Goal: Task Accomplishment & Management: Complete application form

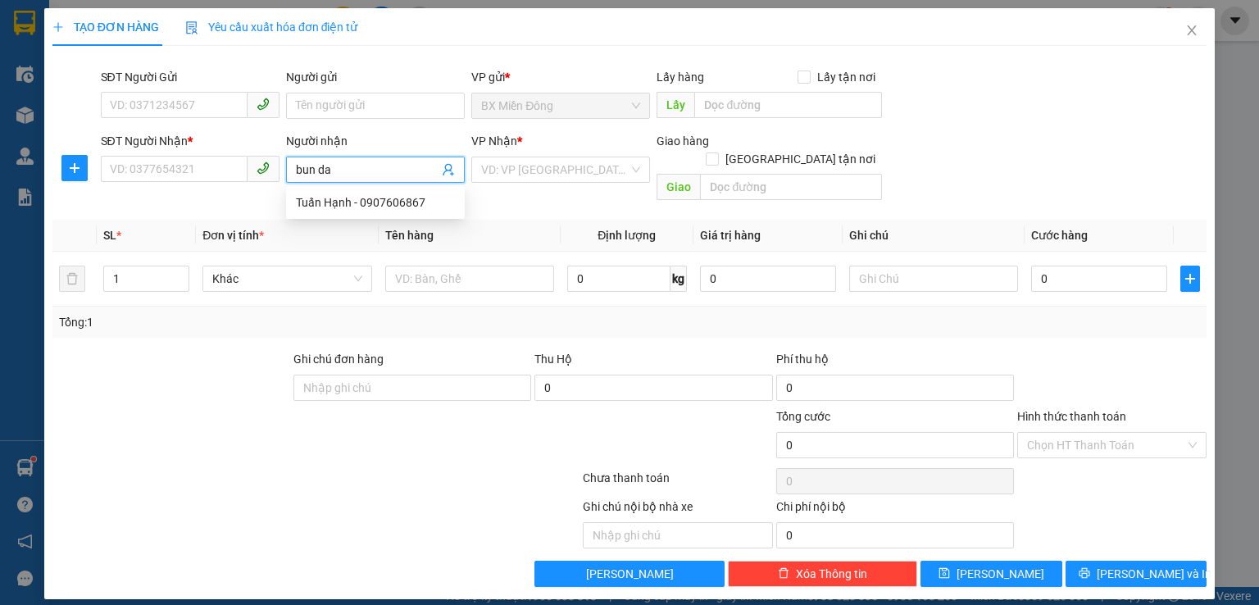
type input "bun dau"
click at [350, 198] on div "bún đậu trang - 0947534041" at bounding box center [375, 202] width 159 height 18
type input "0947534041"
type input "bún đậu trang"
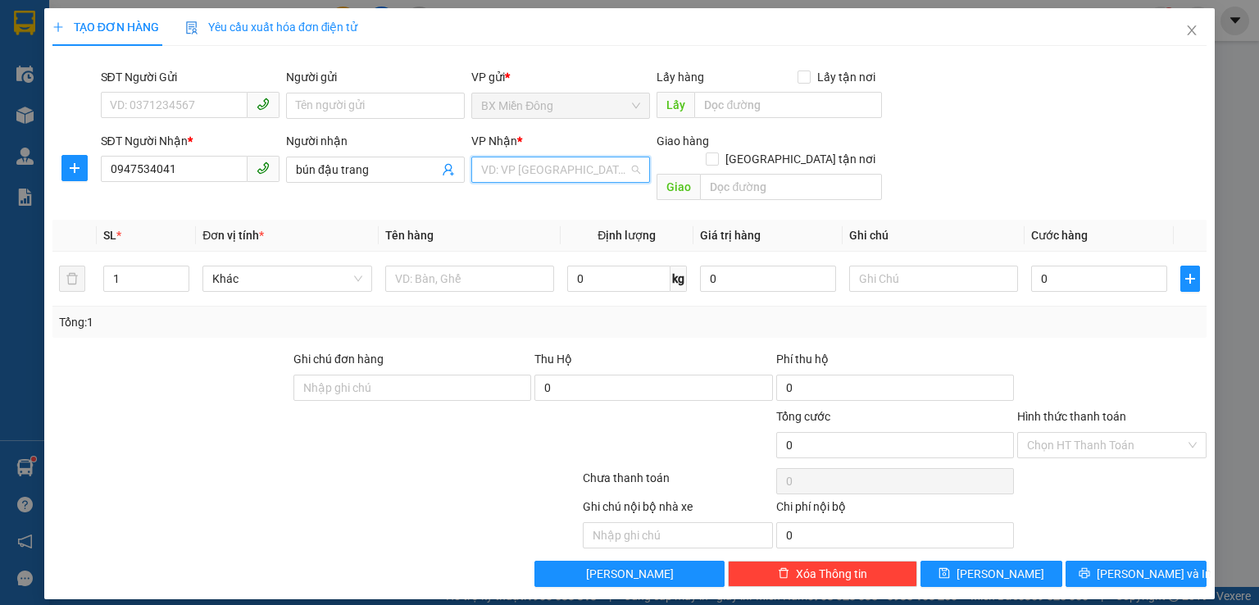
drag, startPoint x: 525, startPoint y: 164, endPoint x: 529, endPoint y: 178, distance: 14.8
click at [525, 162] on input "search" at bounding box center [555, 169] width 148 height 25
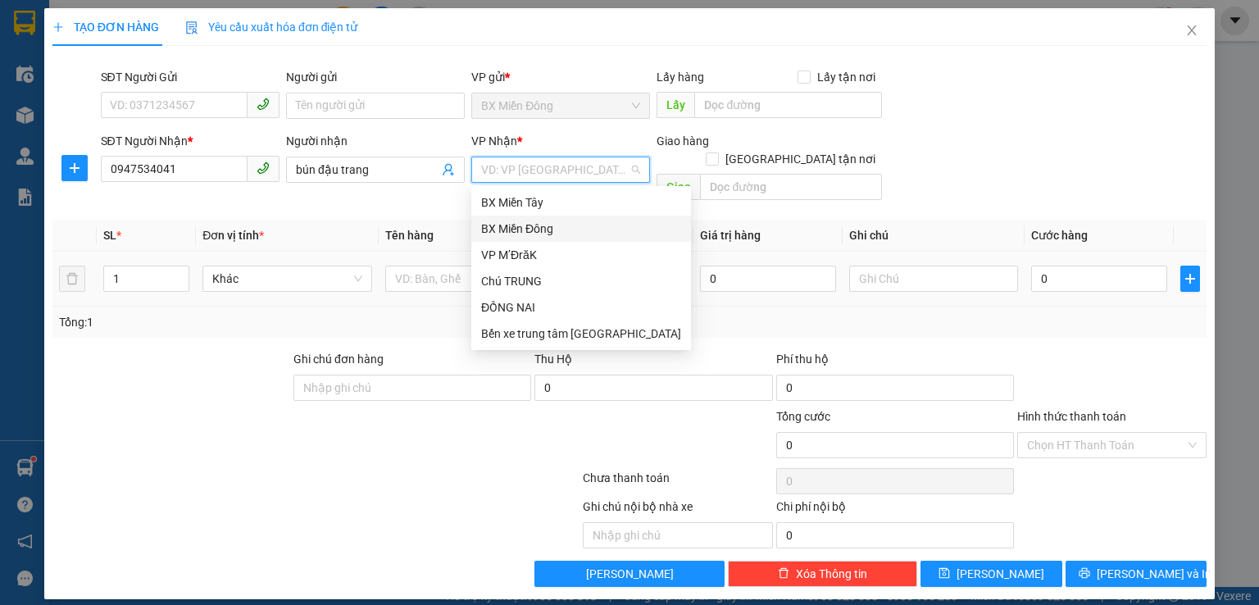
drag, startPoint x: 536, startPoint y: 221, endPoint x: 389, endPoint y: 237, distance: 147.5
click at [508, 235] on div "BX Miền Đông" at bounding box center [581, 229] width 200 height 18
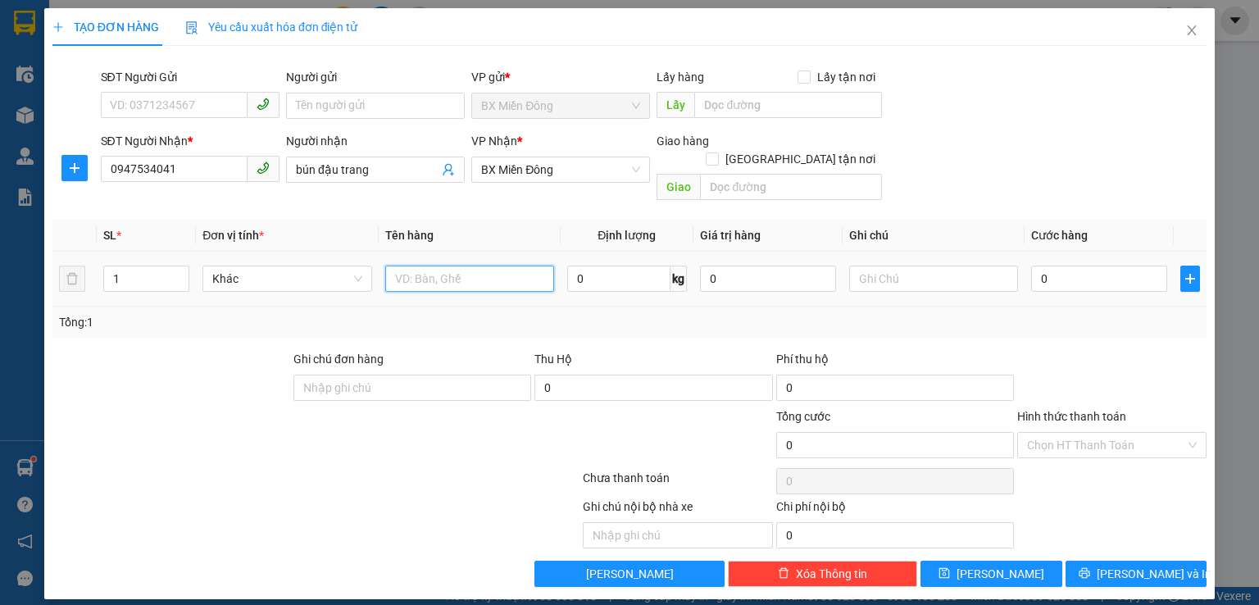
click at [419, 266] on input "text" at bounding box center [469, 279] width 169 height 26
type input "thung"
click at [1085, 266] on input "0" at bounding box center [1099, 279] width 136 height 26
type input "2"
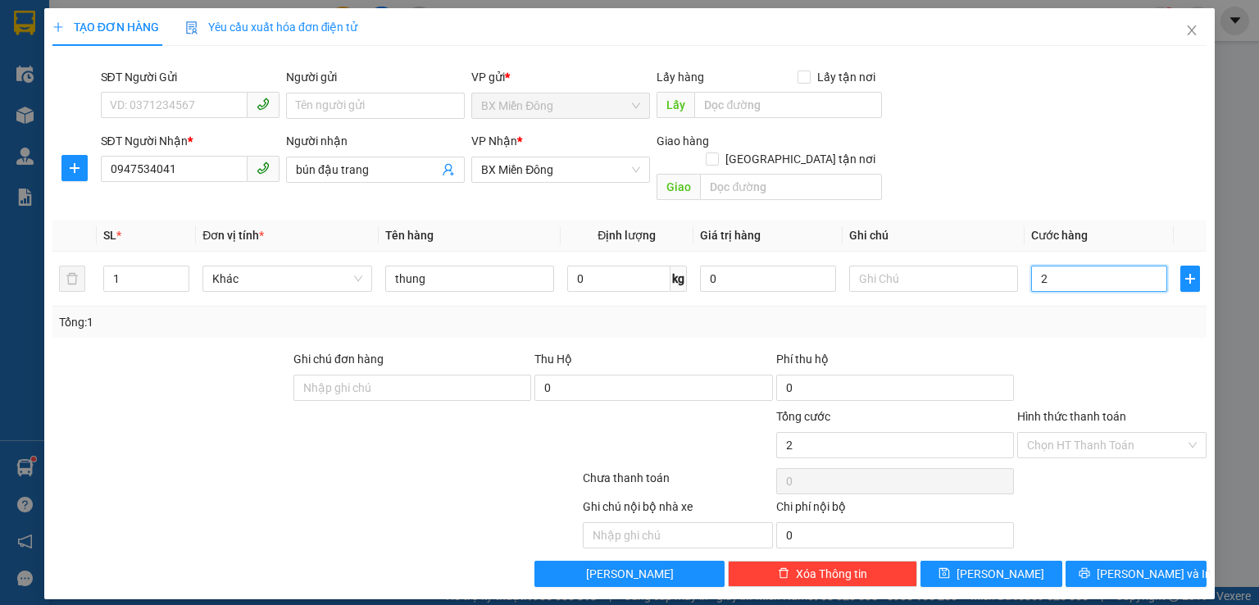
type input "2"
type input "20"
type input "200"
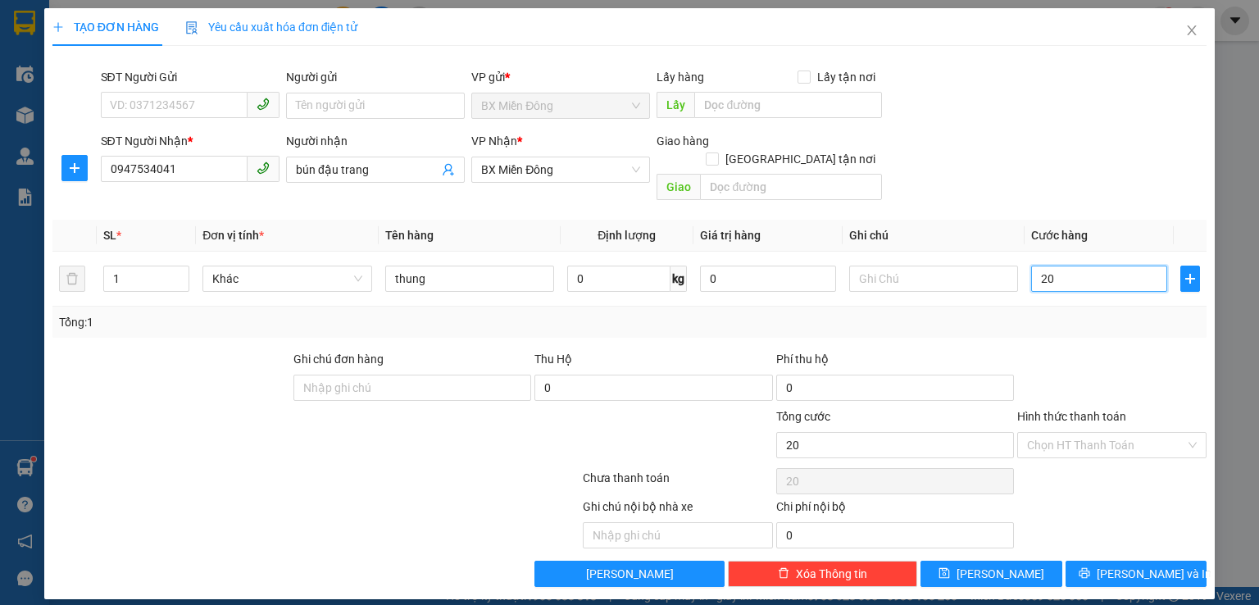
type input "200"
type input "2.000"
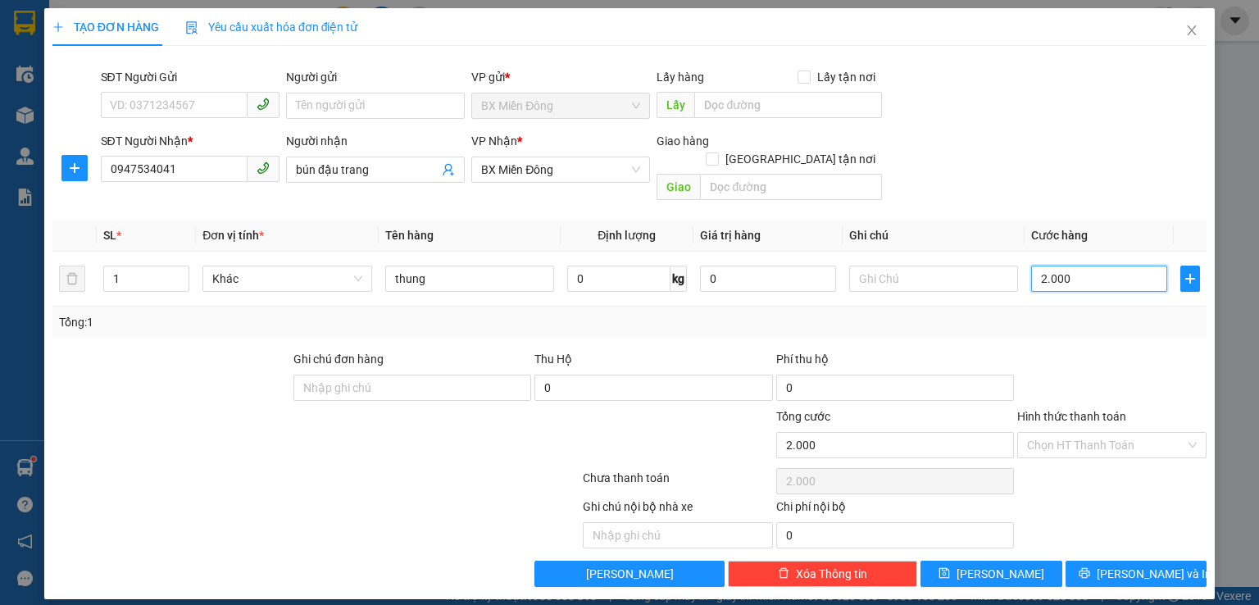
type input "20.000"
type input "200.000"
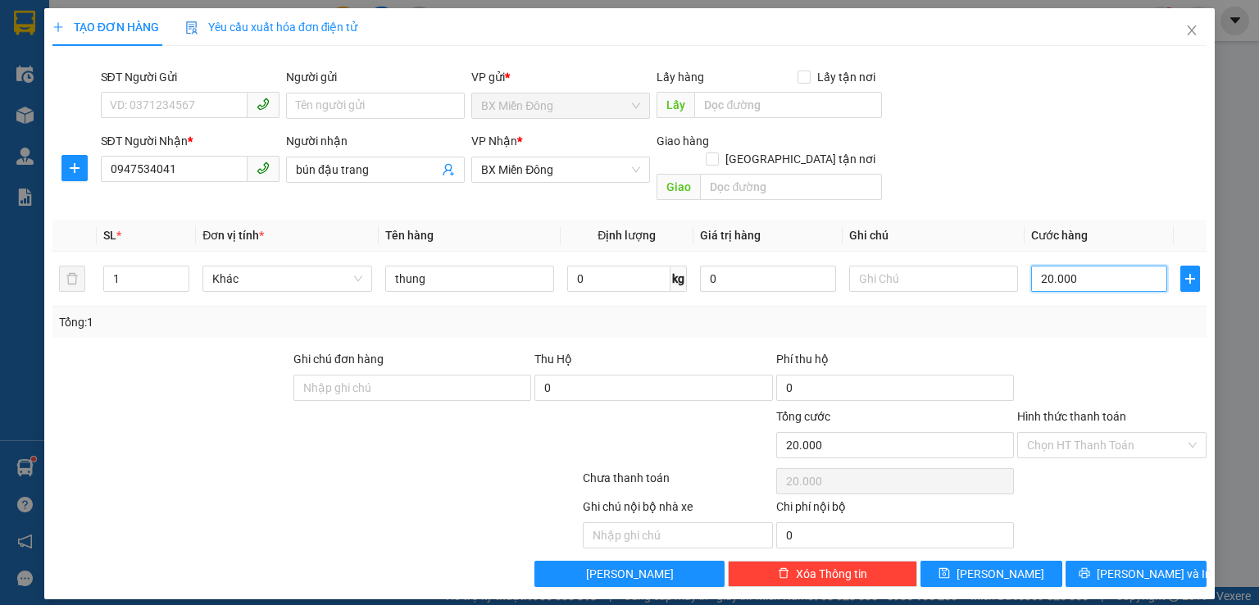
type input "200.000"
type input "2.000.000"
type input "200.000"
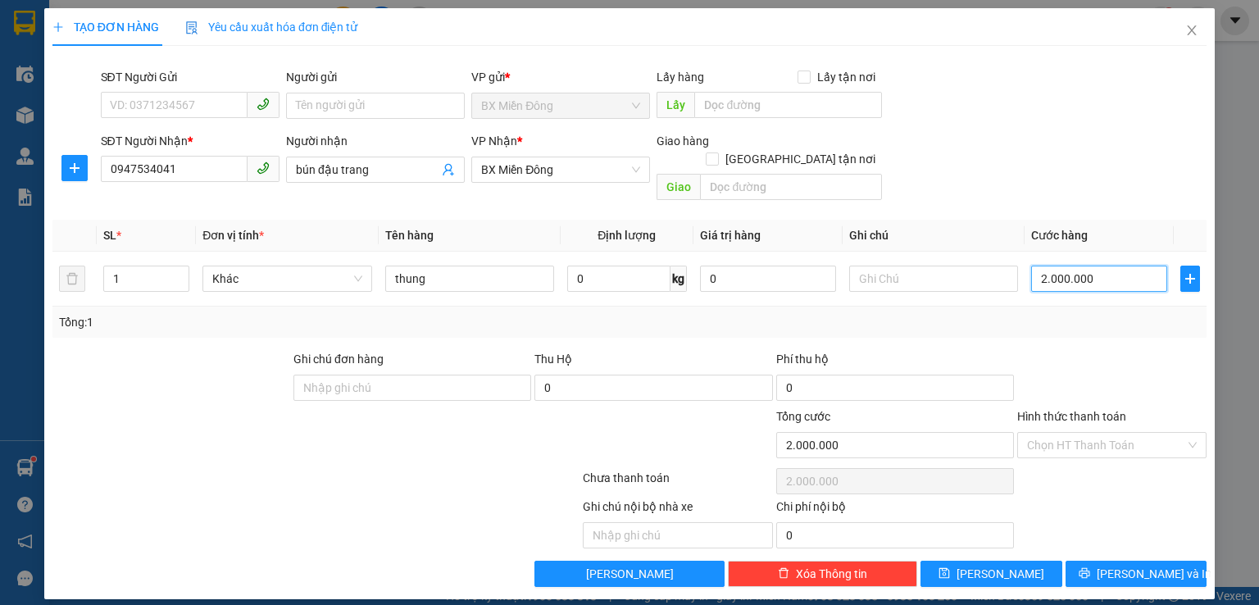
type input "200.000"
click at [1134, 433] on input "Hình thức thanh toán" at bounding box center [1106, 445] width 158 height 25
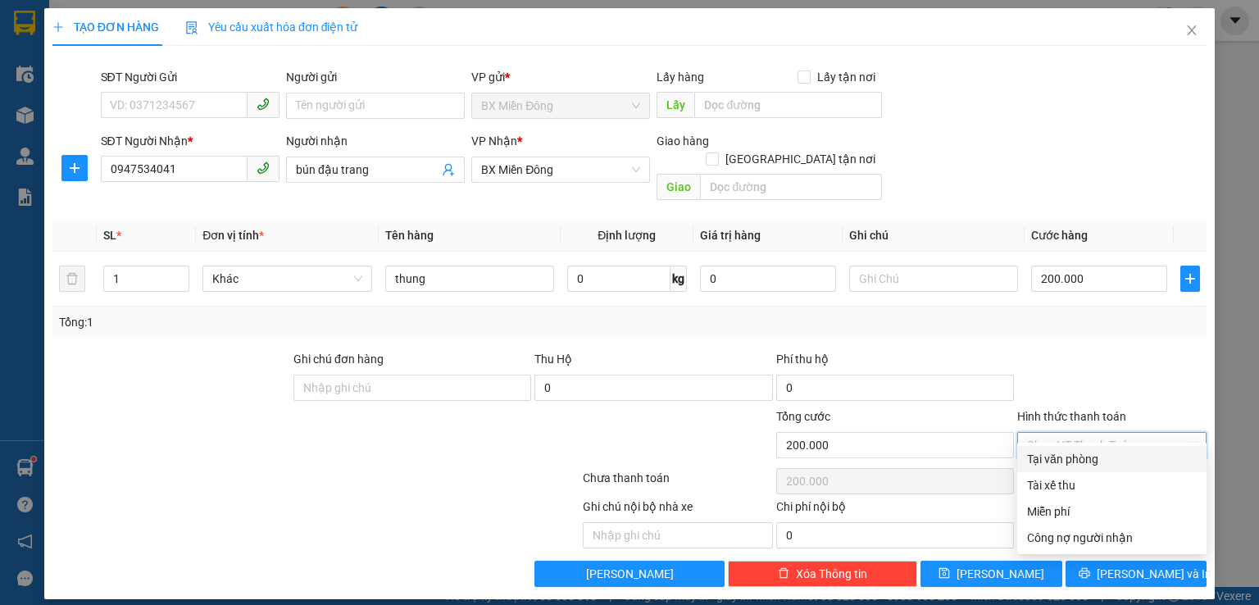
click at [1100, 460] on div "Tại văn phòng" at bounding box center [1112, 459] width 170 height 18
type input "0"
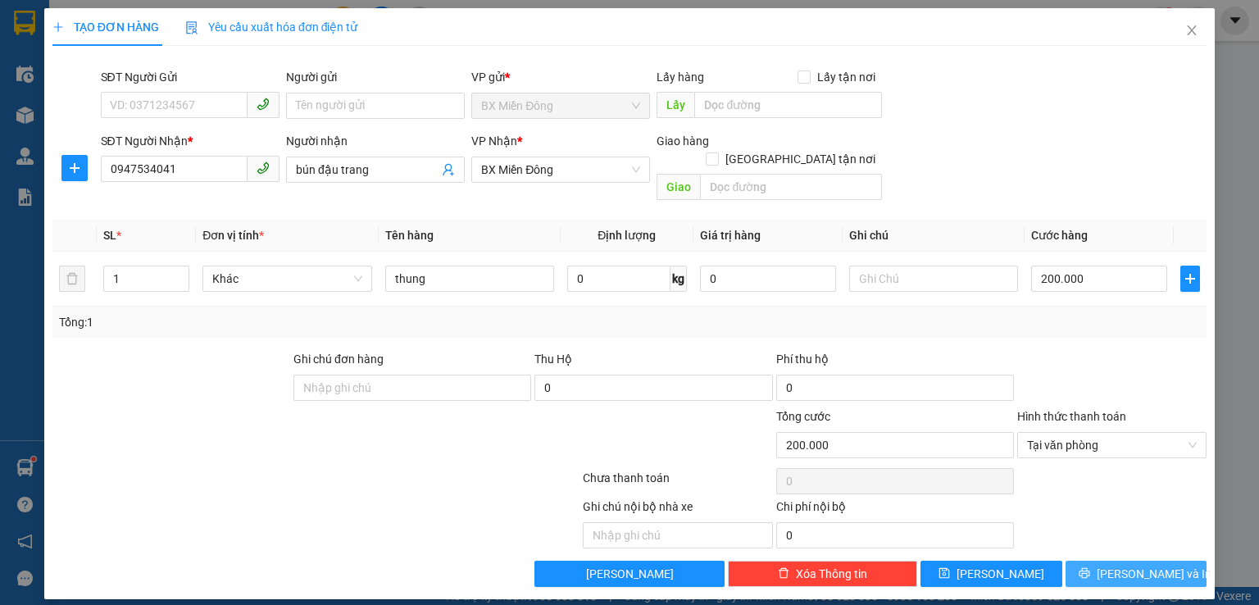
click at [1135, 565] on span "[PERSON_NAME] và In" at bounding box center [1154, 574] width 115 height 18
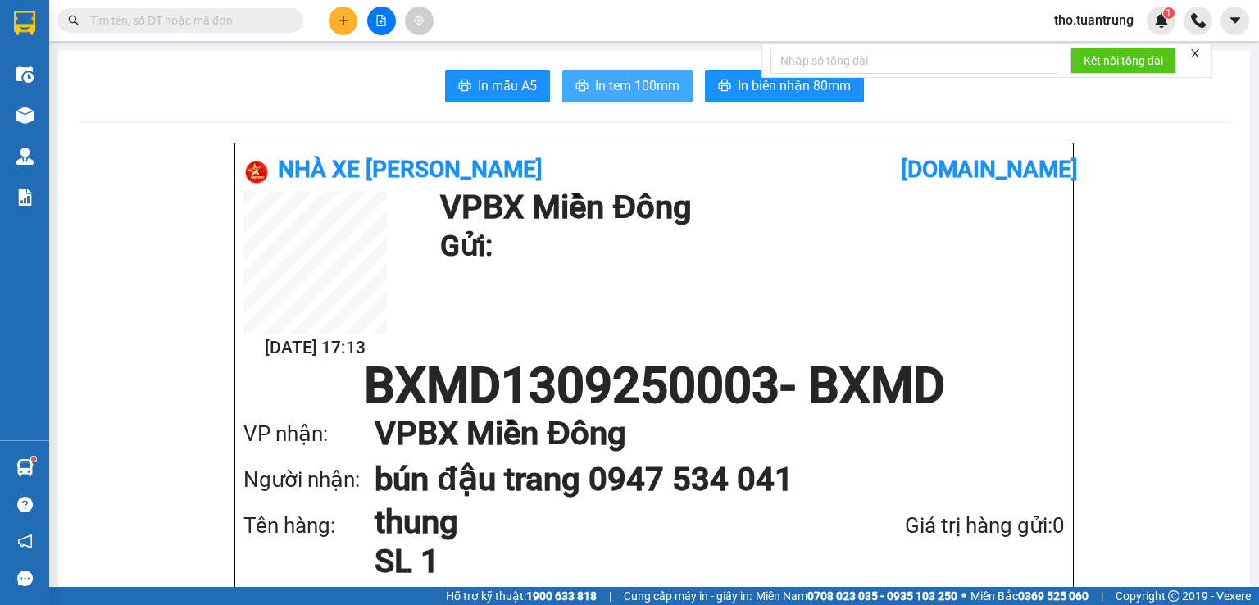
click at [616, 93] on span "In tem 100mm" at bounding box center [637, 85] width 84 height 20
click at [343, 21] on icon "plus" at bounding box center [343, 20] width 1 height 9
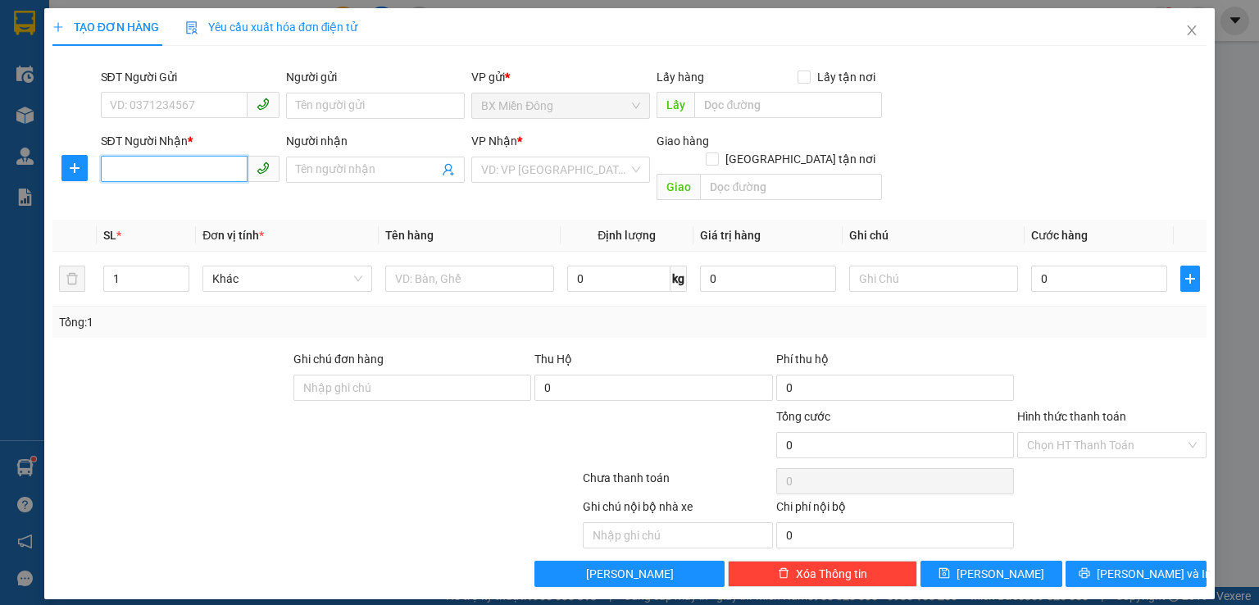
click at [184, 170] on input "SĐT Người Nhận *" at bounding box center [174, 169] width 147 height 26
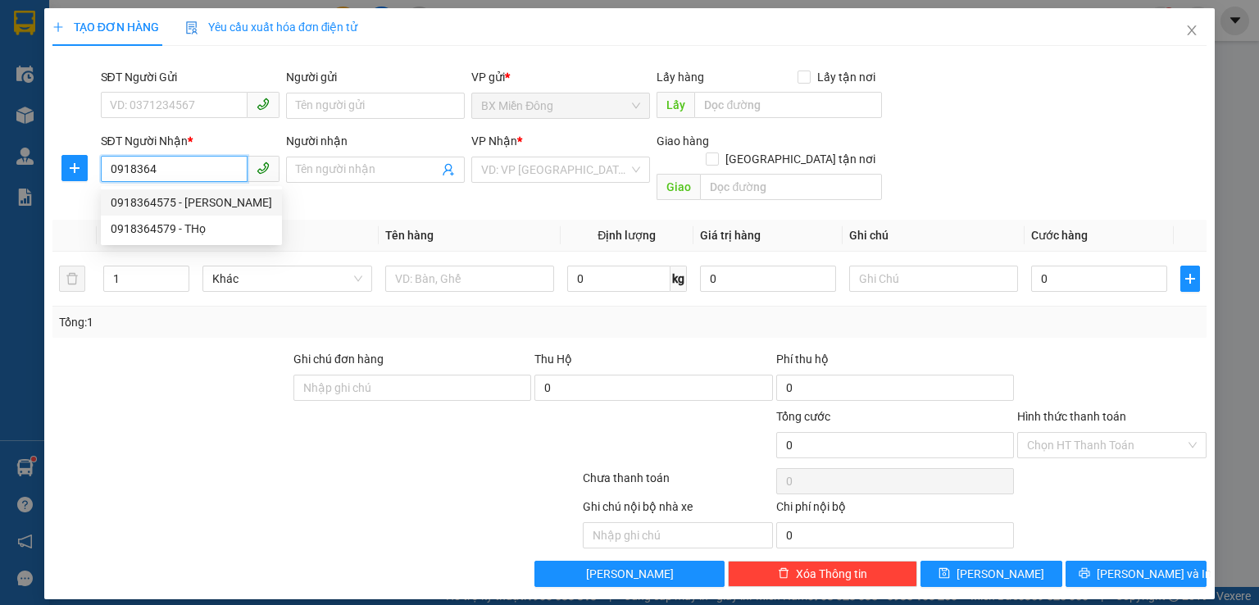
click at [198, 208] on div "0918364575 - [PERSON_NAME]" at bounding box center [191, 202] width 161 height 18
type input "0918364575"
type input "anh thọ"
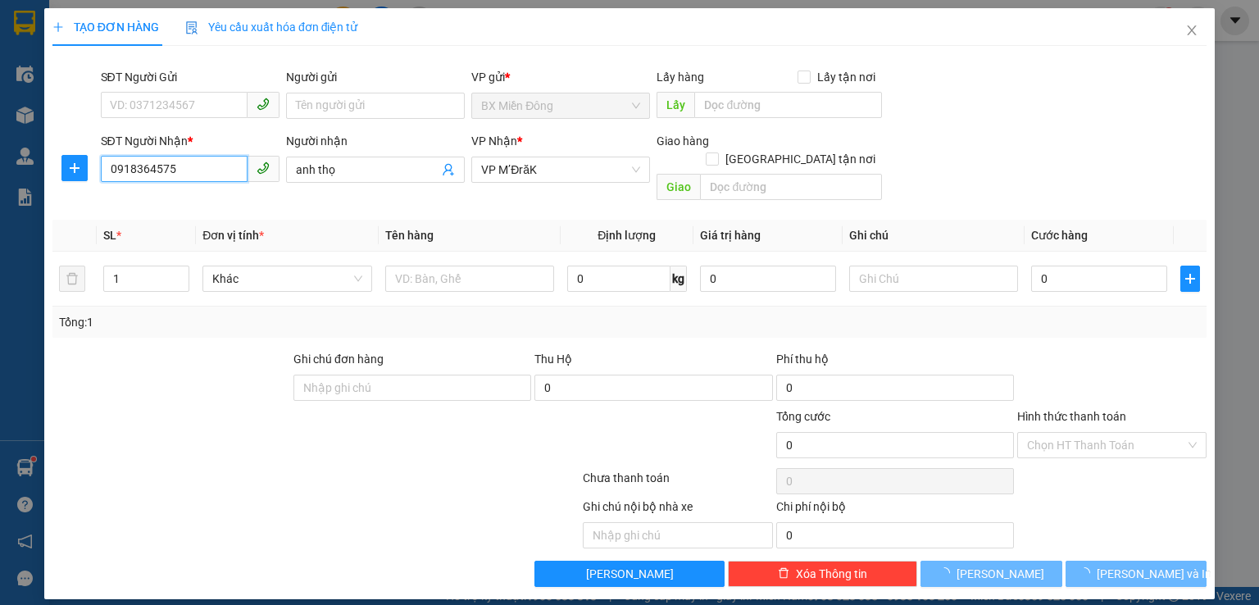
type input "60.000"
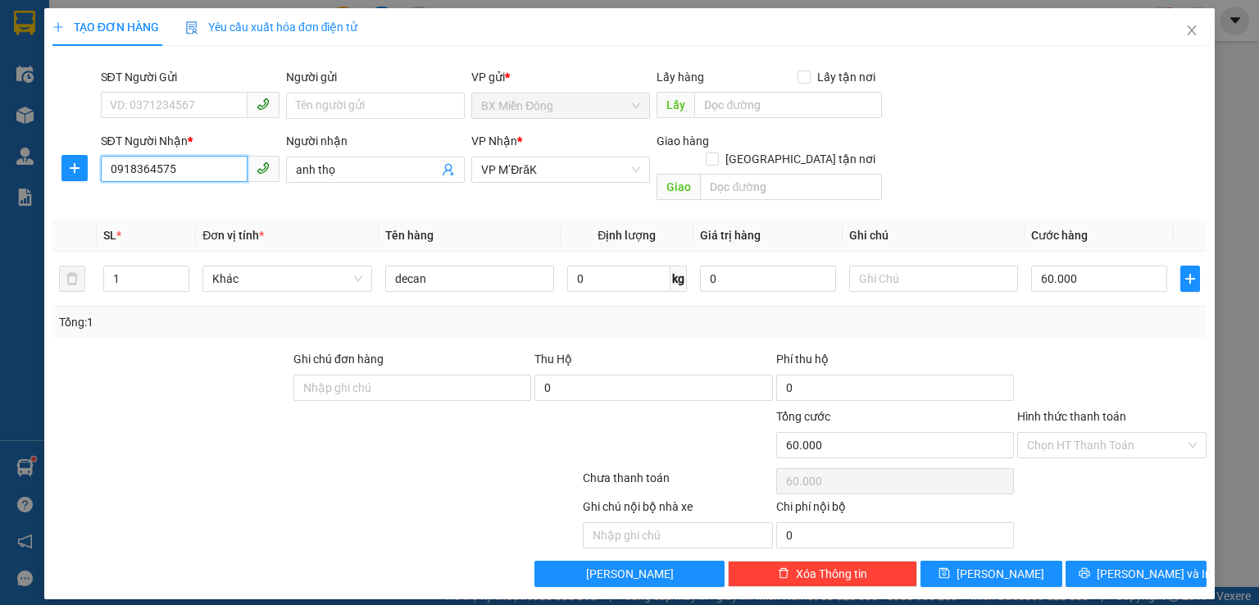
click at [202, 170] on input "0918364575" at bounding box center [174, 169] width 147 height 26
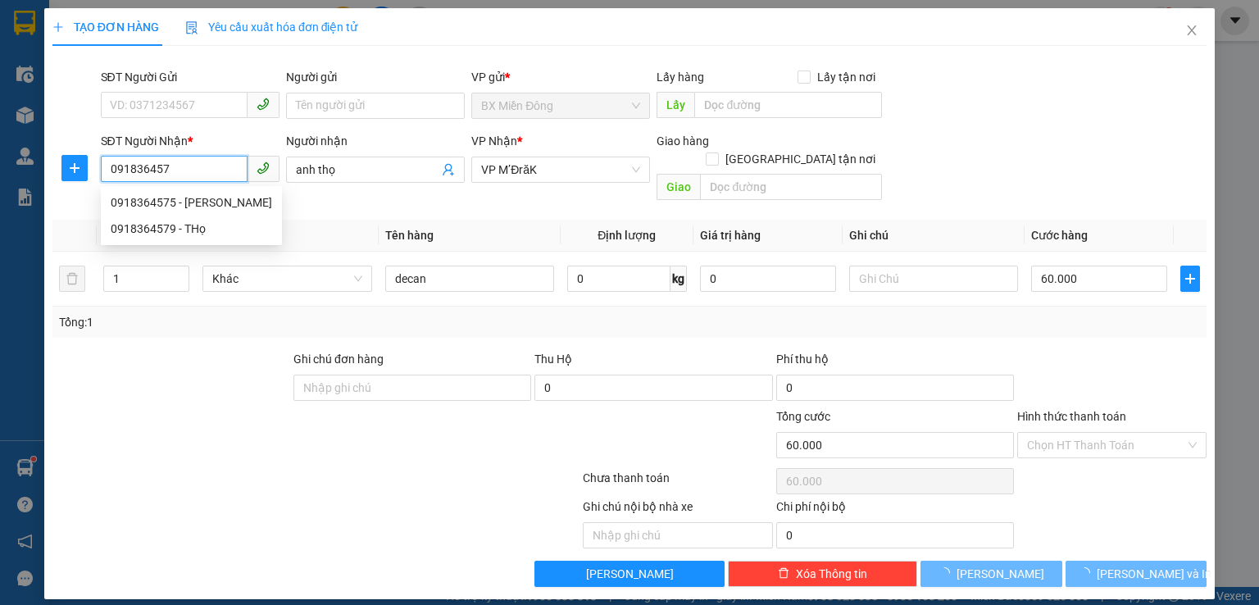
type input "0918364579"
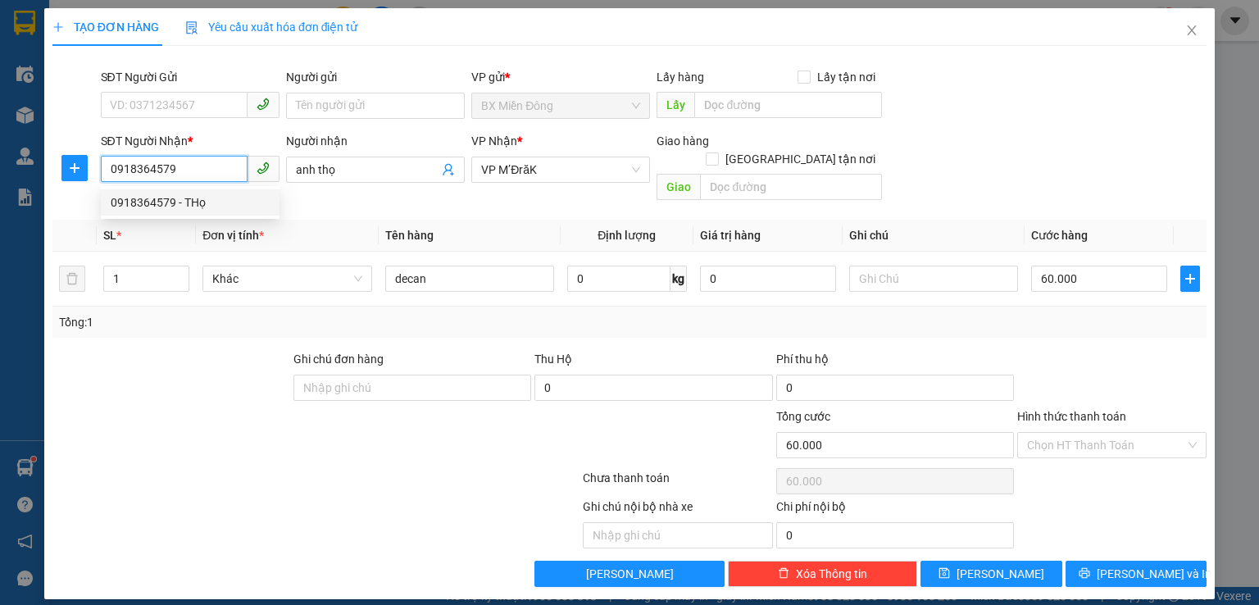
click at [188, 210] on div "0918364579 - THọ" at bounding box center [190, 202] width 159 height 18
type input "THọ"
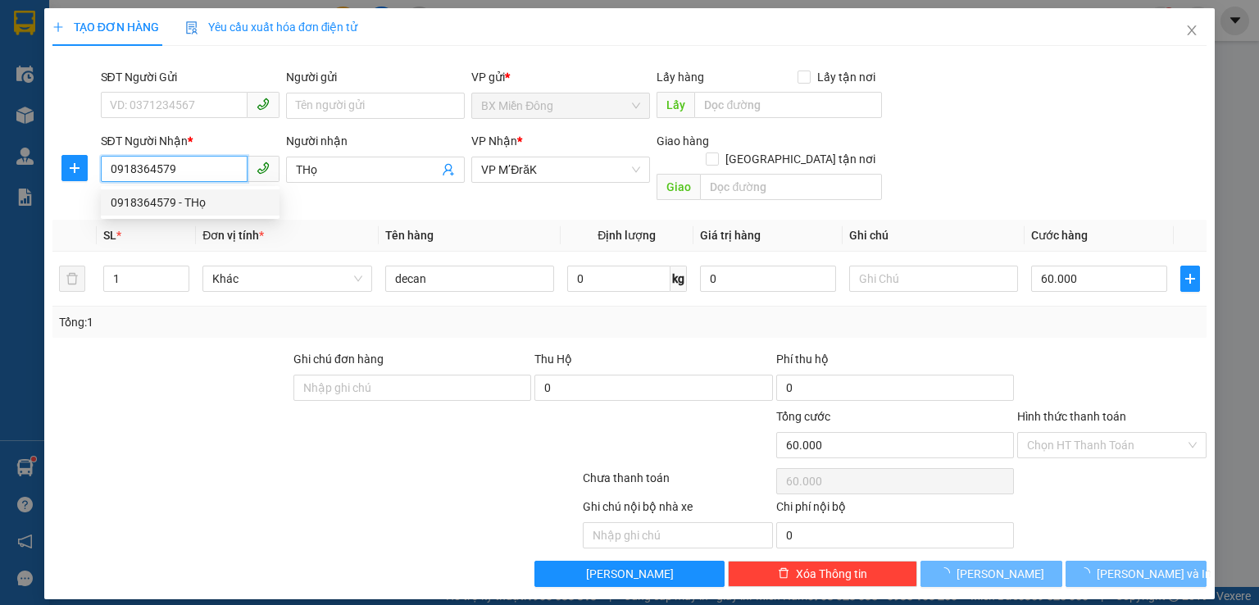
type input "50.000"
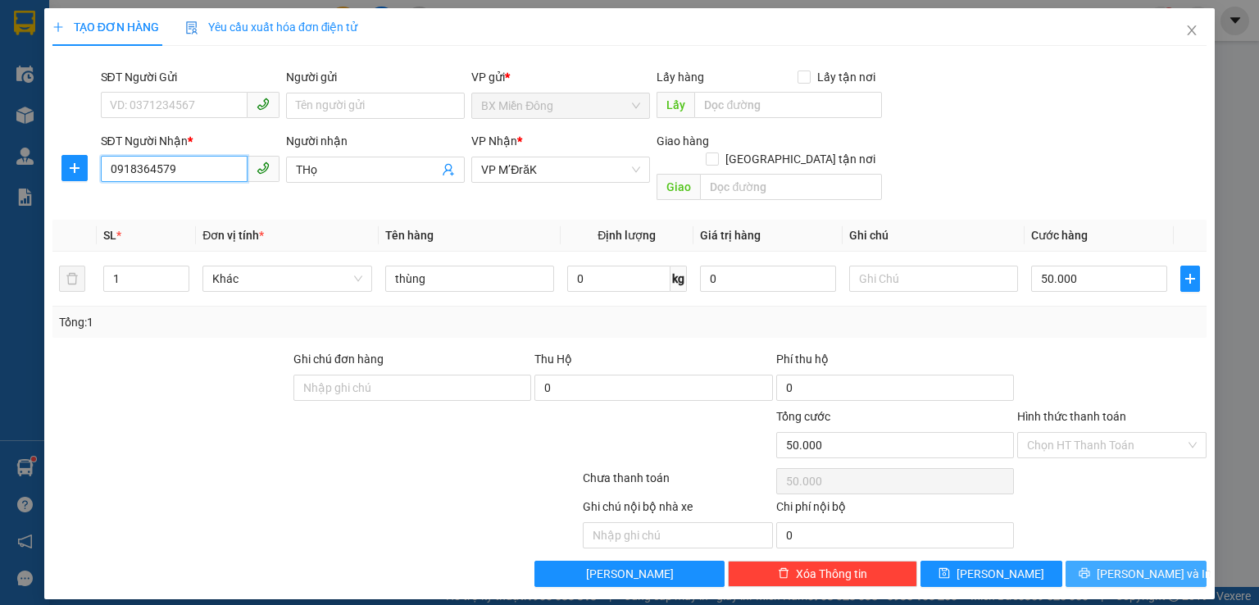
type input "0918364579"
click at [1142, 565] on span "[PERSON_NAME] và In" at bounding box center [1154, 574] width 115 height 18
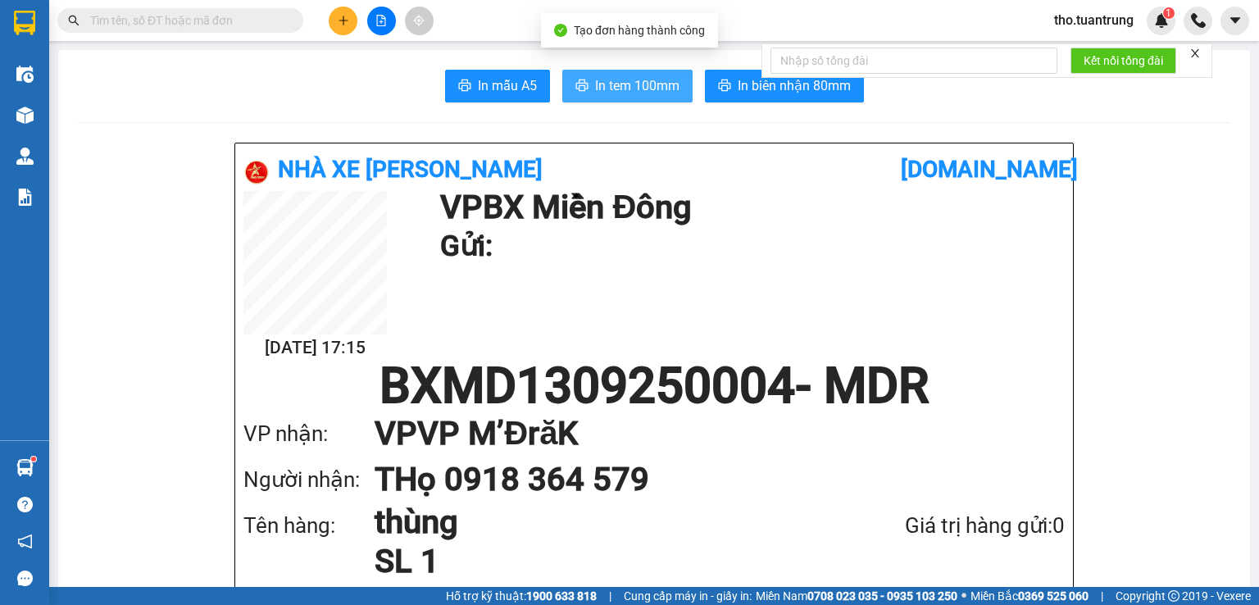
click at [625, 81] on span "In tem 100mm" at bounding box center [637, 85] width 84 height 20
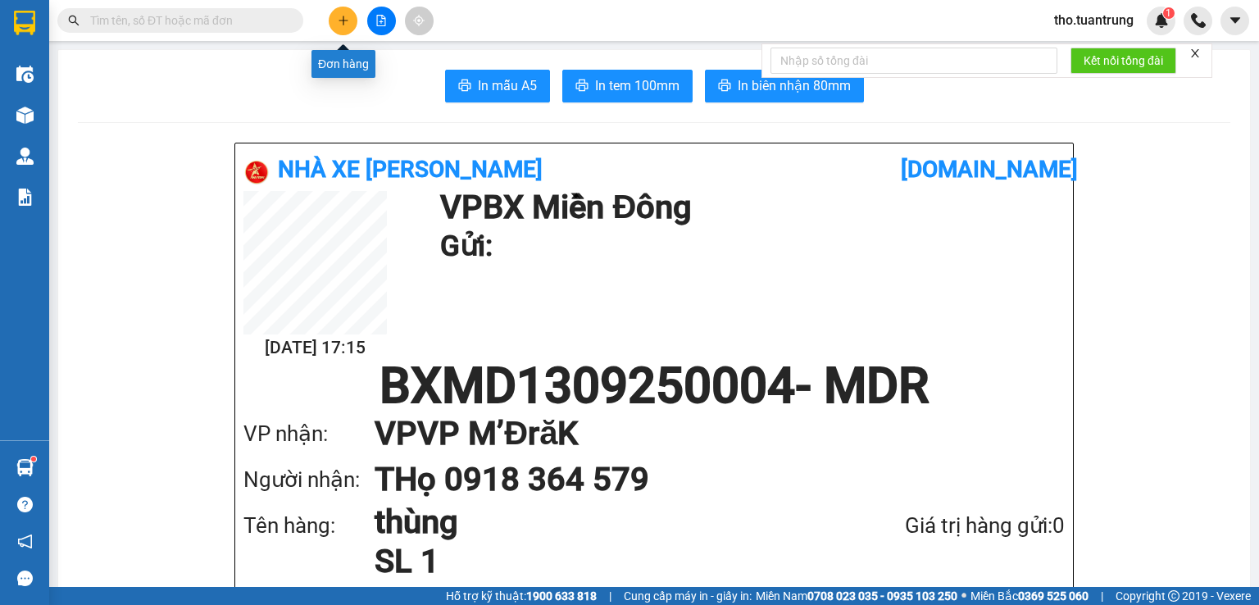
click at [348, 20] on icon "plus" at bounding box center [343, 20] width 11 height 11
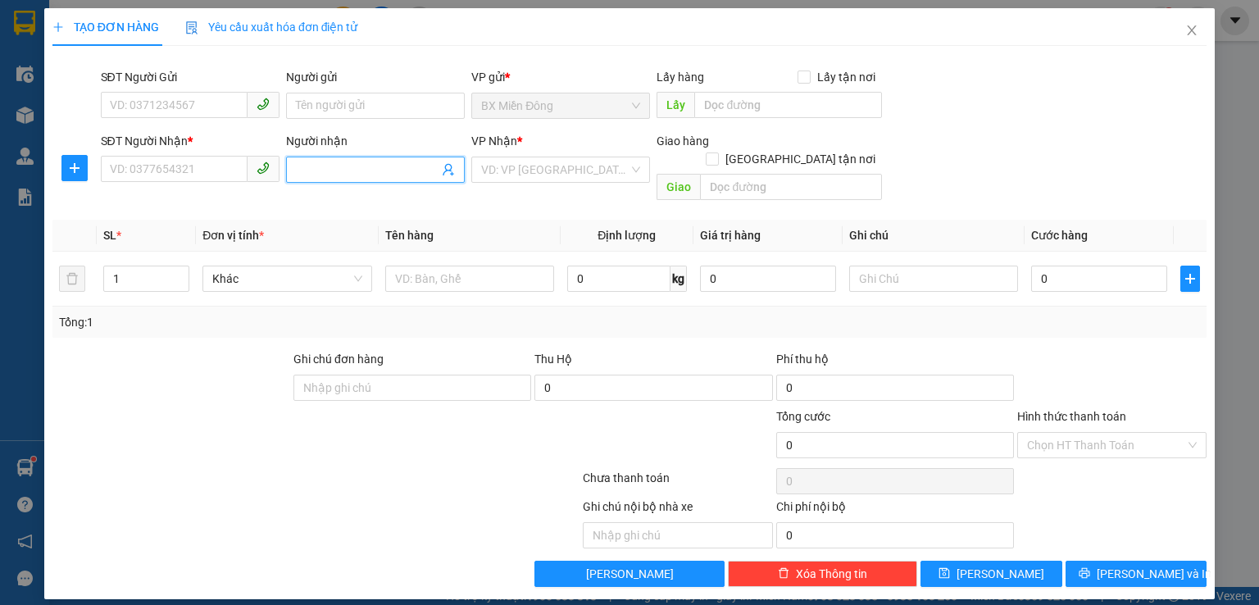
click at [336, 169] on input "Người nhận" at bounding box center [367, 170] width 143 height 18
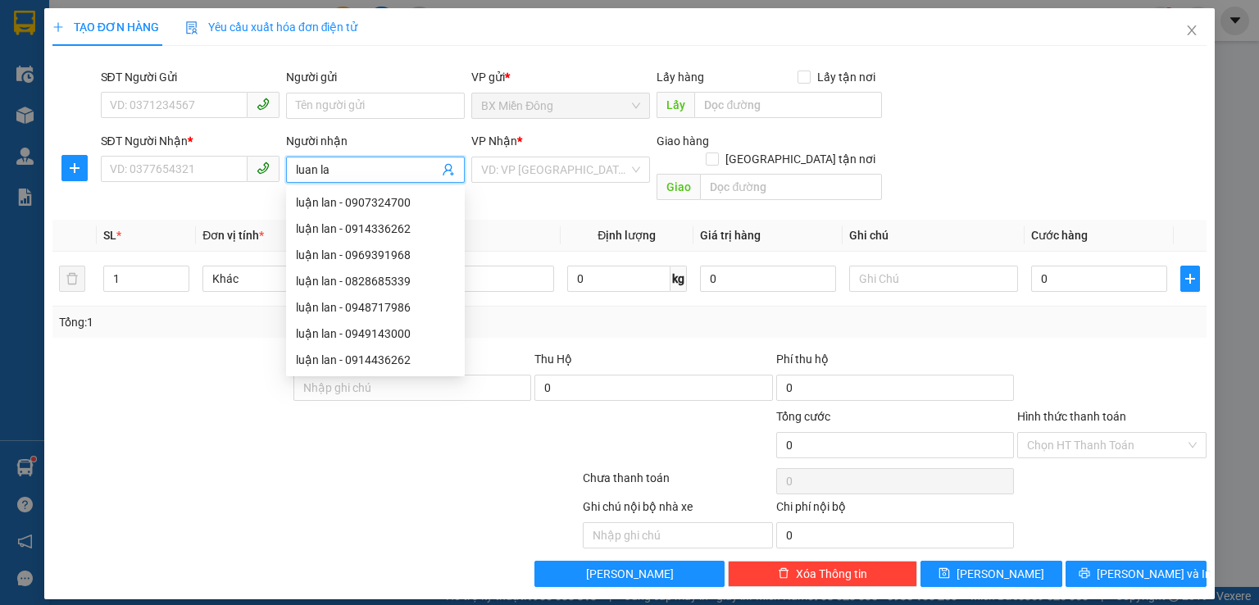
type input "[PERSON_NAME]"
drag, startPoint x: 358, startPoint y: 206, endPoint x: 408, endPoint y: 206, distance: 50.0
click at [366, 206] on div "luận lan - 0907324700" at bounding box center [375, 202] width 159 height 18
type input "0907324700"
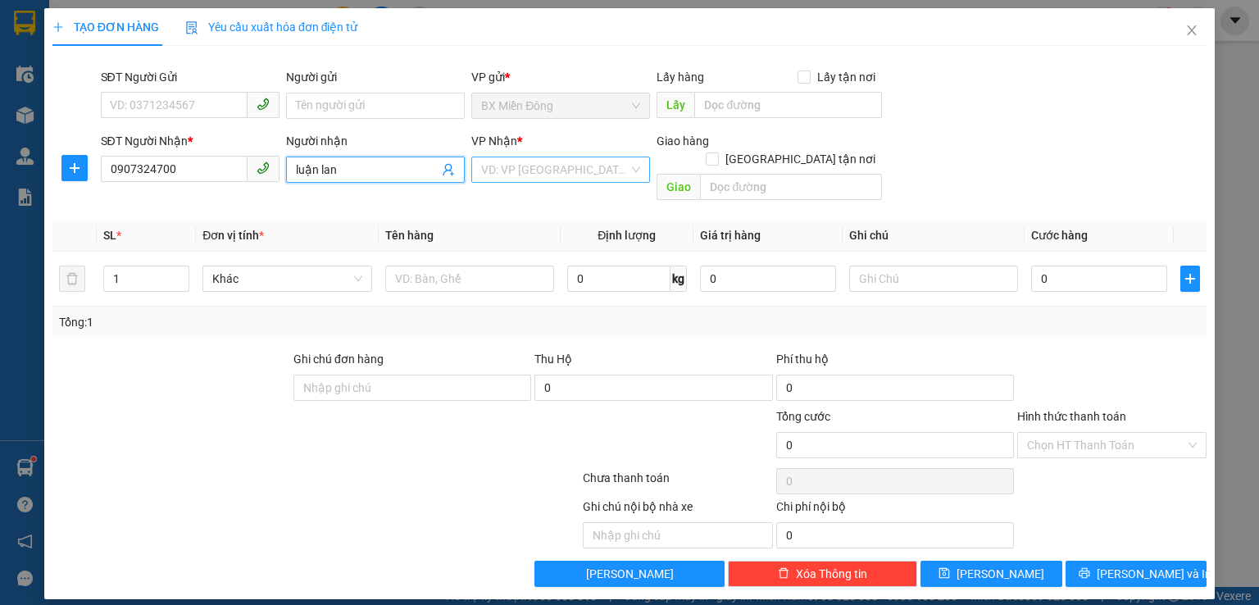
type input "luận lan"
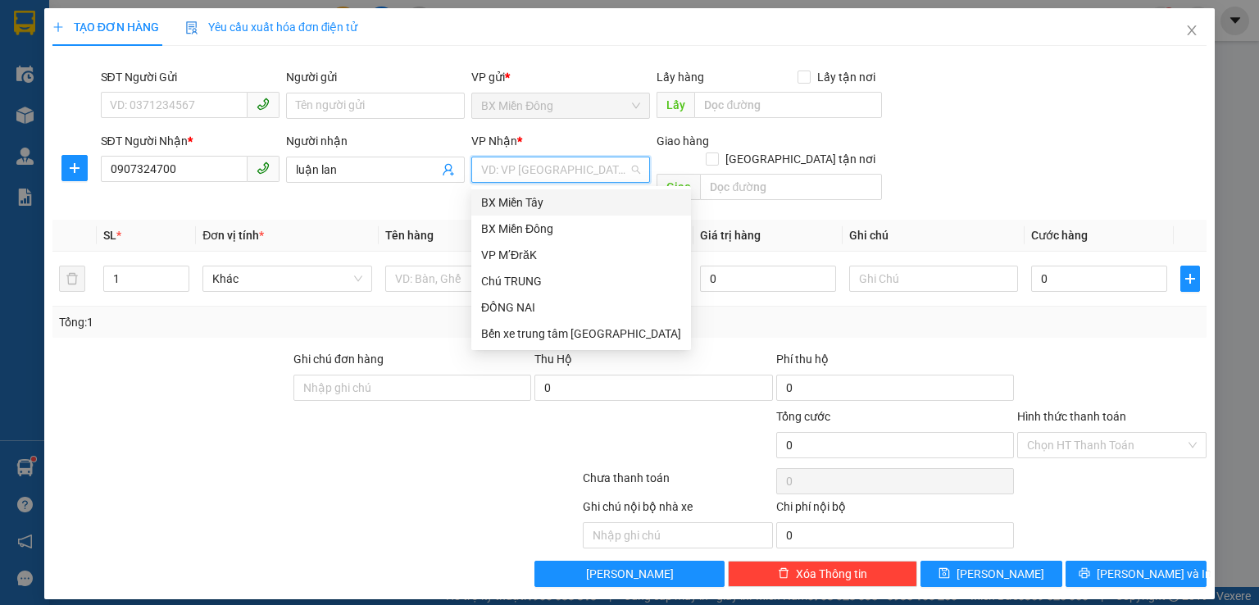
click at [549, 158] on input "search" at bounding box center [555, 169] width 148 height 25
click at [505, 256] on div "VP M’ĐrăK" at bounding box center [581, 255] width 200 height 18
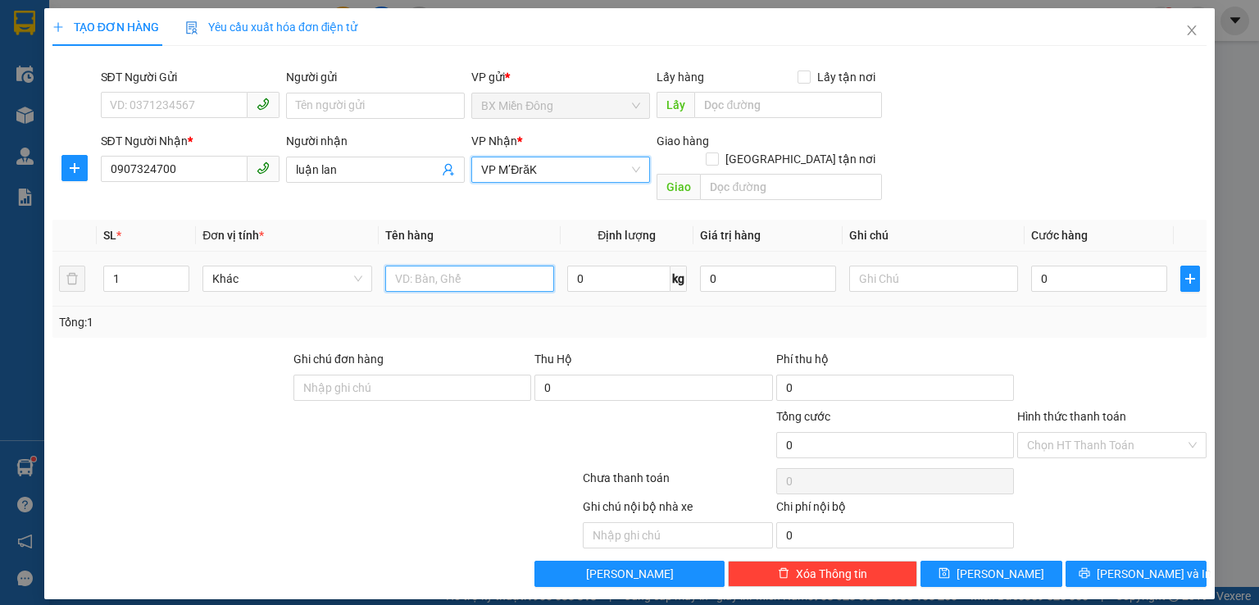
click at [436, 266] on input "text" at bounding box center [469, 279] width 169 height 26
type input "cuc"
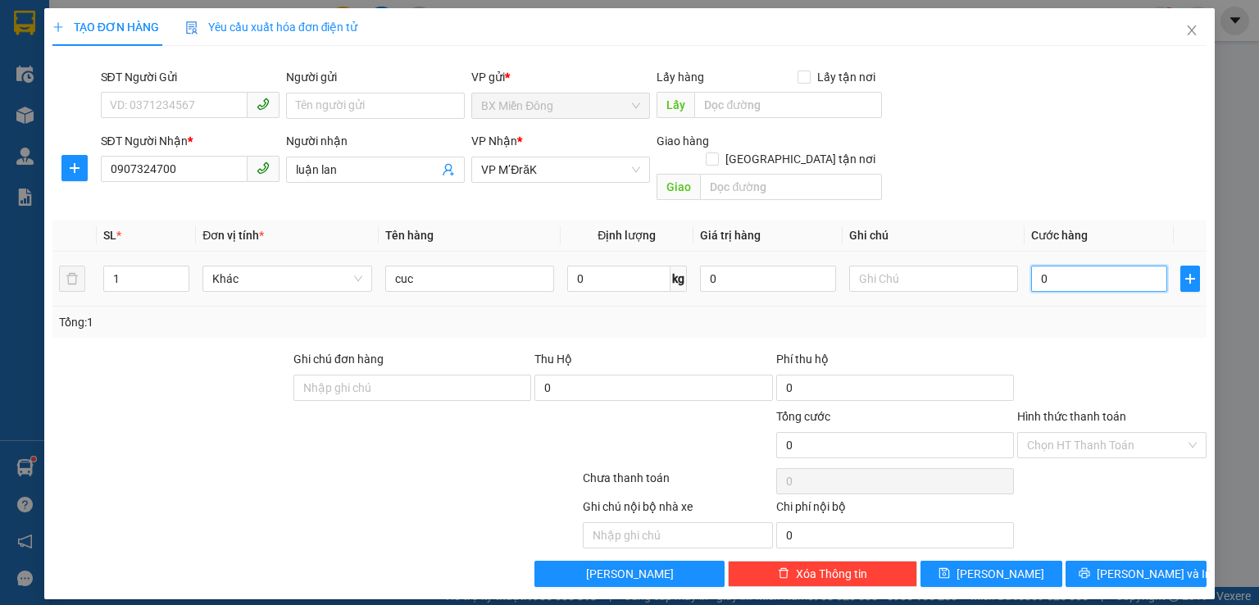
click at [1083, 266] on input "0" at bounding box center [1099, 279] width 136 height 26
type input "7"
type input "70"
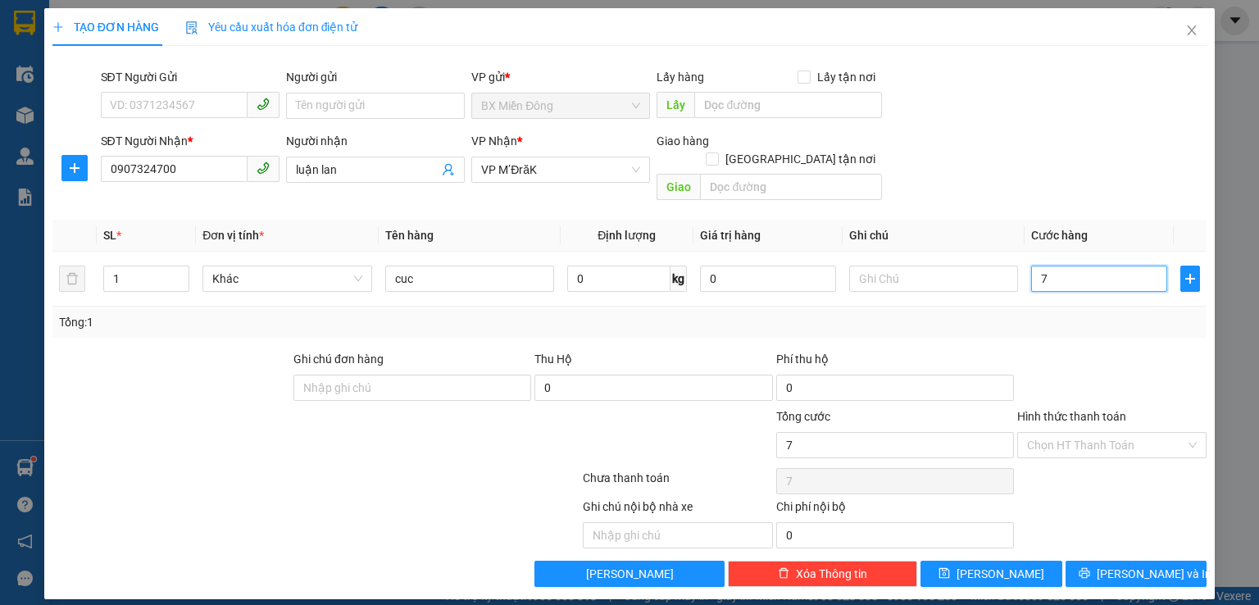
type input "70"
type input "700"
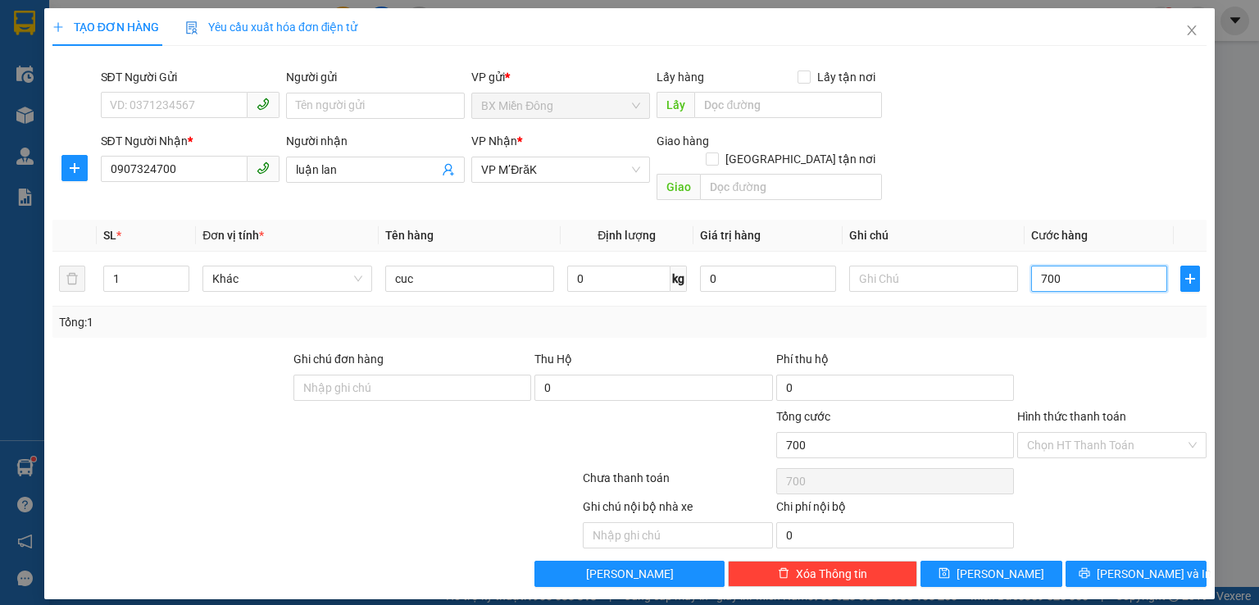
type input "7.000"
type input "70.000"
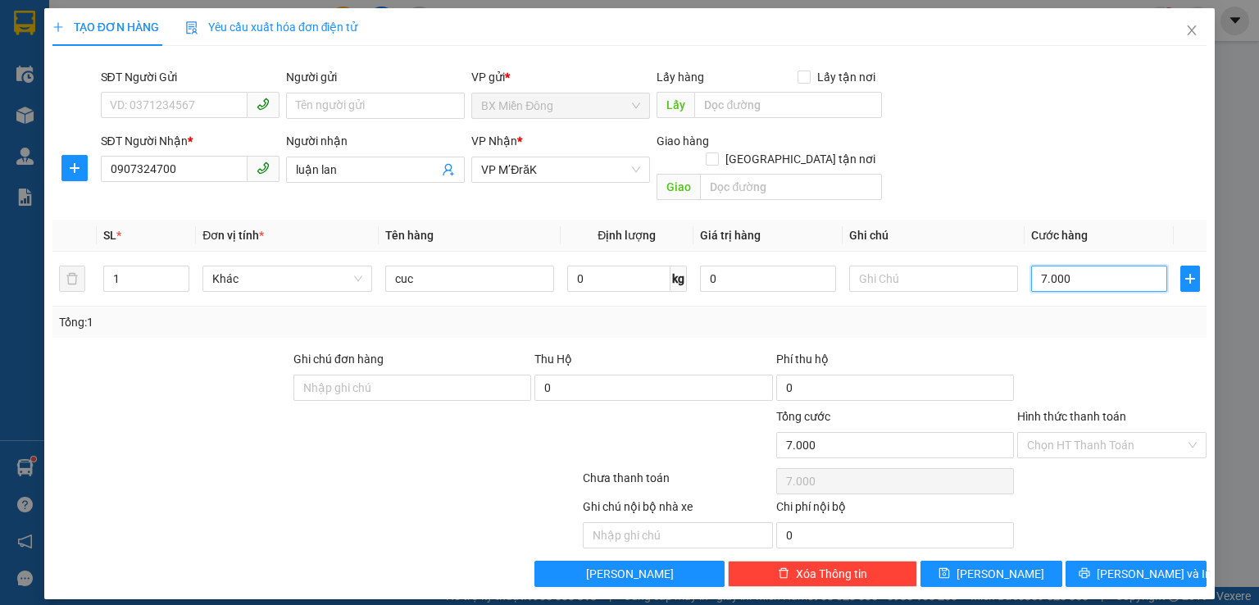
type input "70.000"
click at [1155, 565] on span "[PERSON_NAME] và In" at bounding box center [1154, 574] width 115 height 18
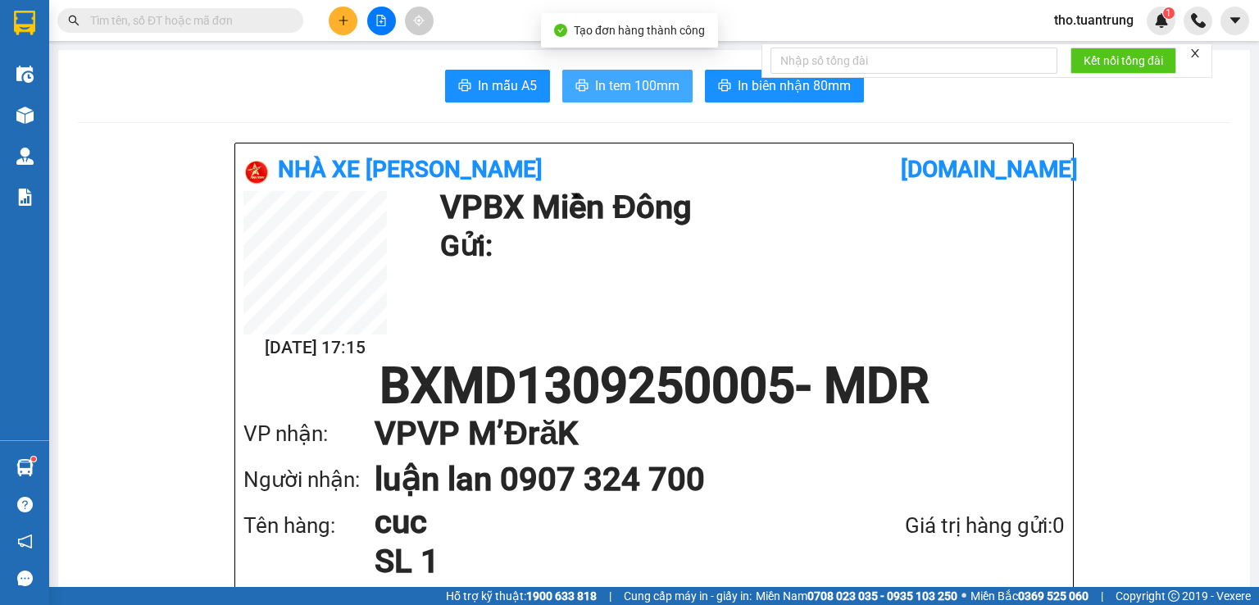
click at [625, 91] on span "In tem 100mm" at bounding box center [637, 85] width 84 height 20
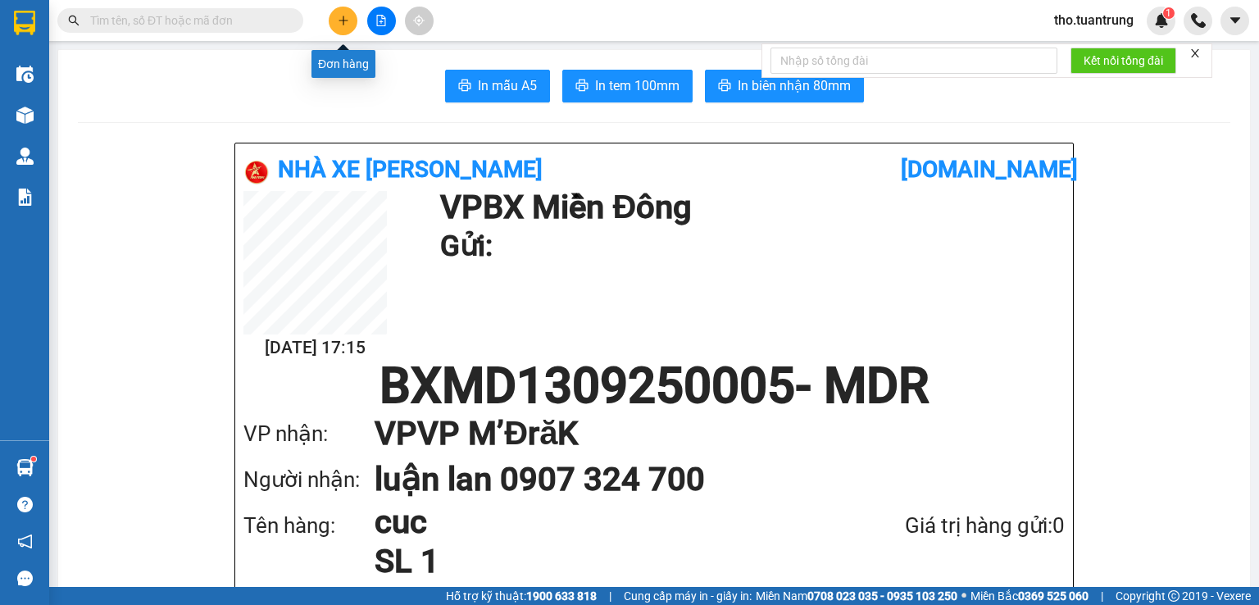
click at [348, 26] on button at bounding box center [343, 21] width 29 height 29
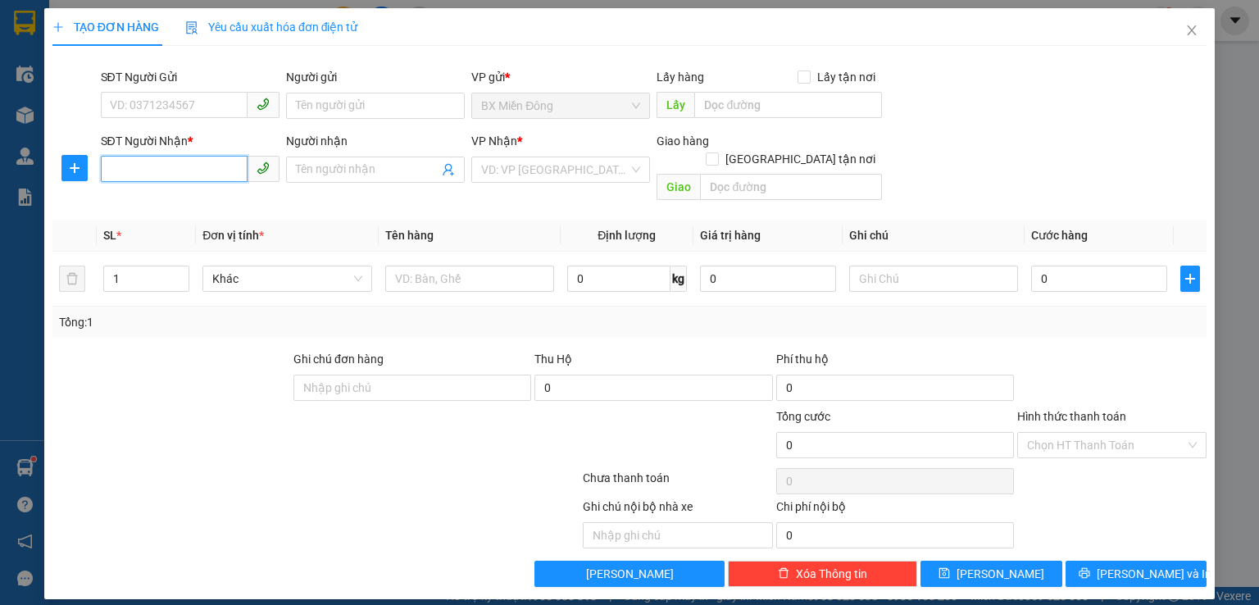
click at [200, 179] on input "SĐT Người Nhận *" at bounding box center [174, 169] width 147 height 26
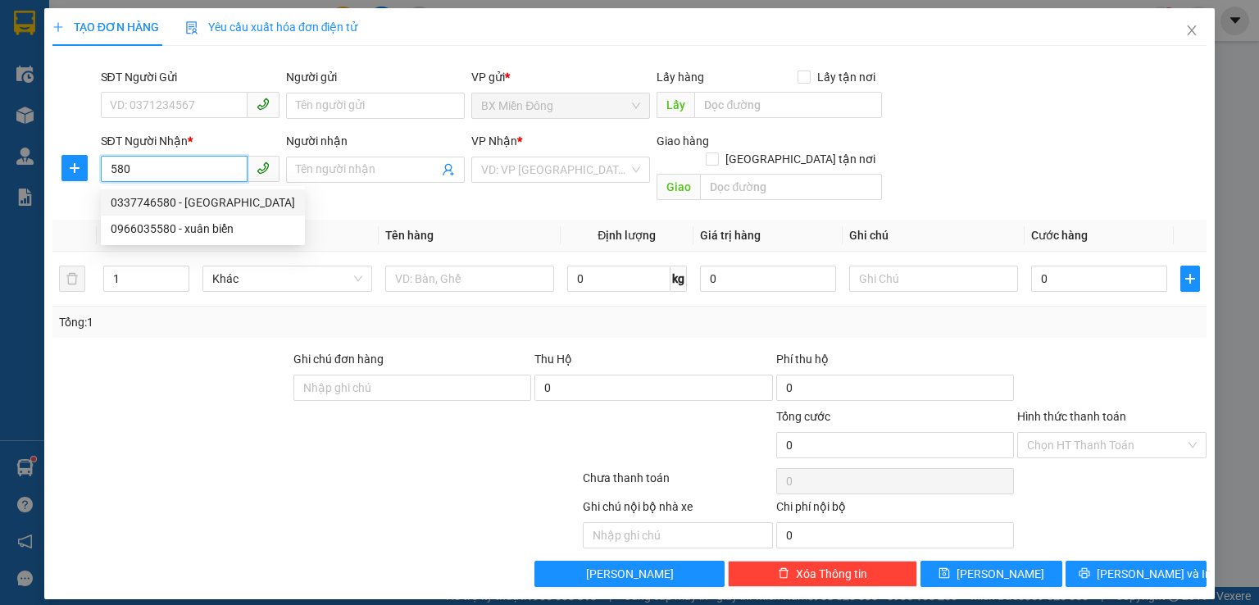
click at [220, 208] on div "0337746580 - [GEOGRAPHIC_DATA]" at bounding box center [203, 202] width 184 height 18
type input "0337746580"
type input "Trung Anh"
type input "50.000"
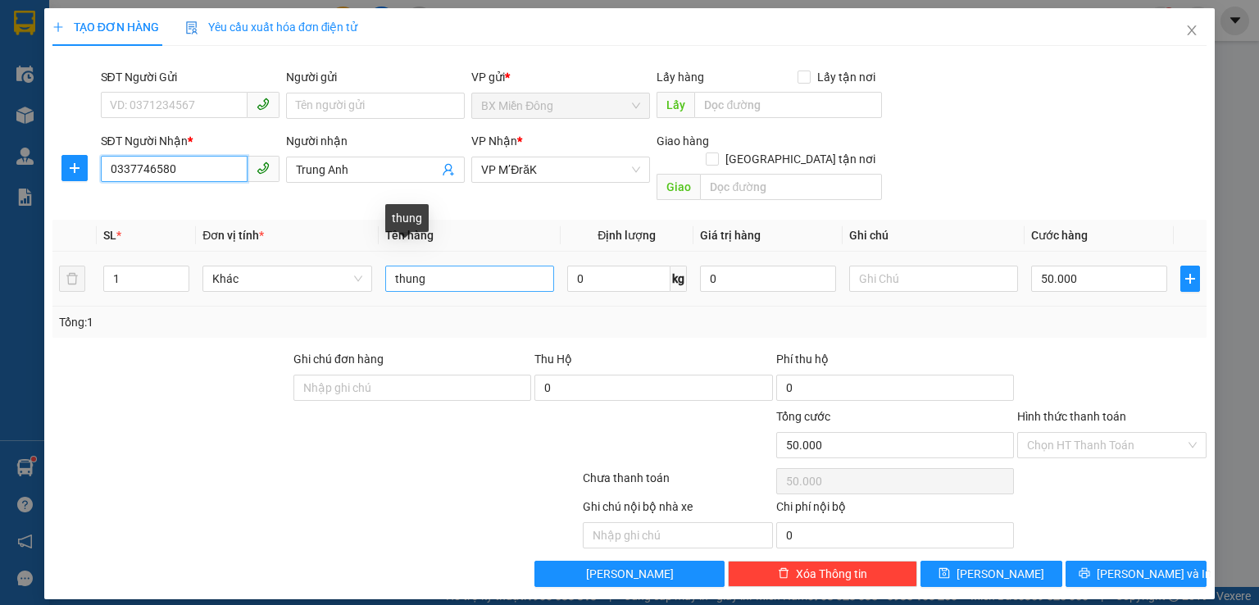
type input "0337746580"
click at [457, 266] on input "thung" at bounding box center [469, 279] width 169 height 26
type input "t"
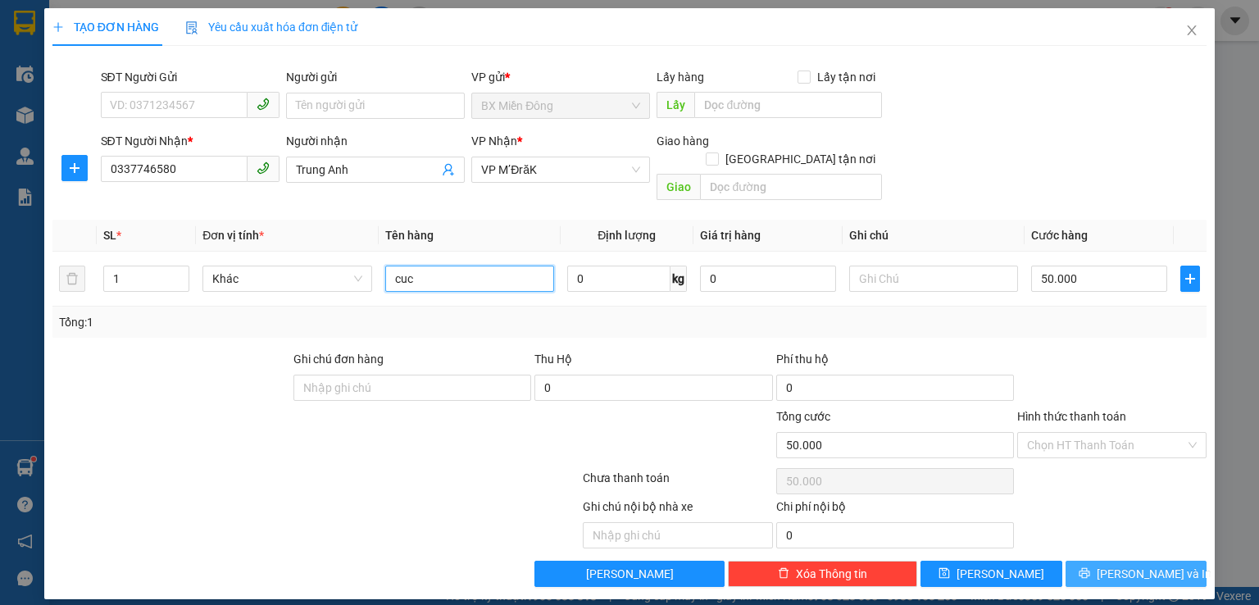
type input "cuc"
click at [1147, 565] on span "[PERSON_NAME] và In" at bounding box center [1154, 574] width 115 height 18
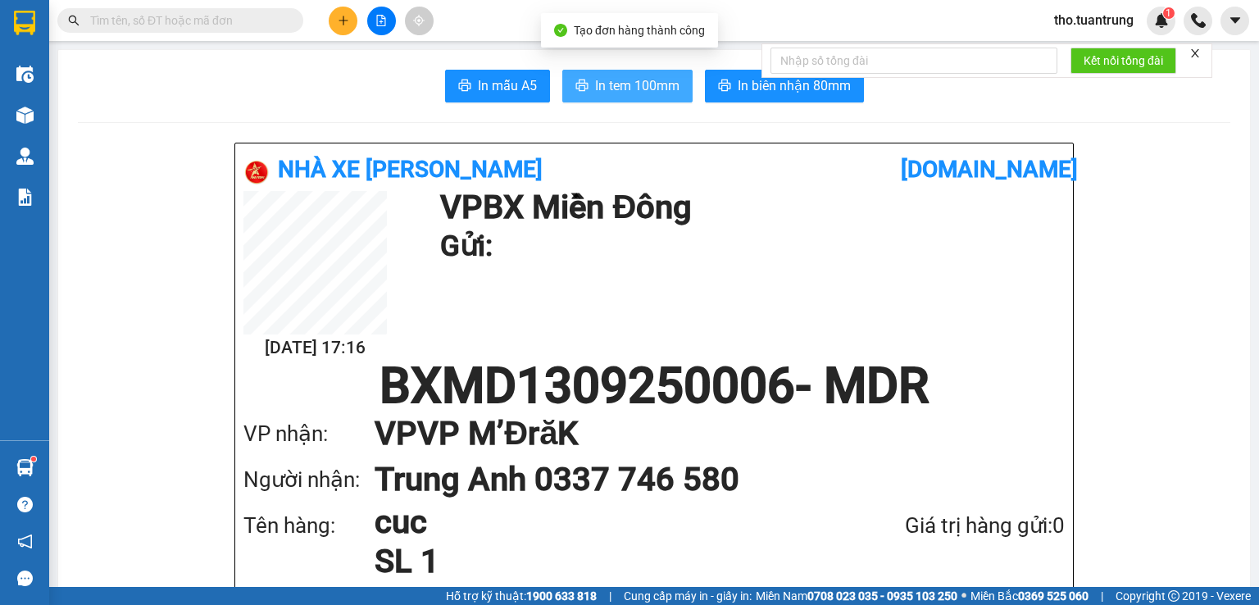
click at [649, 89] on span "In tem 100mm" at bounding box center [637, 85] width 84 height 20
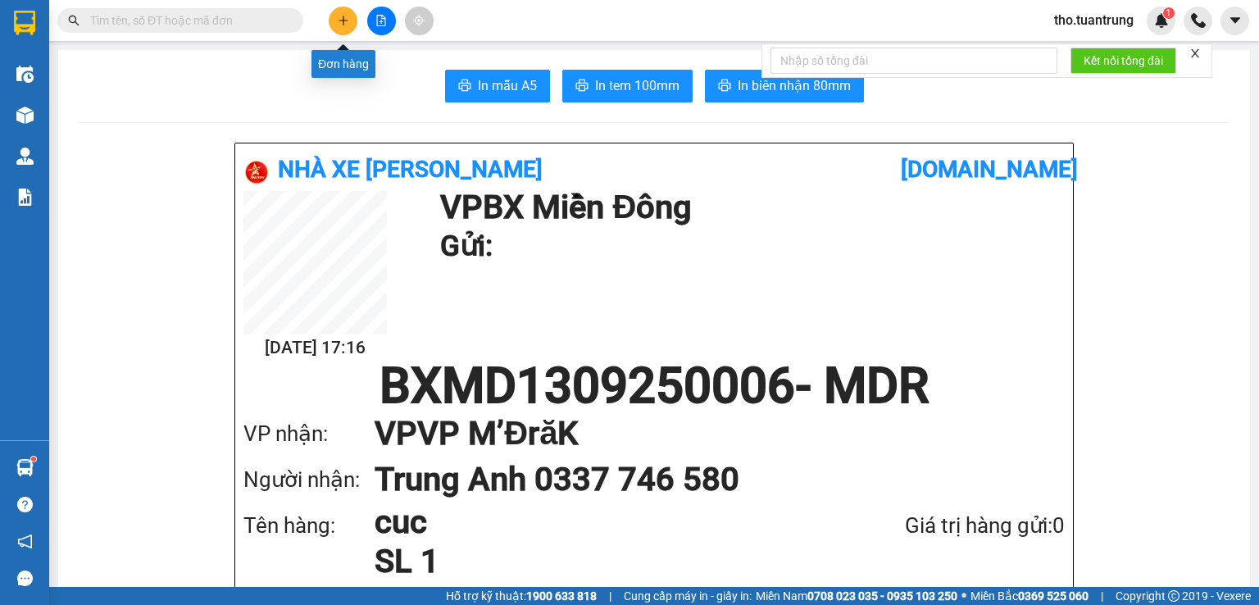
click at [337, 27] on button at bounding box center [343, 21] width 29 height 29
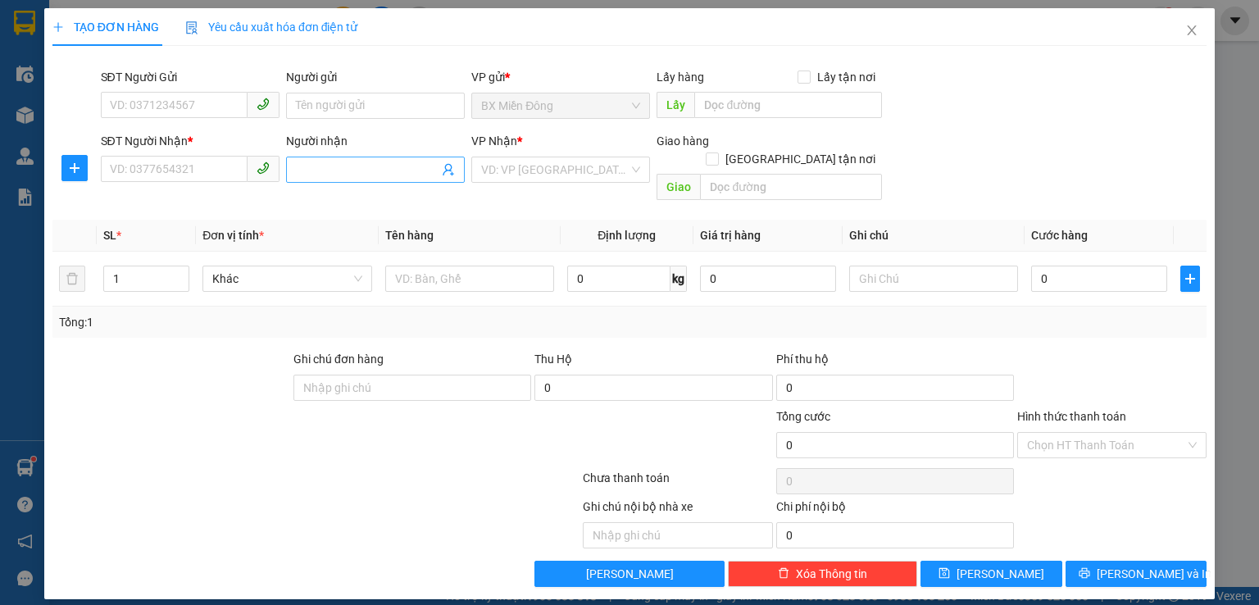
click at [371, 173] on input "Người nhận" at bounding box center [367, 170] width 143 height 18
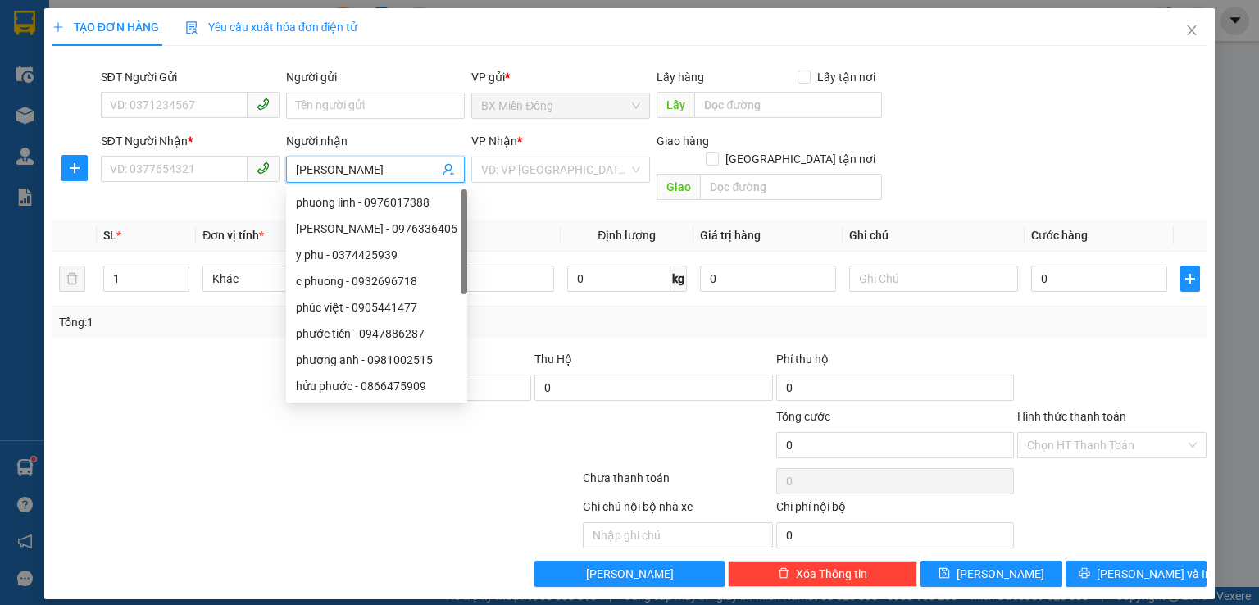
type input "[PERSON_NAME]"
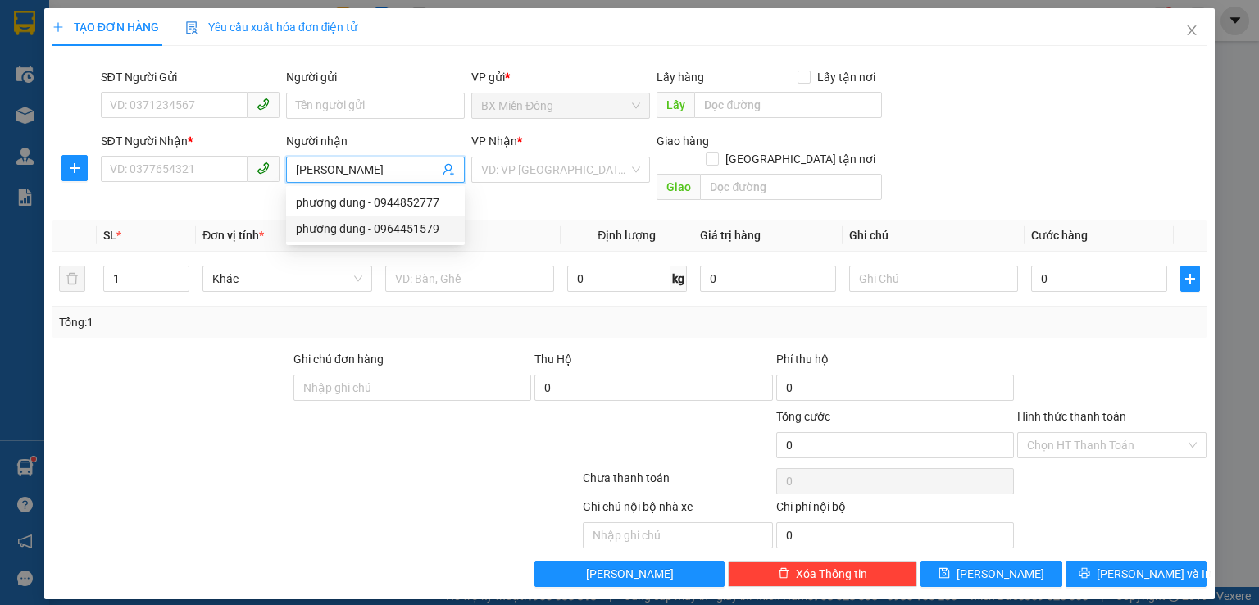
click at [346, 232] on div "phương dung - 0964451579" at bounding box center [375, 229] width 159 height 18
type input "0964451579"
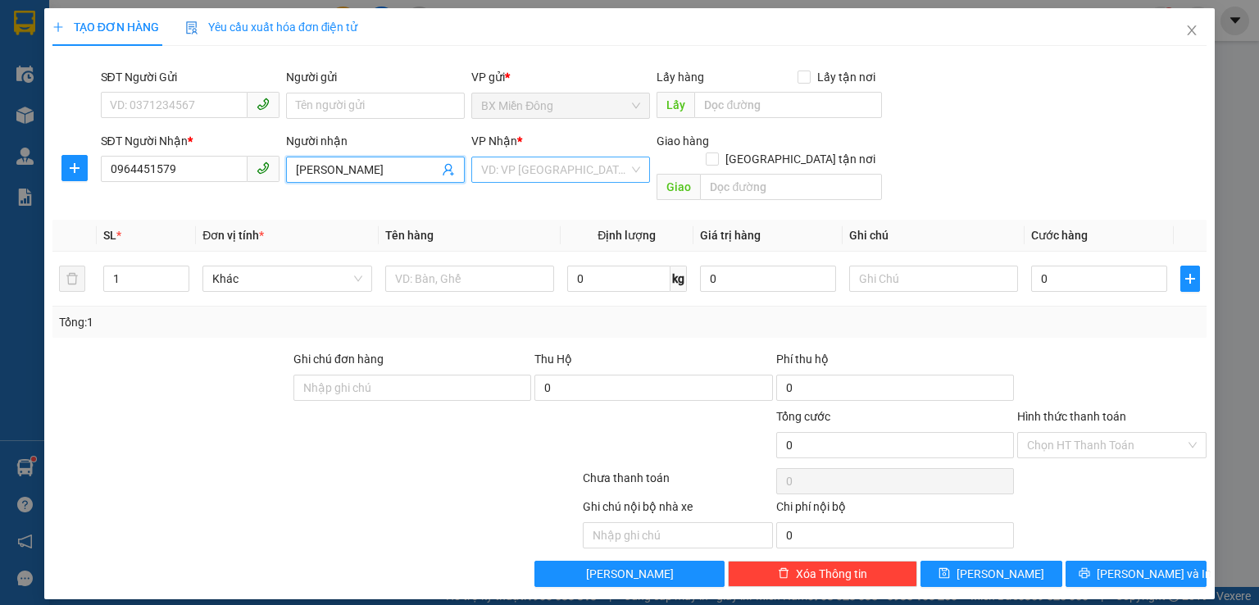
type input "[PERSON_NAME]"
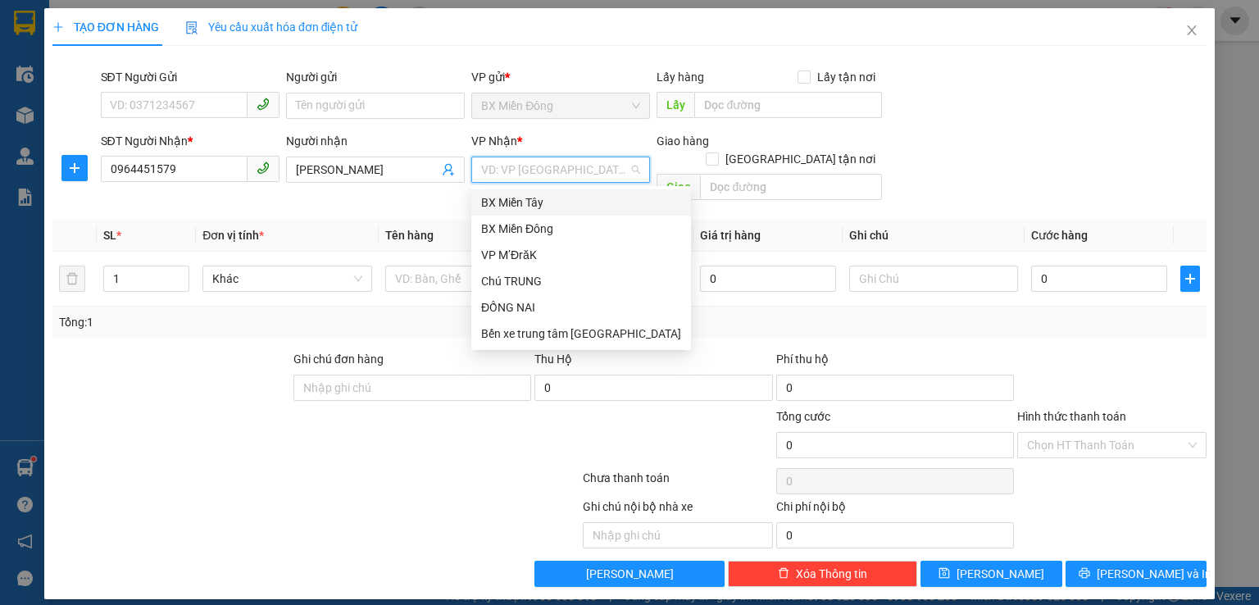
click at [554, 171] on input "search" at bounding box center [555, 169] width 148 height 25
drag, startPoint x: 535, startPoint y: 265, endPoint x: 652, endPoint y: 189, distance: 139.4
click at [537, 260] on div "VP M’ĐrăK" at bounding box center [581, 255] width 220 height 26
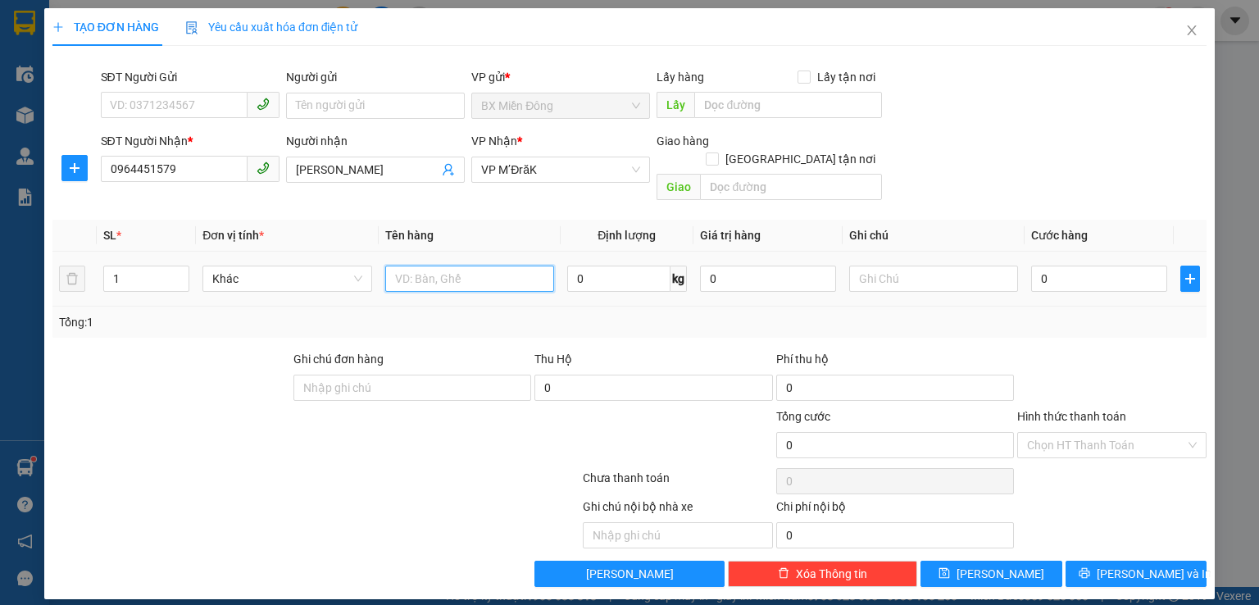
click at [451, 266] on input "text" at bounding box center [469, 279] width 169 height 26
type input "cuc"
click at [1111, 266] on input "0" at bounding box center [1099, 279] width 136 height 26
type input "5"
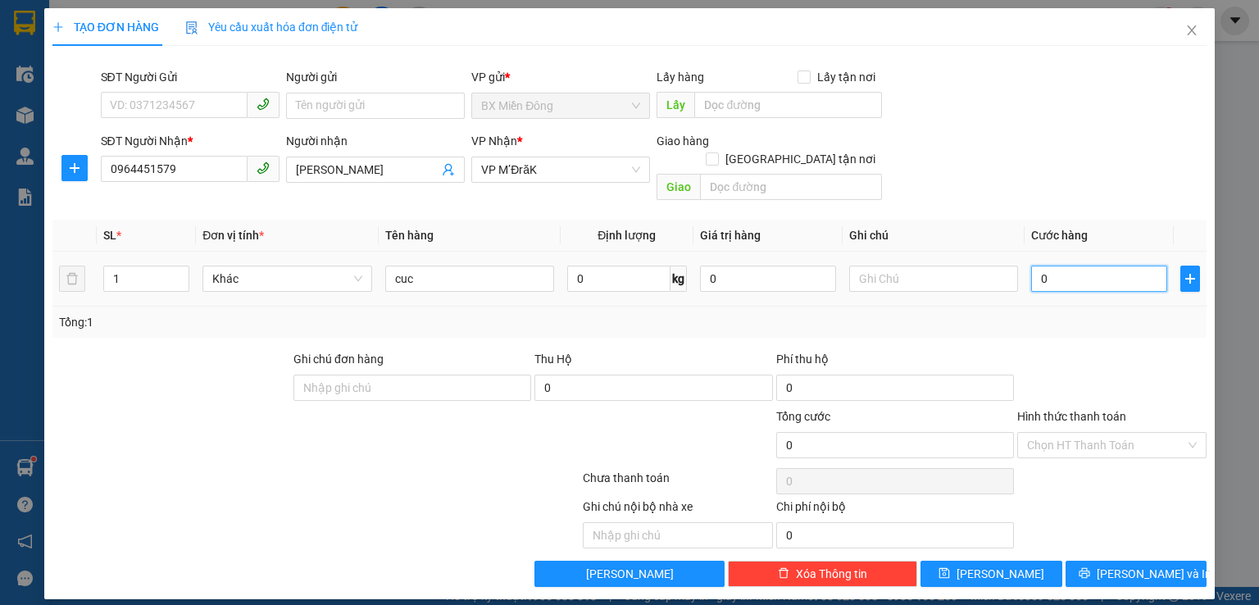
type input "5"
type input "50"
type input "500"
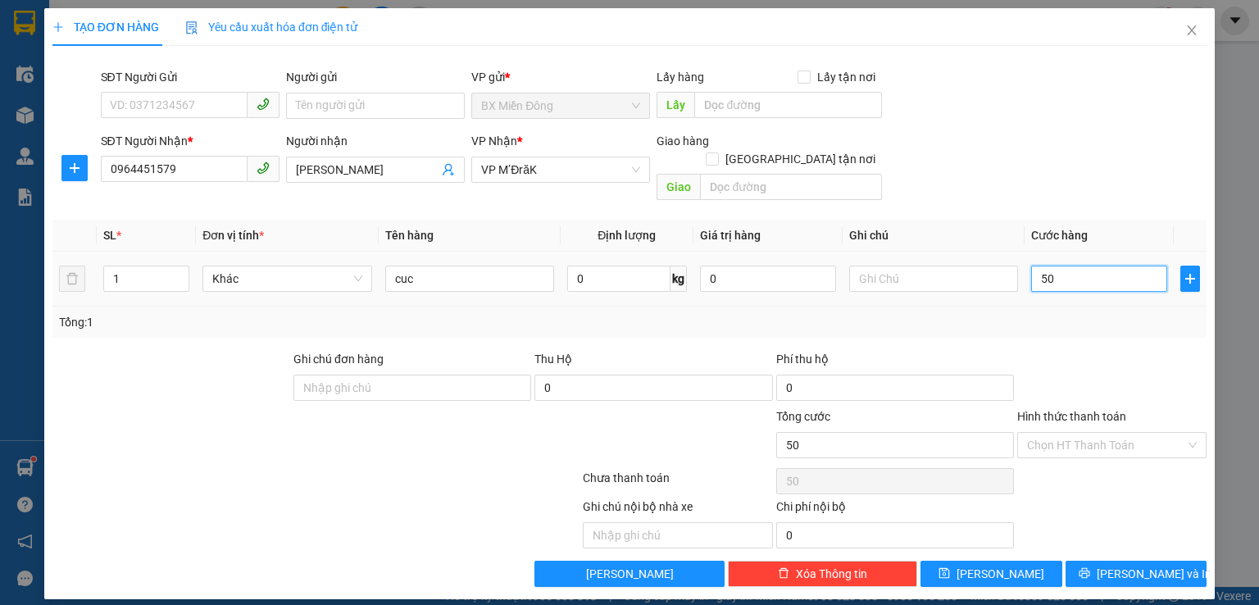
type input "500"
type input "5.000"
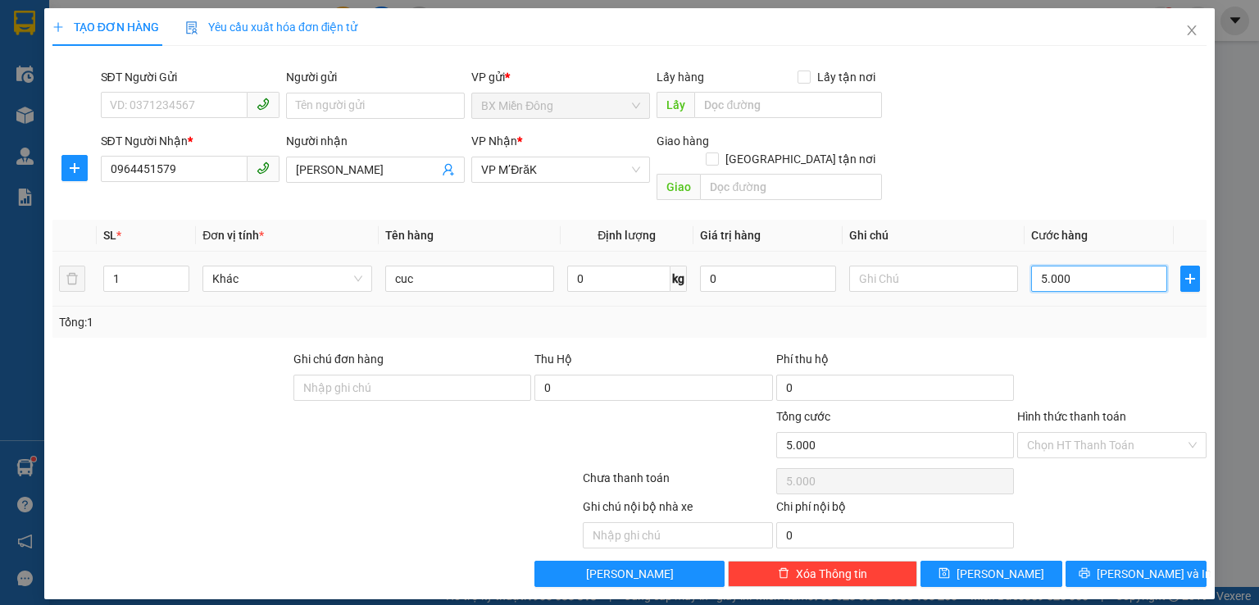
type input "50.000"
click at [1125, 565] on span "[PERSON_NAME] và In" at bounding box center [1154, 574] width 115 height 18
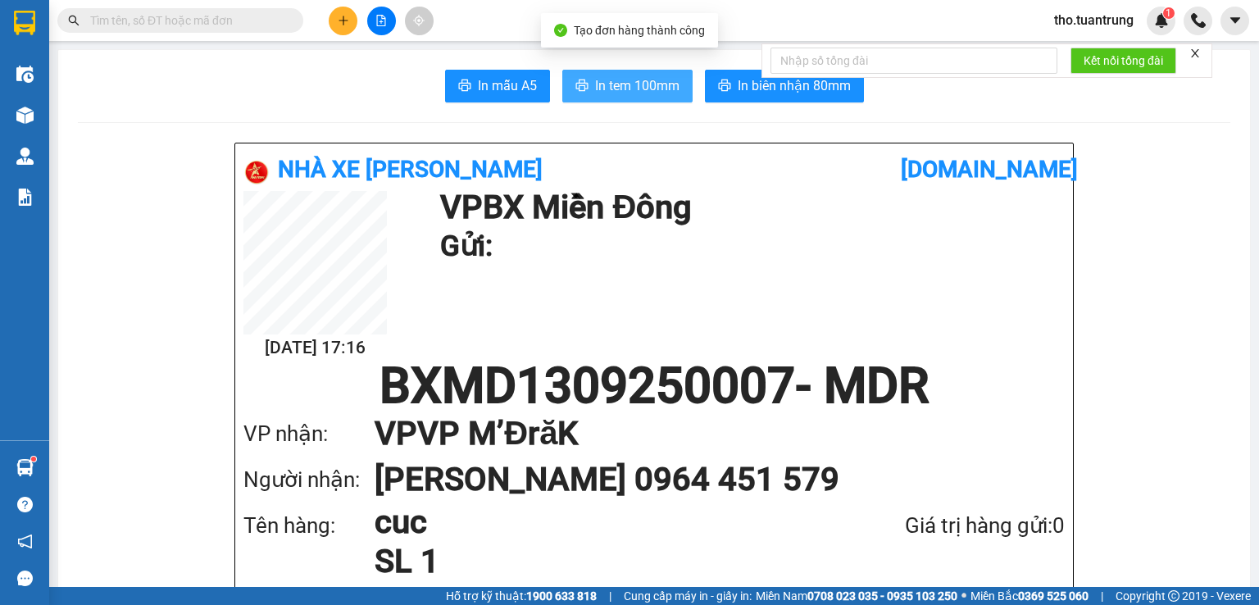
click at [616, 83] on span "In tem 100mm" at bounding box center [637, 85] width 84 height 20
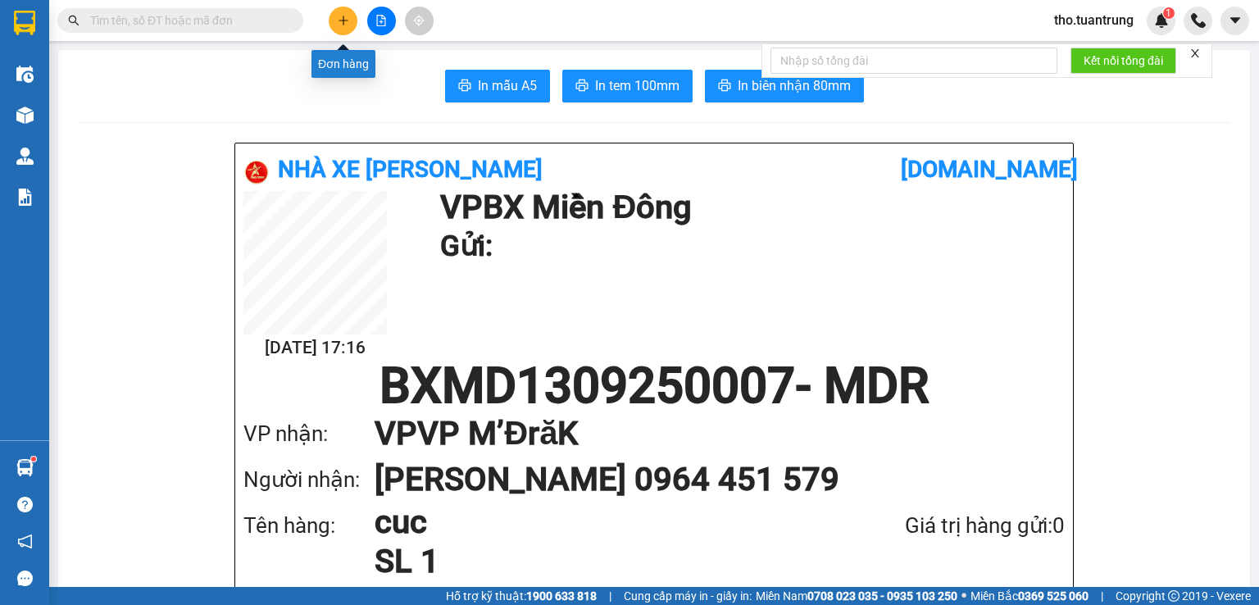
click at [341, 17] on icon "plus" at bounding box center [343, 20] width 11 height 11
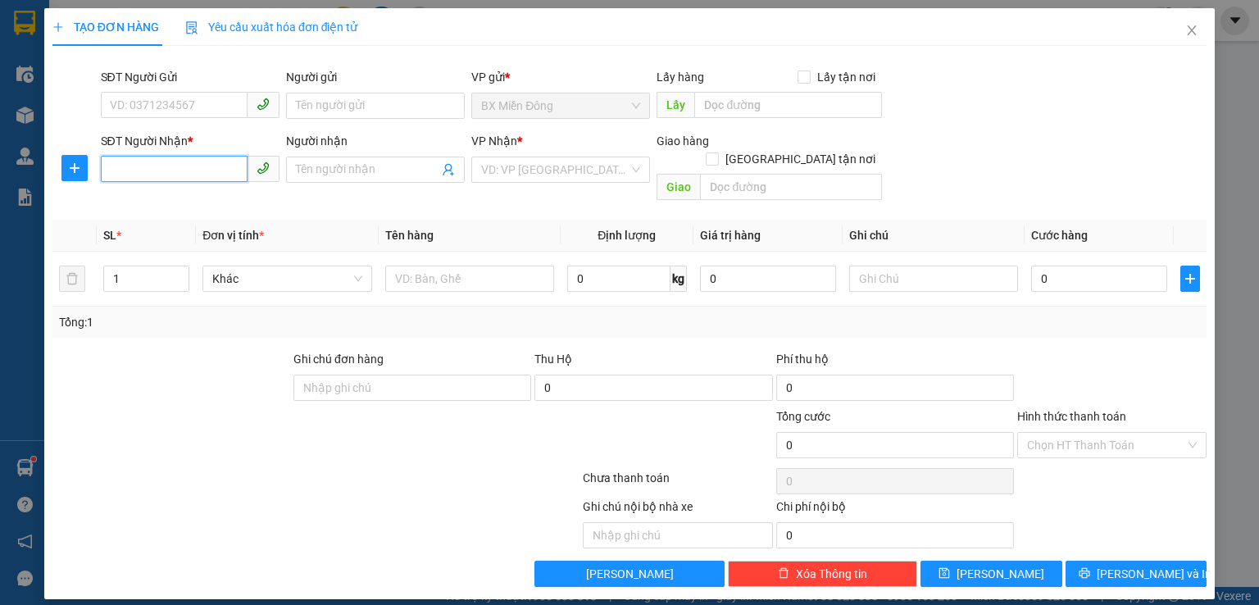
click at [190, 169] on input "SĐT Người Nhận *" at bounding box center [174, 169] width 147 height 26
click at [189, 198] on div "0913333723 - A Tùng" at bounding box center [190, 202] width 159 height 18
type input "0913333723"
type input "A Tùng"
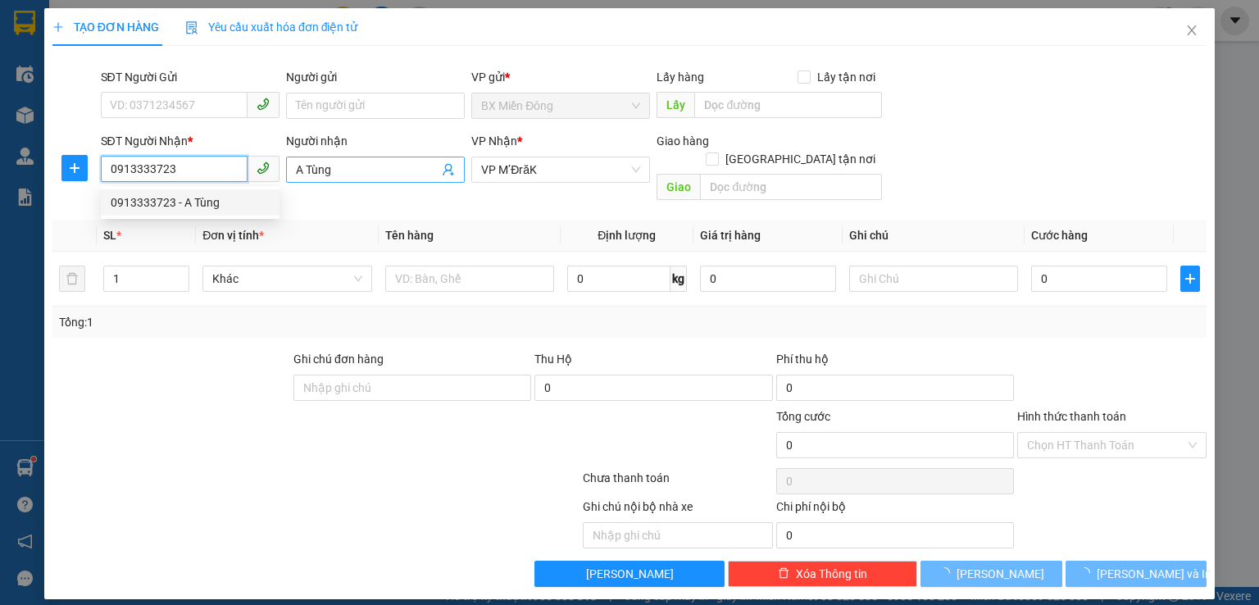
type input "150.000"
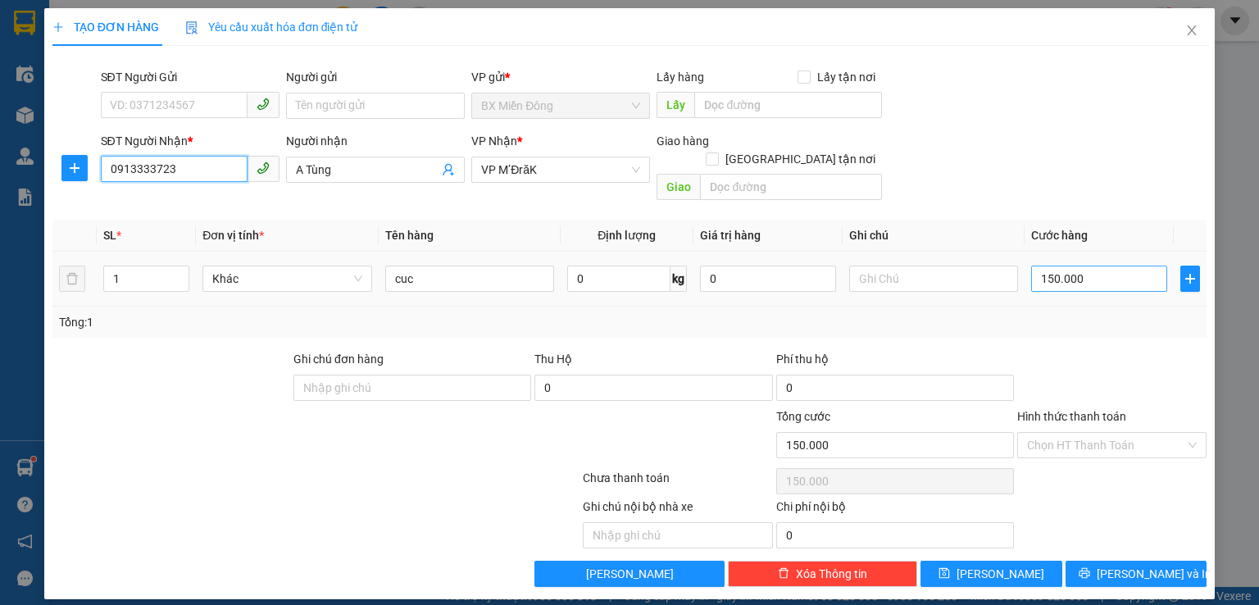
type input "0913333723"
click at [1085, 266] on input "150.000" at bounding box center [1099, 279] width 136 height 26
type input "5"
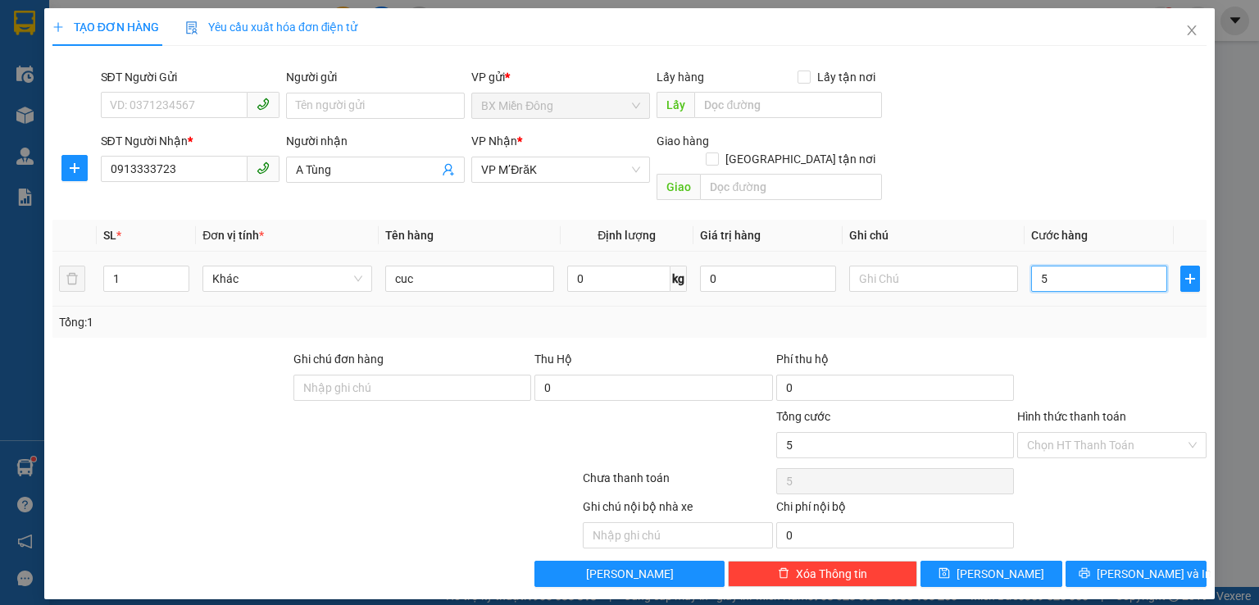
type input "50"
type input "500"
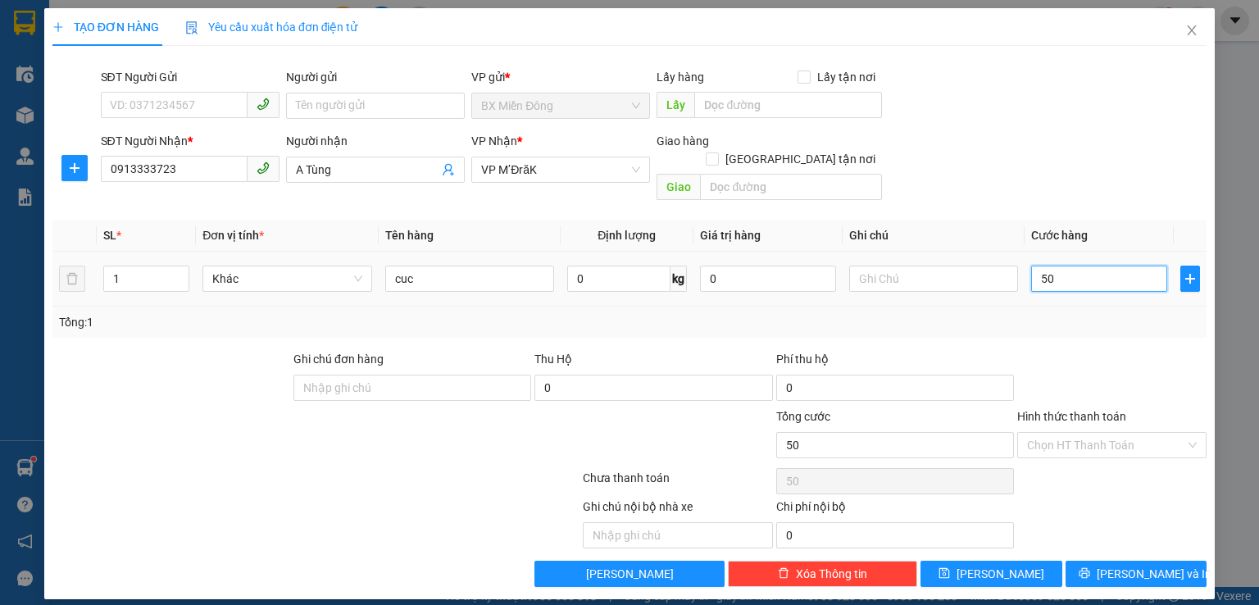
type input "500"
type input "5.000"
type input "50.000"
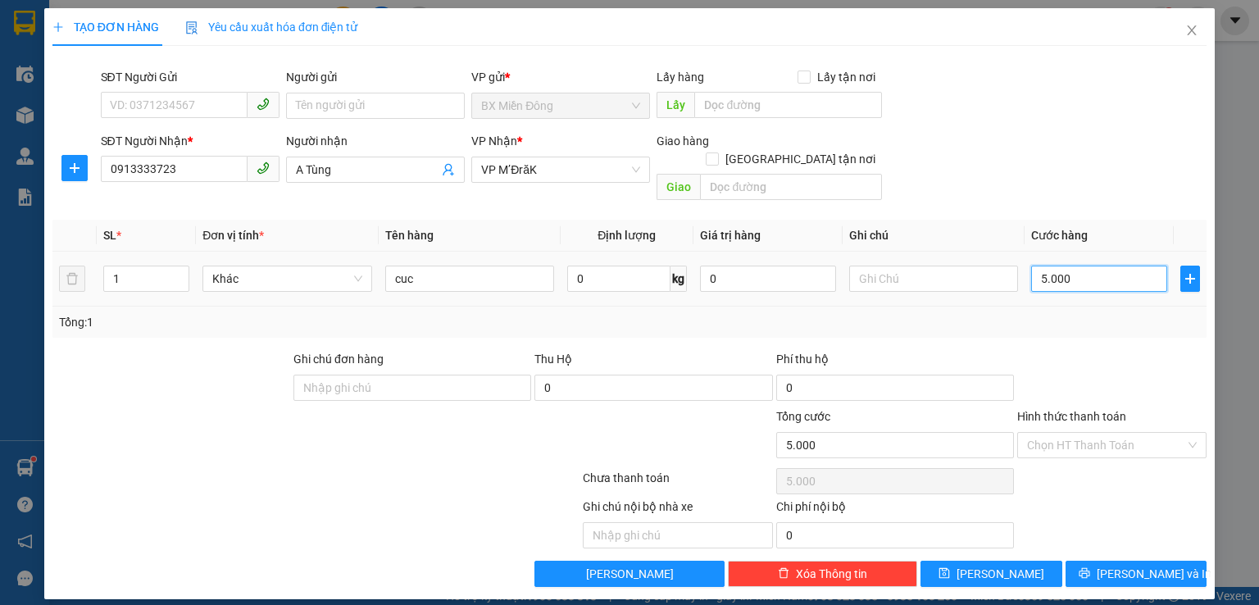
type input "50.000"
click at [1152, 565] on span "[PERSON_NAME] và In" at bounding box center [1154, 574] width 115 height 18
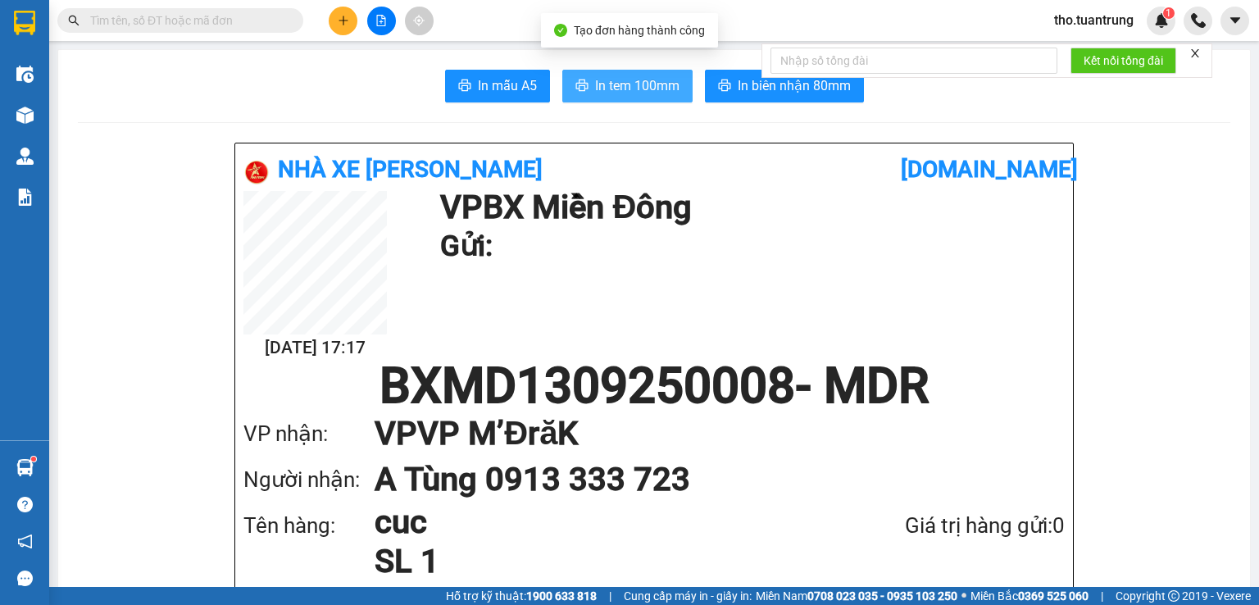
click at [625, 80] on span "In tem 100mm" at bounding box center [637, 85] width 84 height 20
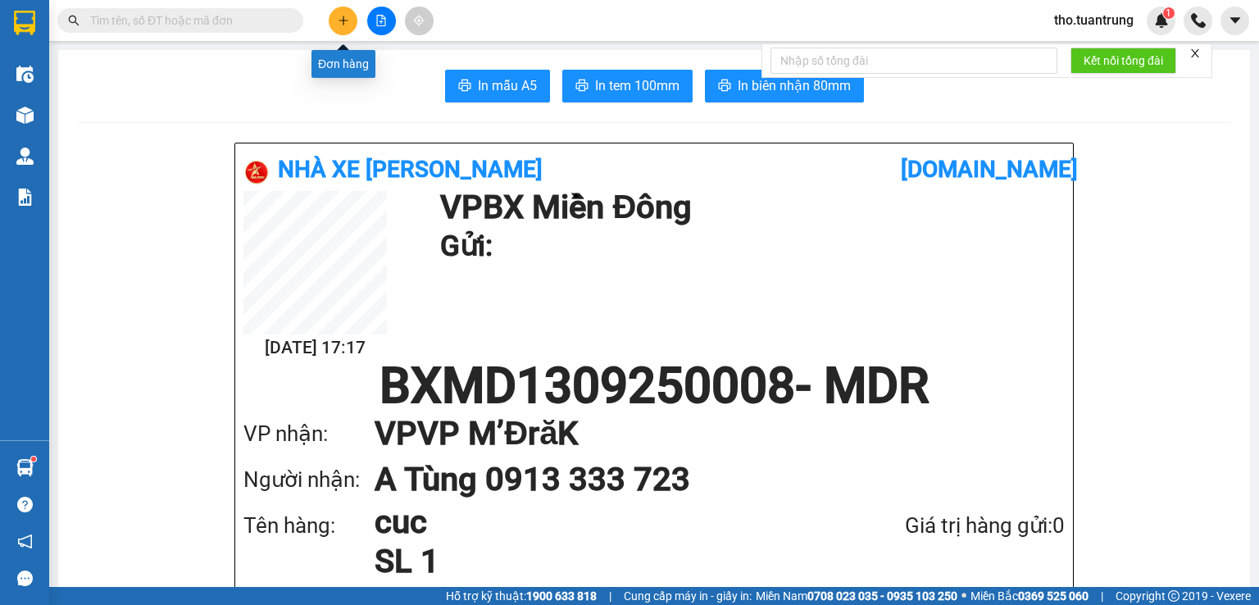
click at [343, 16] on icon "plus" at bounding box center [343, 20] width 1 height 9
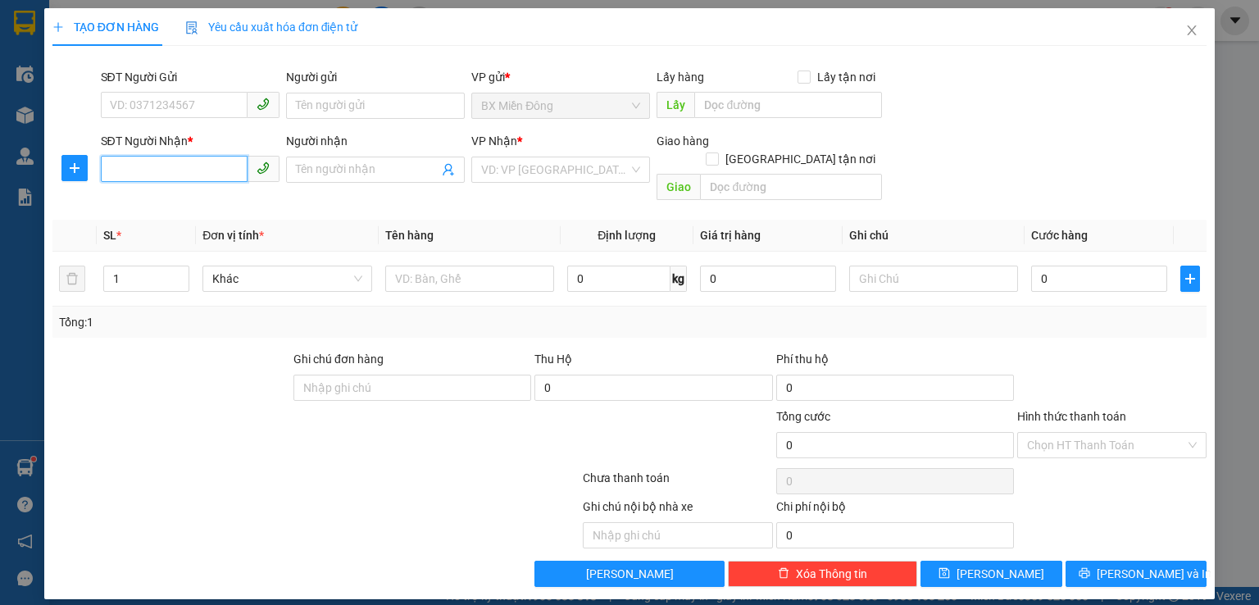
click at [123, 168] on input "SĐT Người Nhận *" at bounding box center [174, 169] width 147 height 26
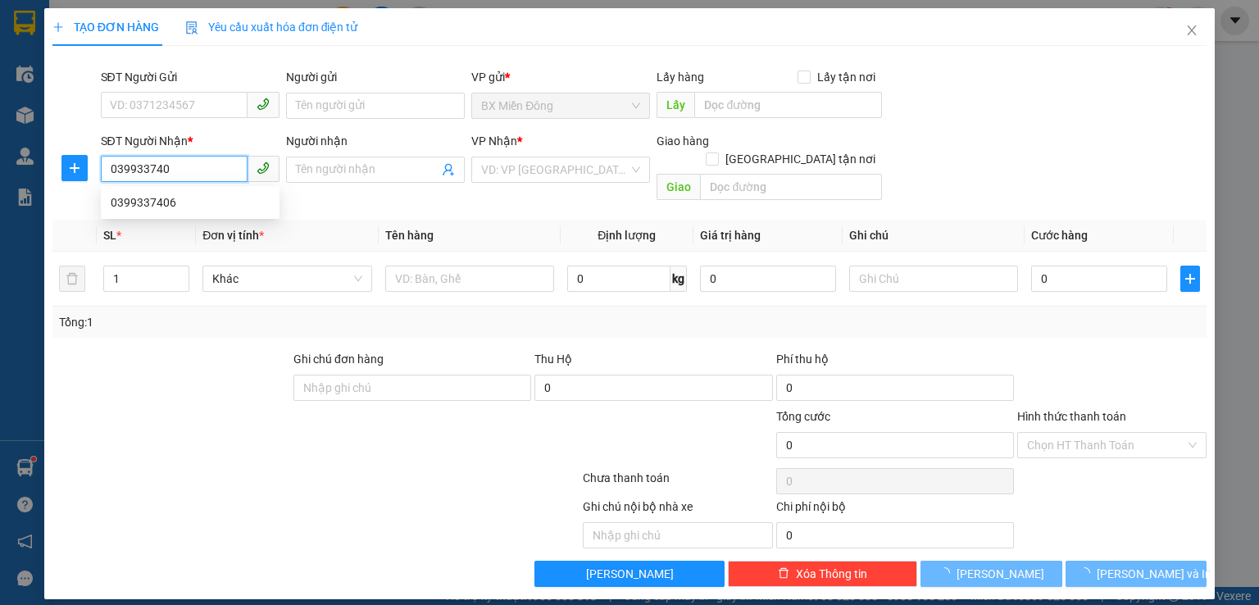
type input "0399337406"
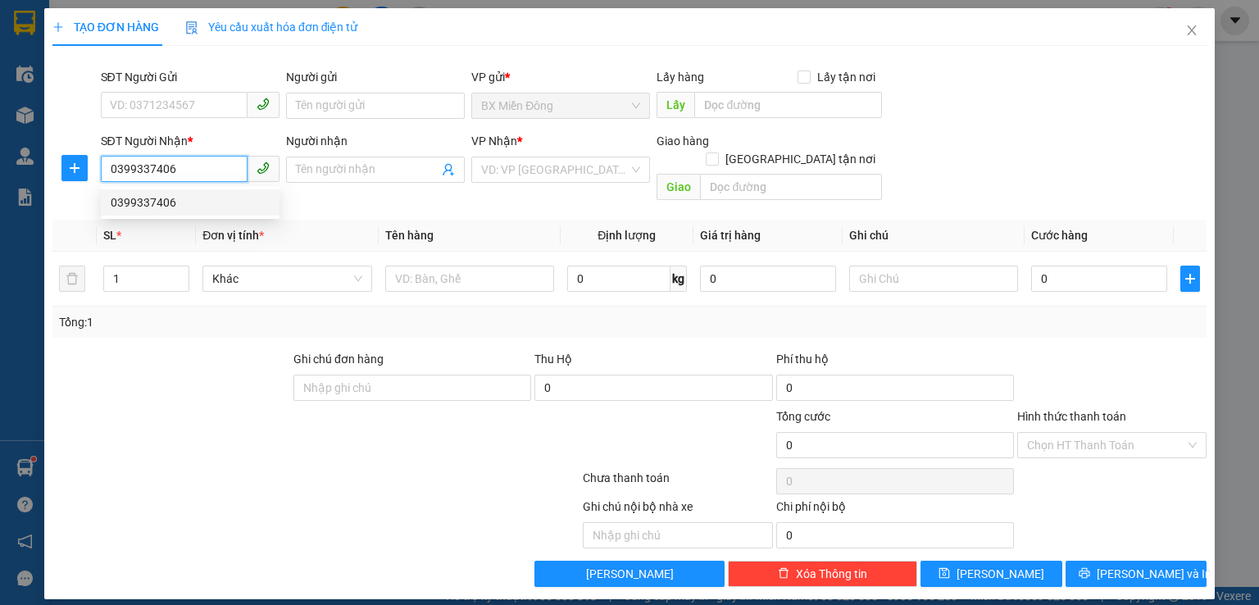
drag, startPoint x: 111, startPoint y: 202, endPoint x: 318, endPoint y: 217, distance: 207.1
click at [116, 202] on div "0399337406" at bounding box center [190, 202] width 159 height 18
type input "nta"
type input "300.000"
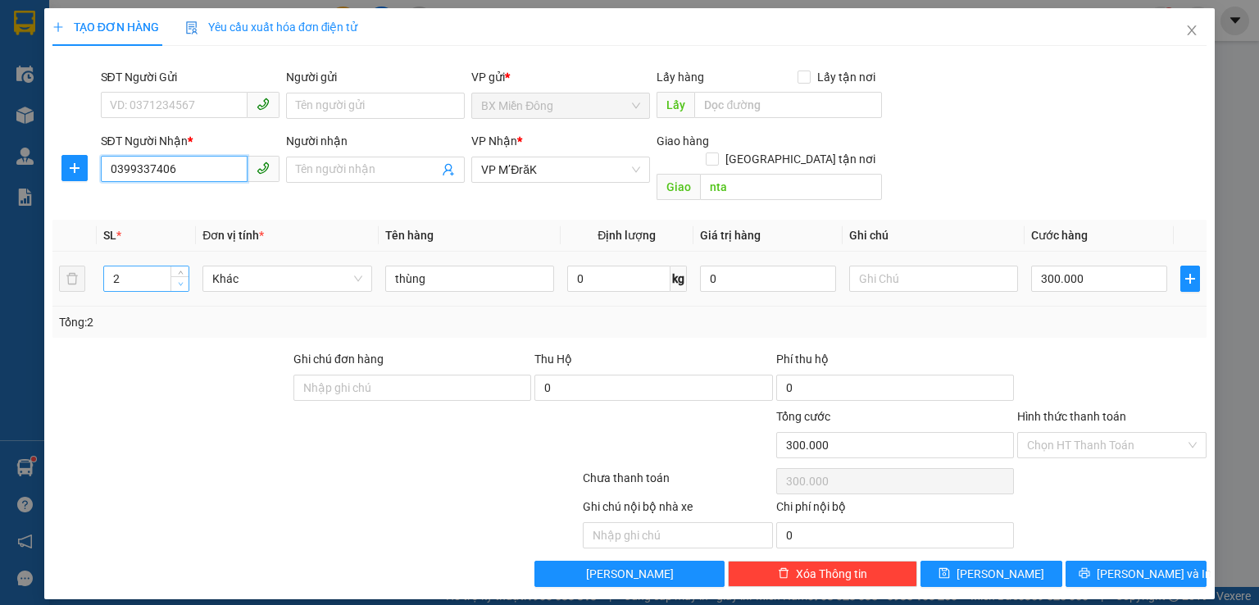
type input "0399337406"
type input "1"
drag, startPoint x: 182, startPoint y: 270, endPoint x: 381, endPoint y: 247, distance: 200.5
click at [181, 280] on span "down" at bounding box center [180, 285] width 10 height 10
click at [1102, 266] on input "300.000" at bounding box center [1099, 279] width 136 height 26
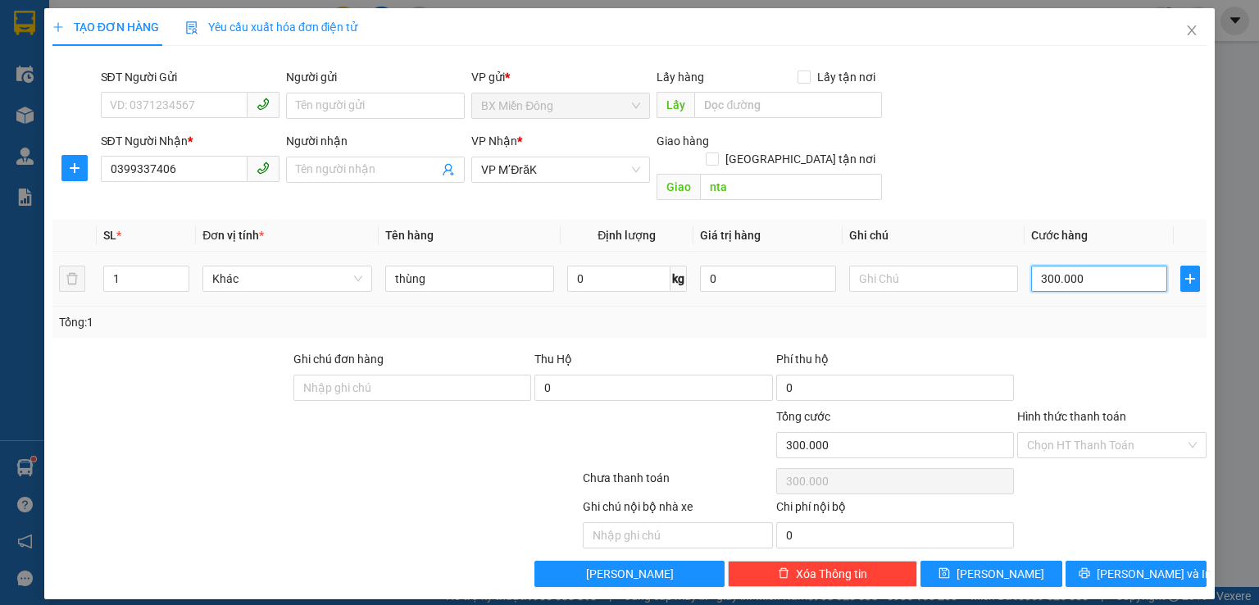
type input "5"
type input "50"
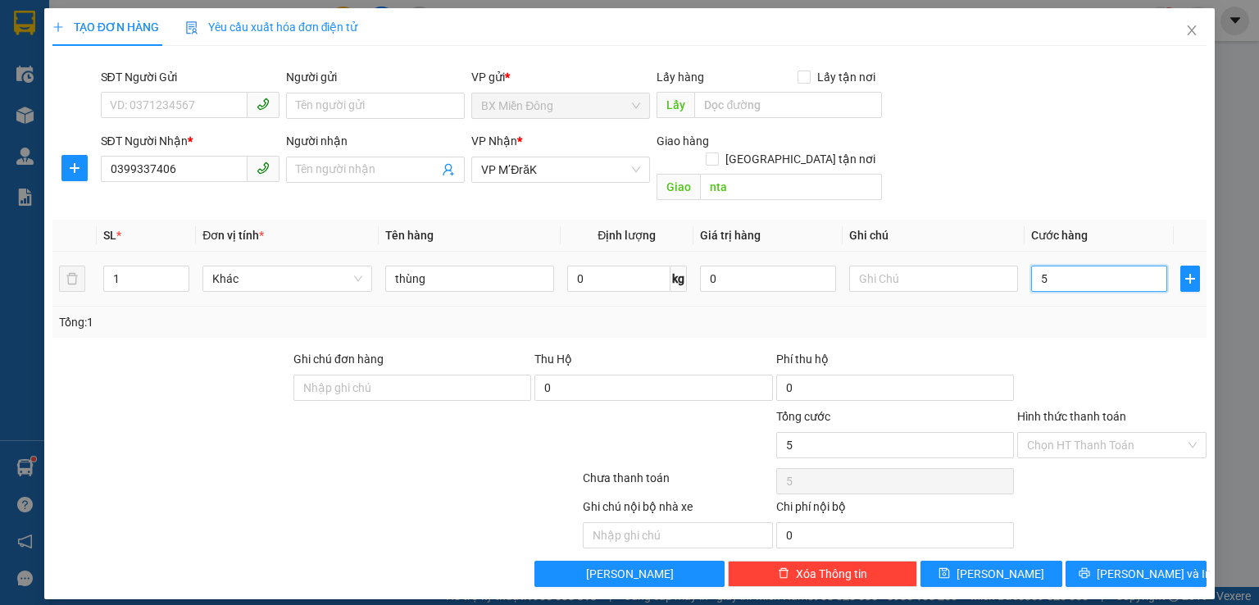
type input "50"
type input "500"
type input "5.000"
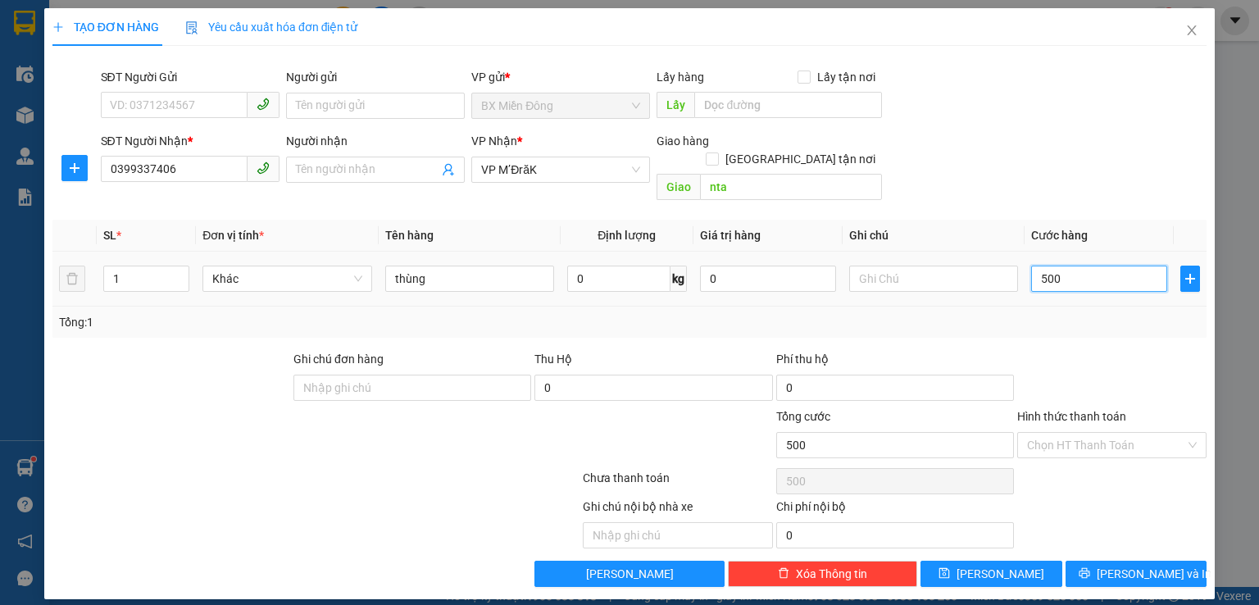
type input "5.000"
type input "50.000"
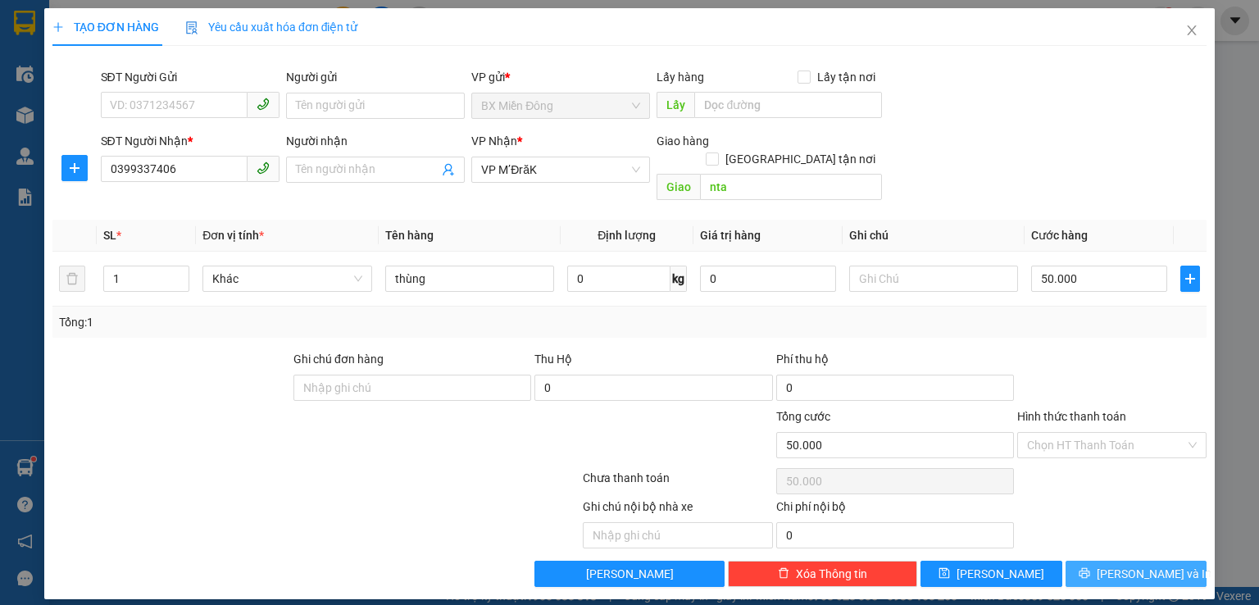
click at [1137, 565] on span "[PERSON_NAME] và In" at bounding box center [1154, 574] width 115 height 18
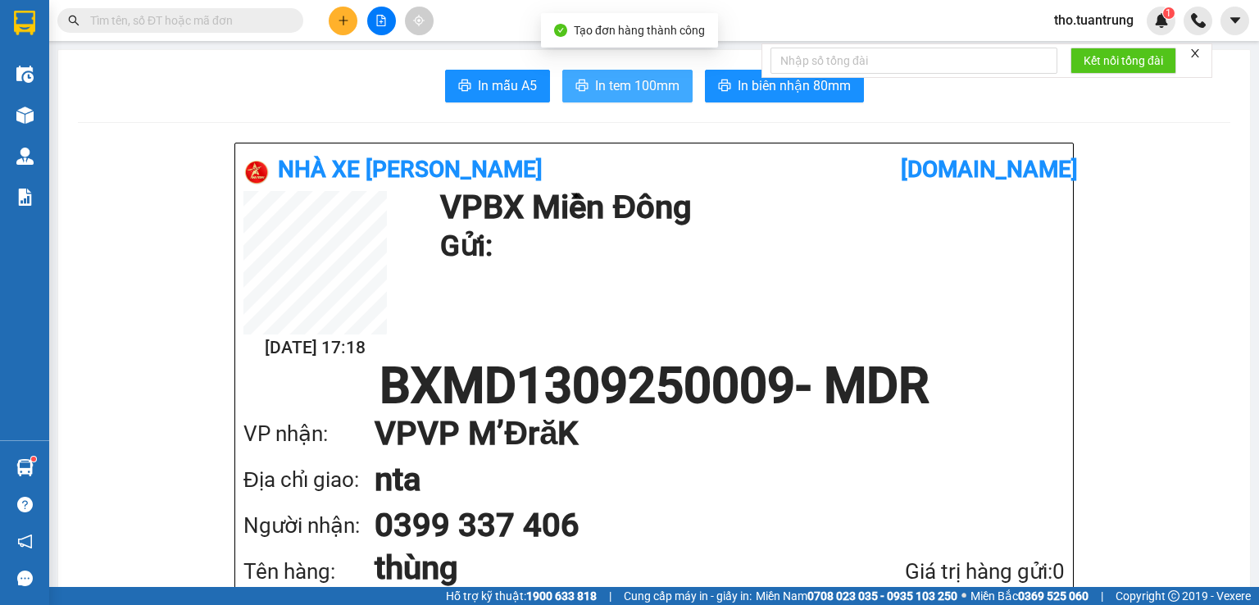
click at [647, 97] on button "In tem 100mm" at bounding box center [627, 86] width 130 height 33
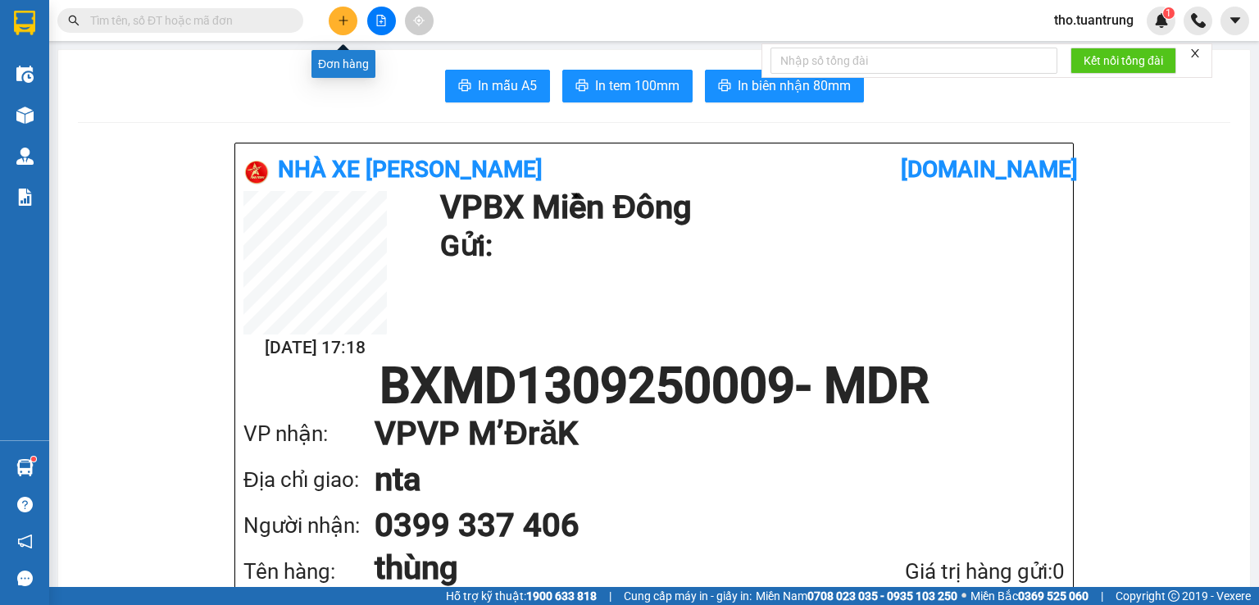
click at [340, 25] on icon "plus" at bounding box center [343, 20] width 11 height 11
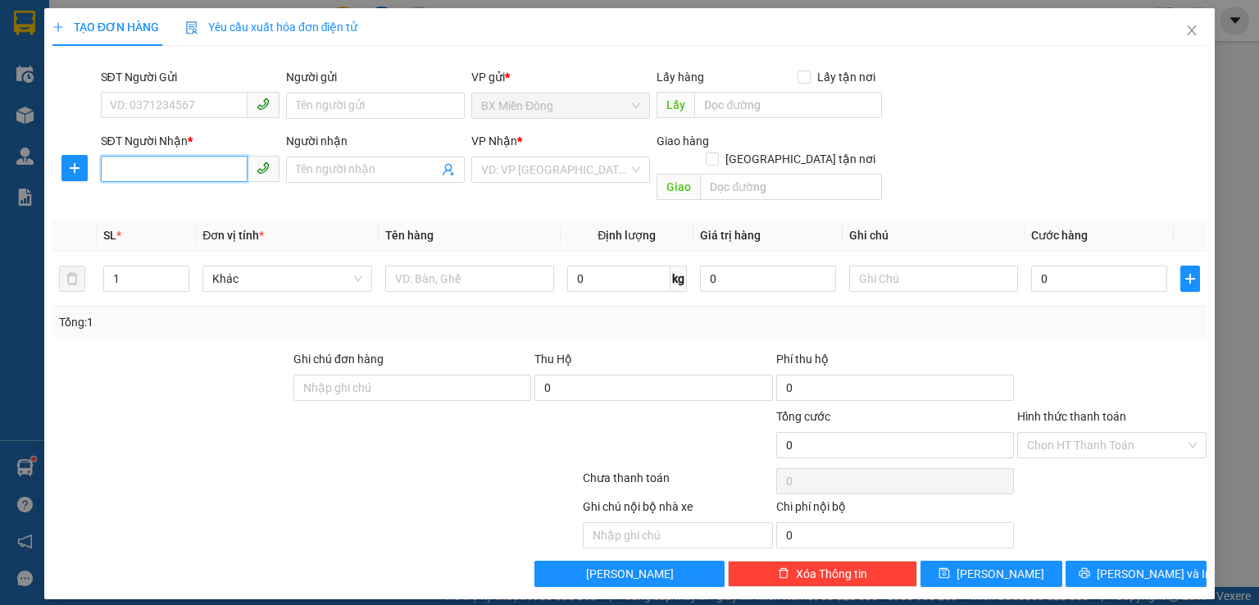
click at [207, 171] on input "SĐT Người Nhận *" at bounding box center [174, 169] width 147 height 26
click at [152, 194] on div "0345686223" at bounding box center [190, 202] width 159 height 18
type input "0345686223"
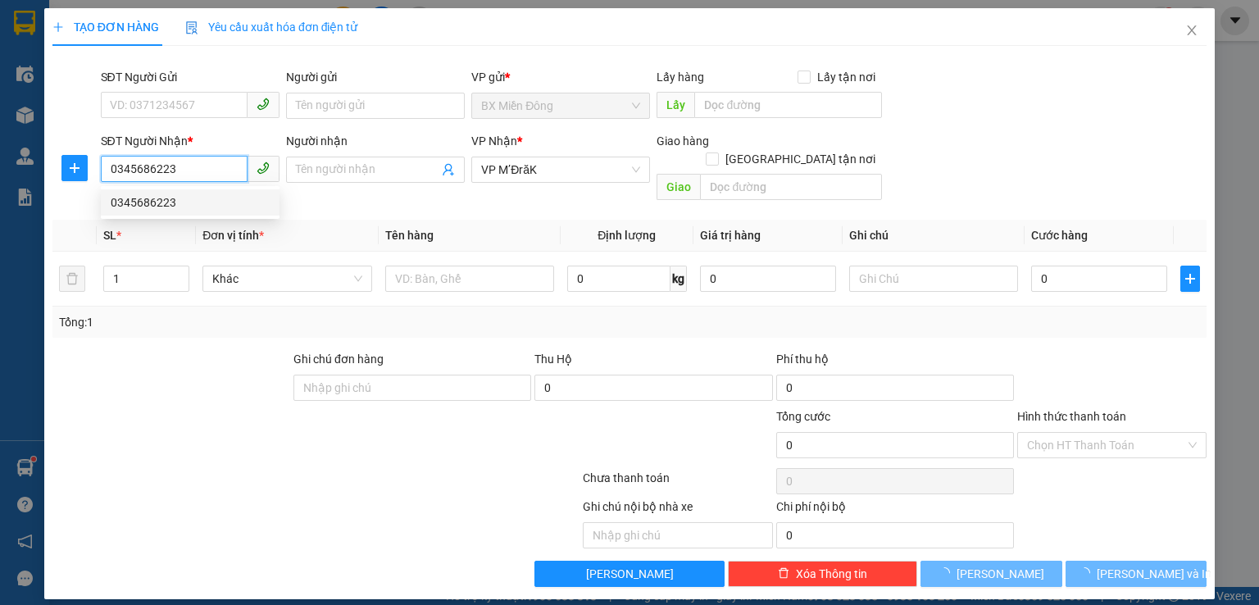
type input "50.000"
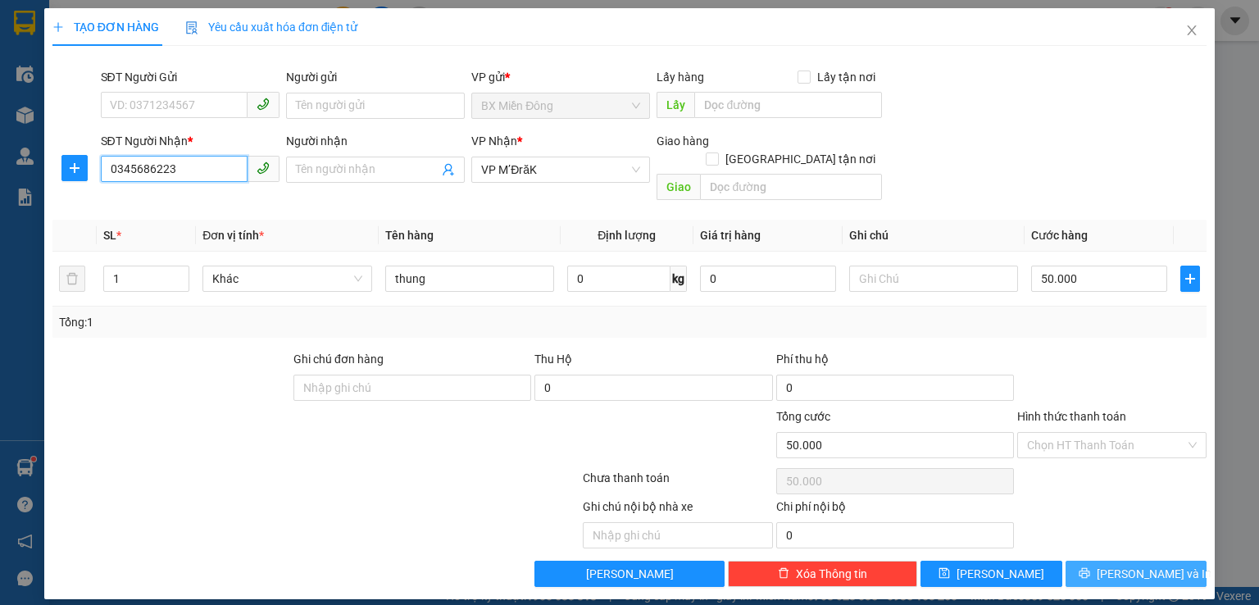
type input "0345686223"
click at [1138, 565] on span "[PERSON_NAME] và In" at bounding box center [1154, 574] width 115 height 18
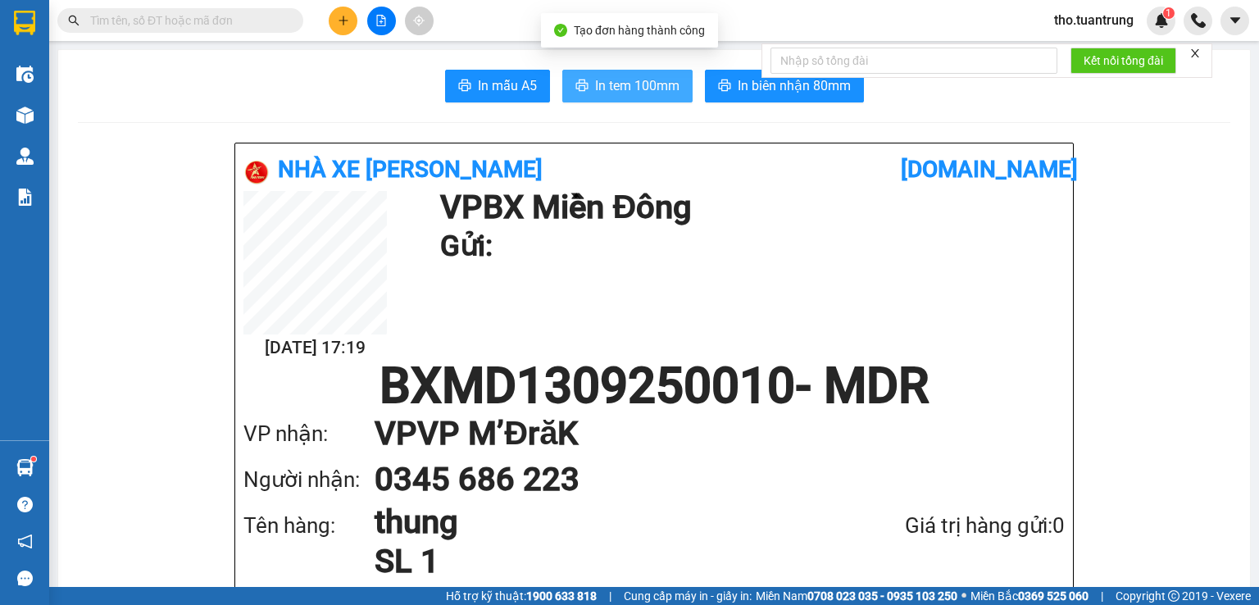
click at [662, 79] on span "In tem 100mm" at bounding box center [637, 85] width 84 height 20
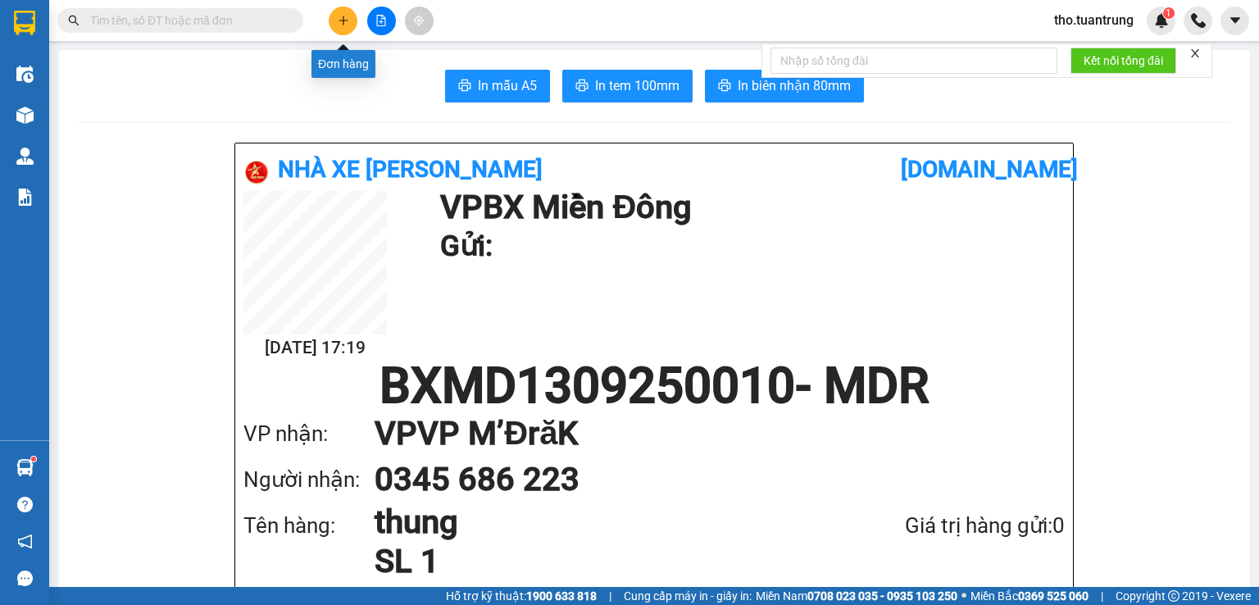
click at [349, 16] on button at bounding box center [343, 21] width 29 height 29
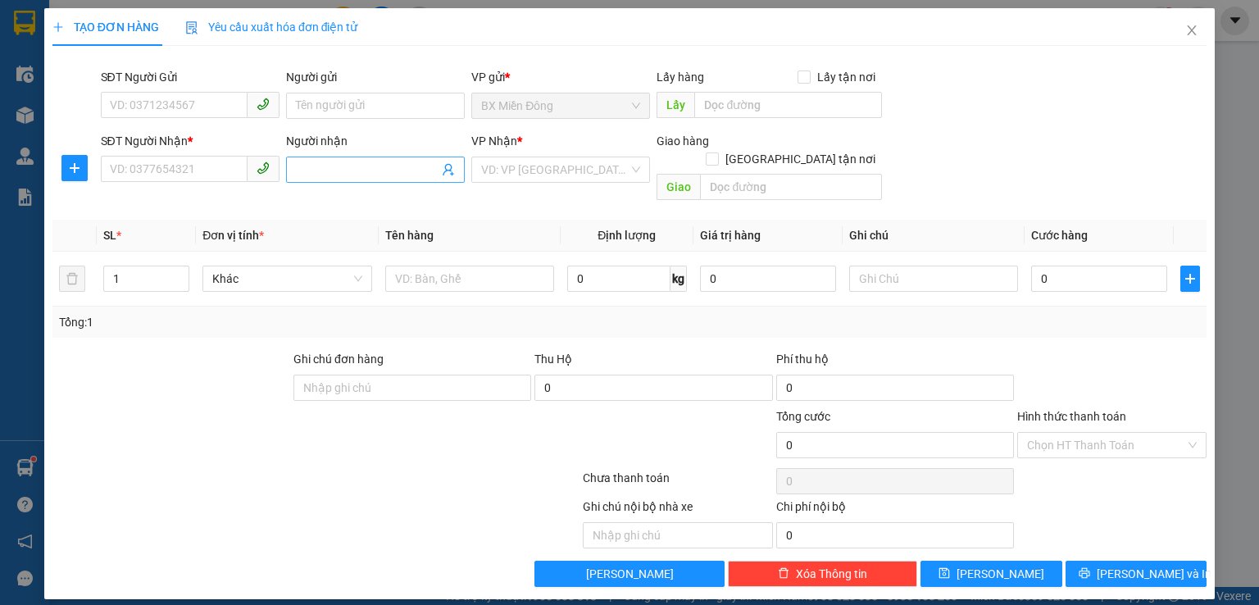
click at [331, 178] on input "Người nhận" at bounding box center [367, 170] width 143 height 18
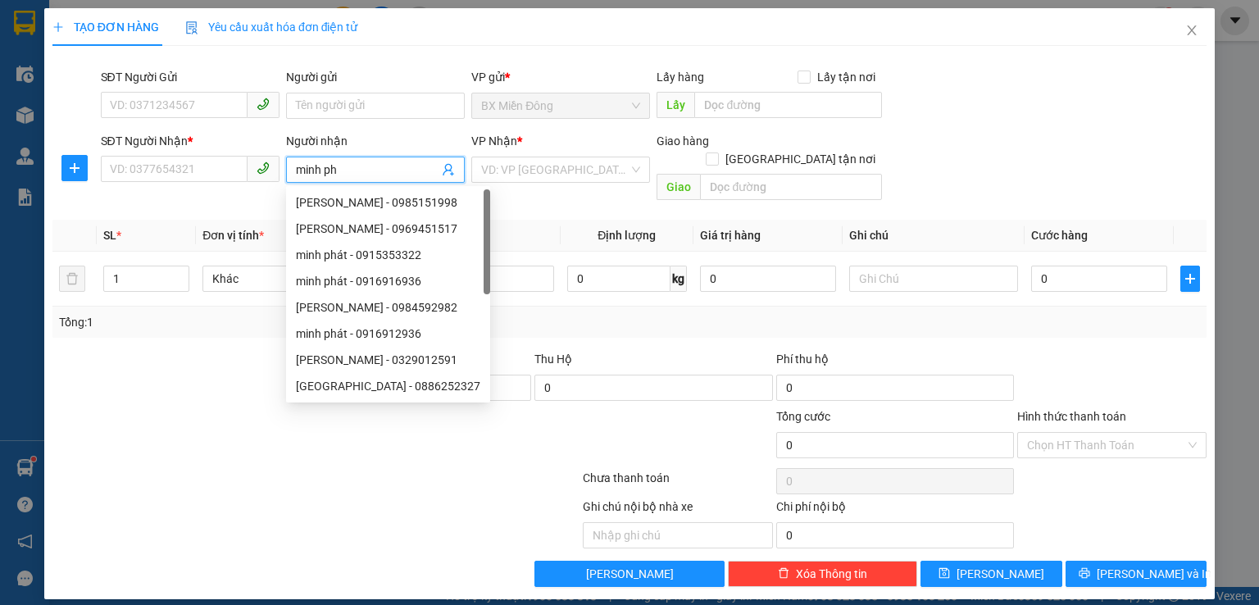
type input "minh pha"
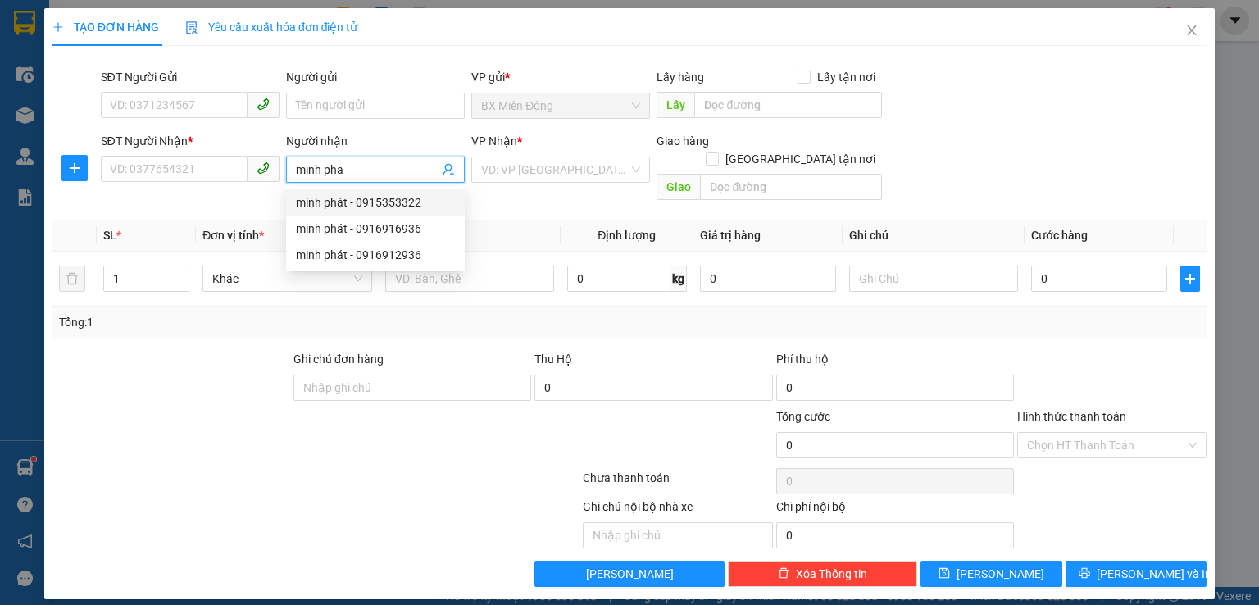
click at [327, 205] on div "minh phát - 0915353322" at bounding box center [375, 202] width 159 height 18
type input "0915353322"
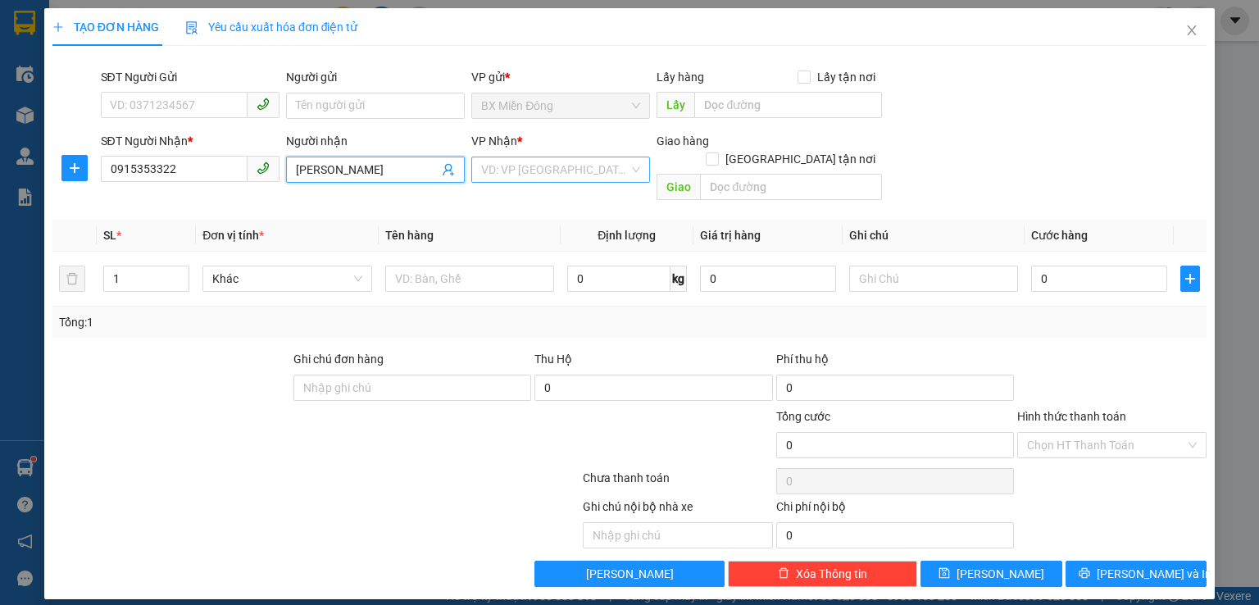
type input "[PERSON_NAME]"
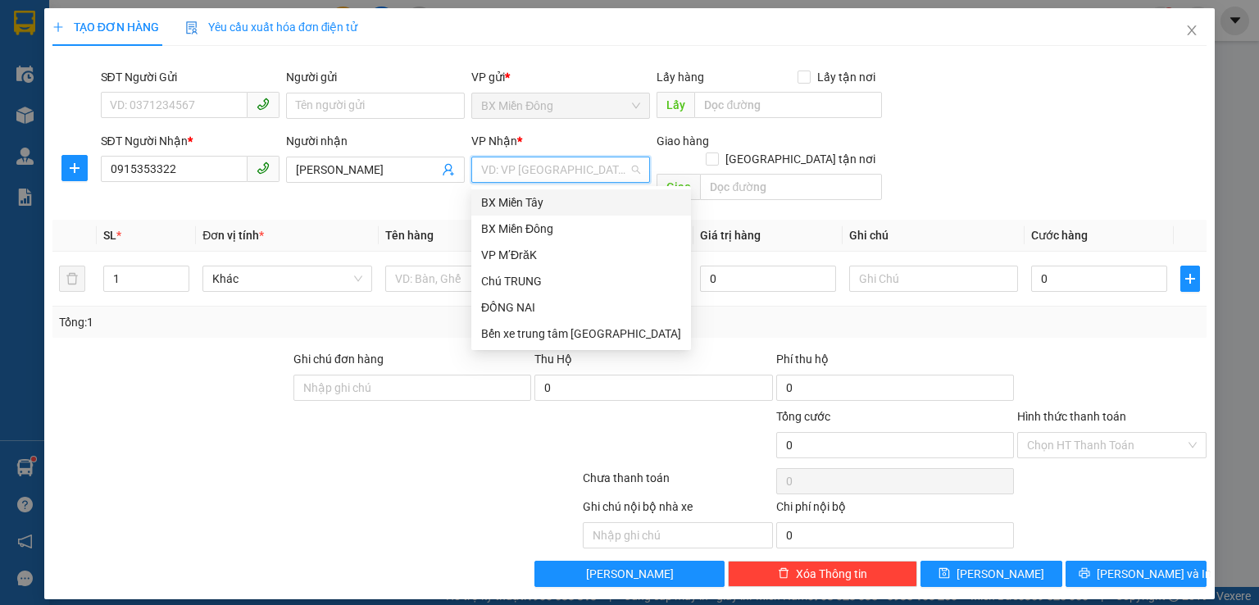
click at [498, 171] on input "search" at bounding box center [555, 169] width 148 height 25
click at [548, 251] on div "VP M’ĐrăK" at bounding box center [581, 255] width 200 height 18
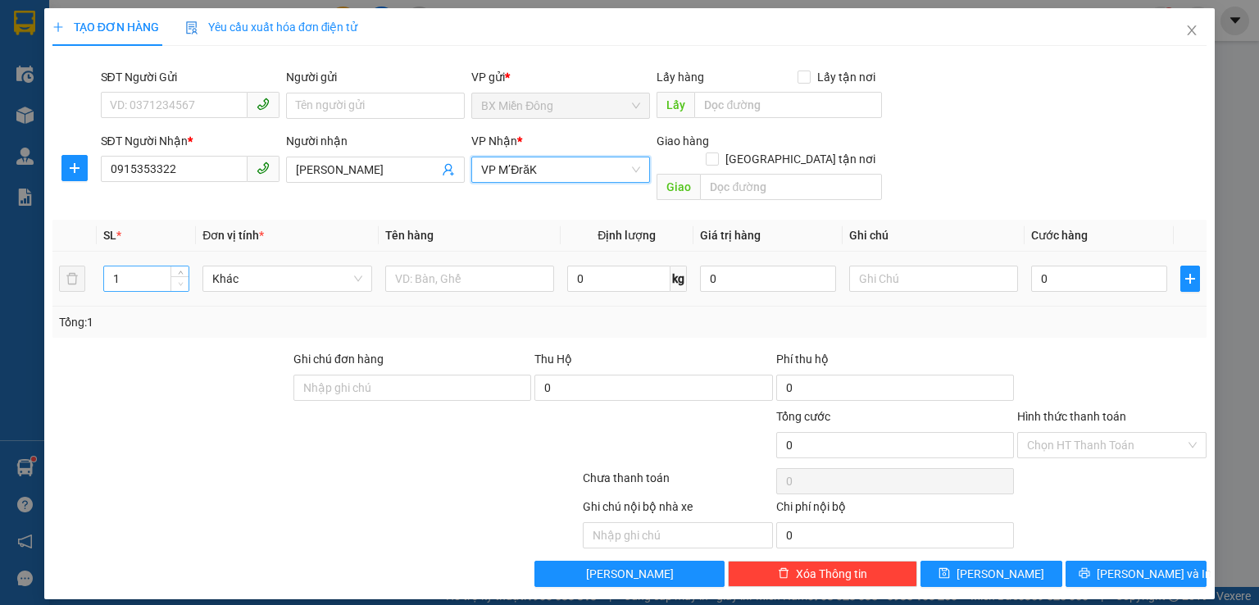
click at [179, 276] on span "Decrease Value" at bounding box center [179, 283] width 18 height 15
click at [139, 266] on input "1" at bounding box center [146, 278] width 84 height 25
type input "10"
click at [1109, 270] on input "0" at bounding box center [1099, 279] width 136 height 26
type input "3"
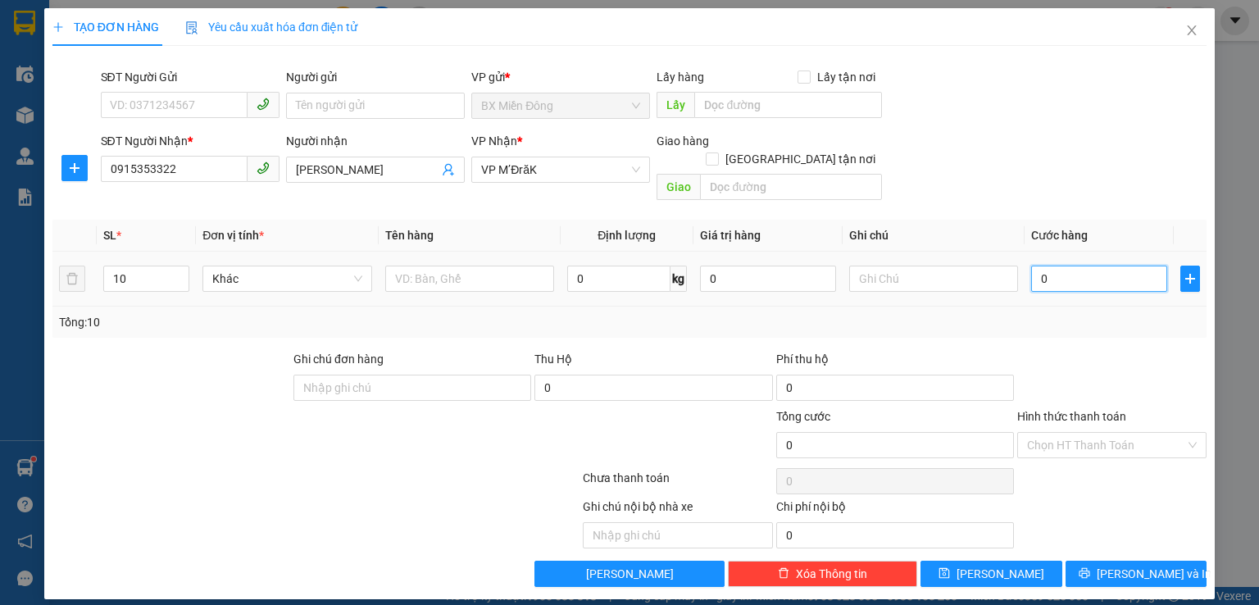
type input "3"
type input "30"
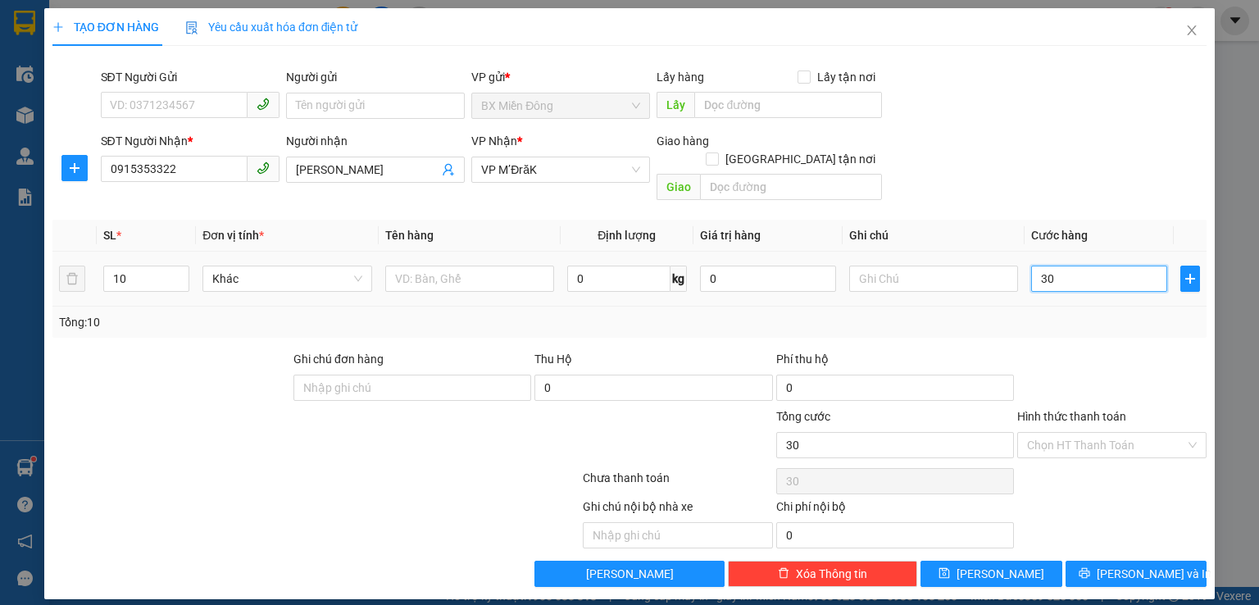
type input "300"
type input "3.000"
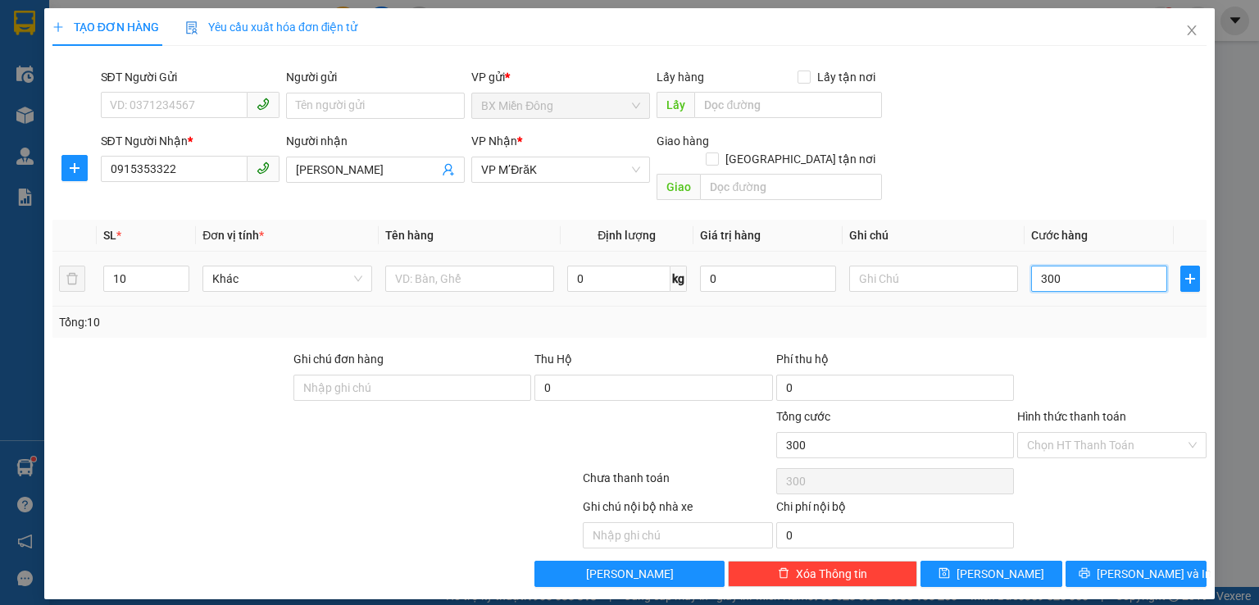
type input "3.000"
type input "30.000"
type input "300.000"
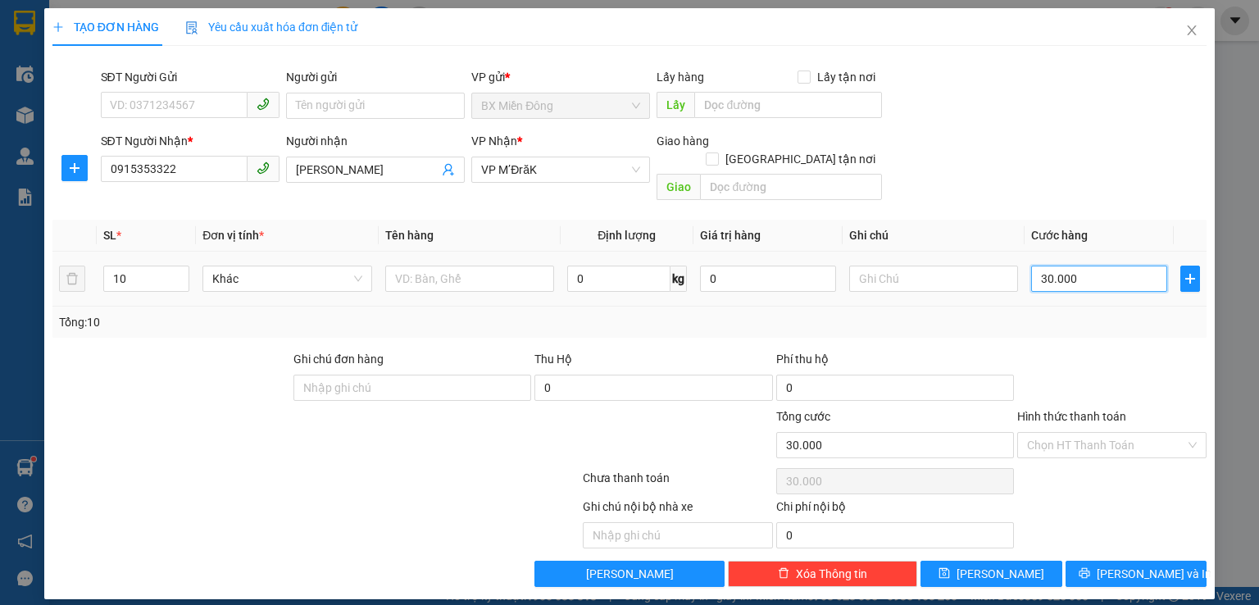
type input "300.000"
click at [1163, 565] on span "[PERSON_NAME] và In" at bounding box center [1154, 574] width 115 height 18
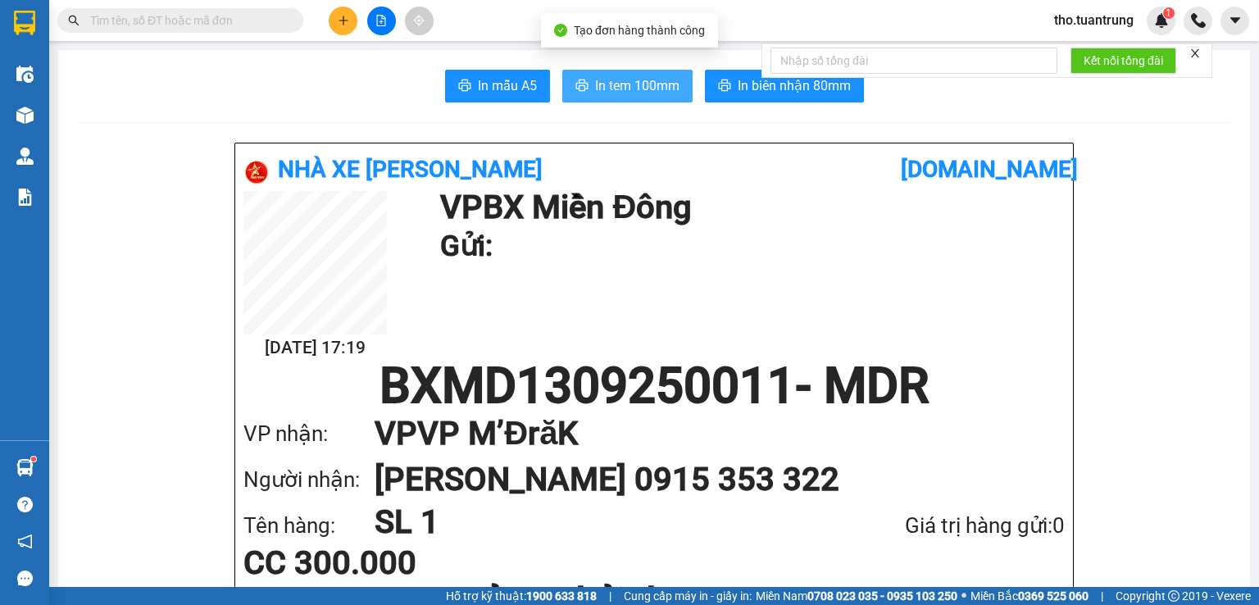
click at [622, 80] on span "In tem 100mm" at bounding box center [637, 85] width 84 height 20
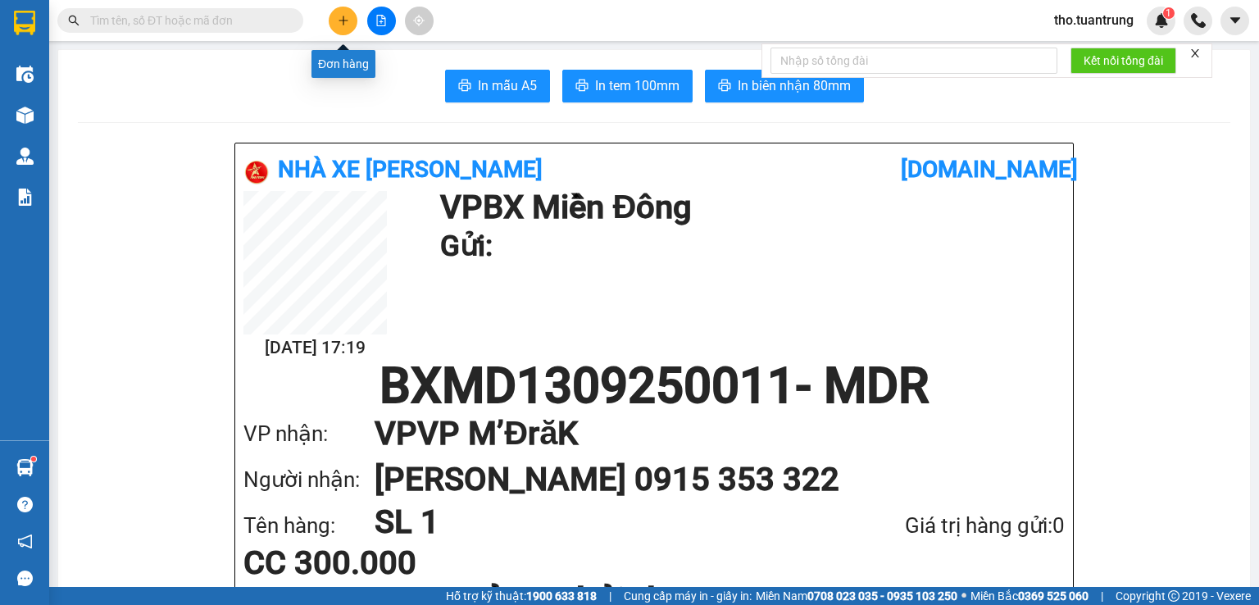
click at [342, 20] on icon "plus" at bounding box center [343, 20] width 11 height 11
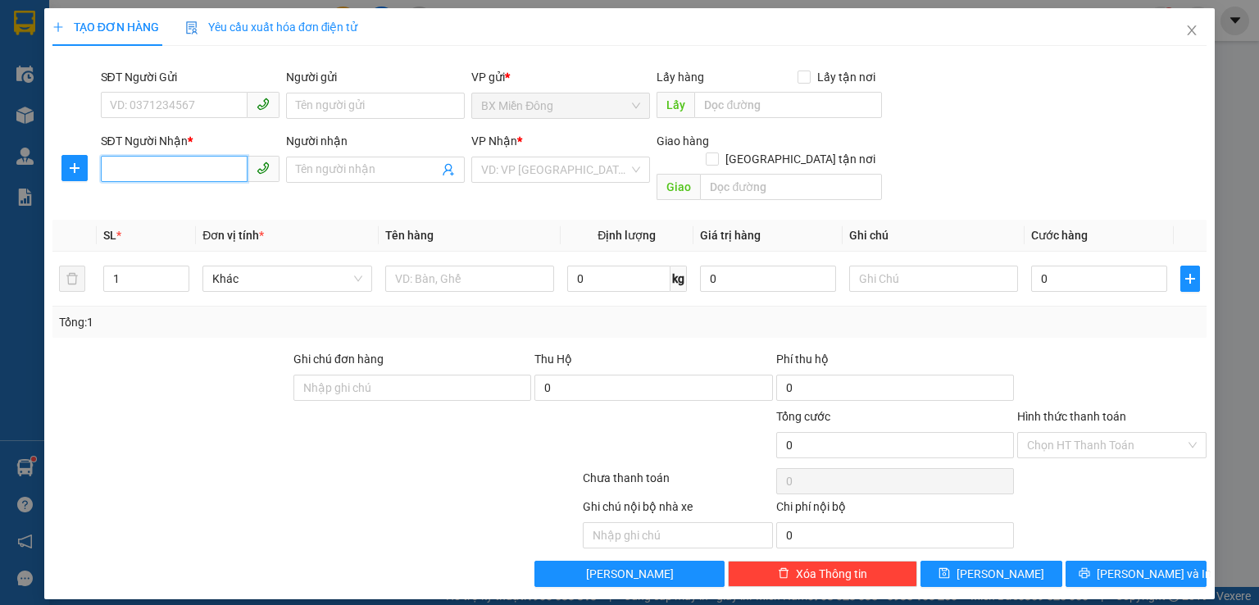
click at [199, 165] on input "SĐT Người Nhận *" at bounding box center [174, 169] width 147 height 26
type input "0332570037"
click at [543, 171] on input "search" at bounding box center [555, 169] width 148 height 25
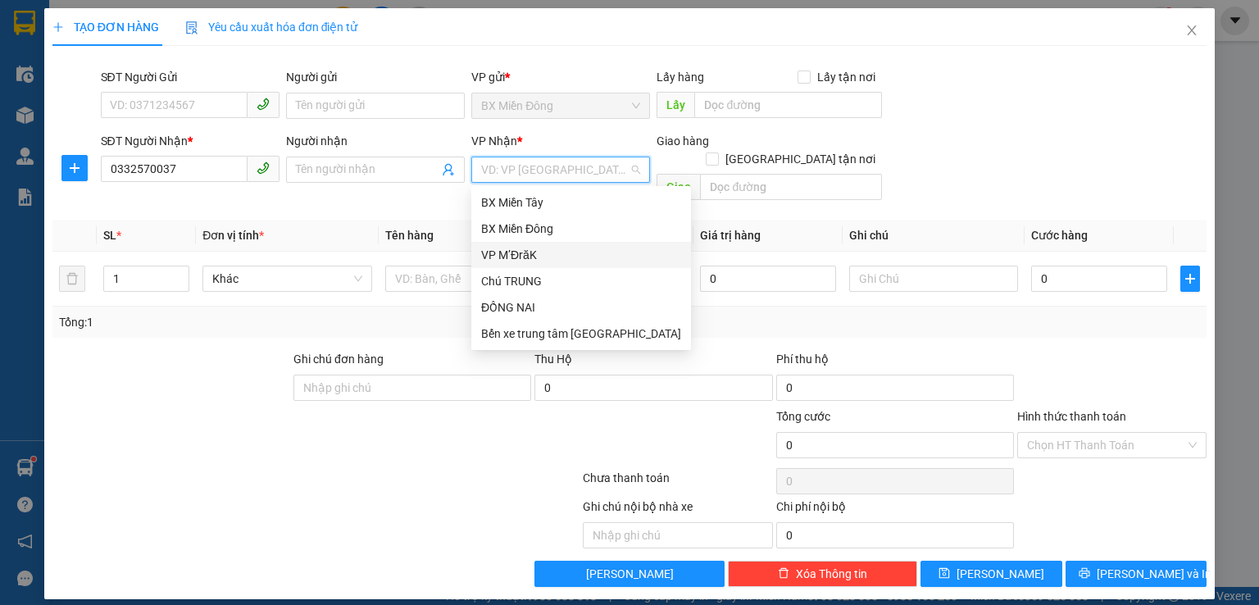
drag, startPoint x: 522, startPoint y: 256, endPoint x: 207, endPoint y: 199, distance: 320.6
click at [521, 256] on div "VP M’ĐrăK" at bounding box center [581, 255] width 200 height 18
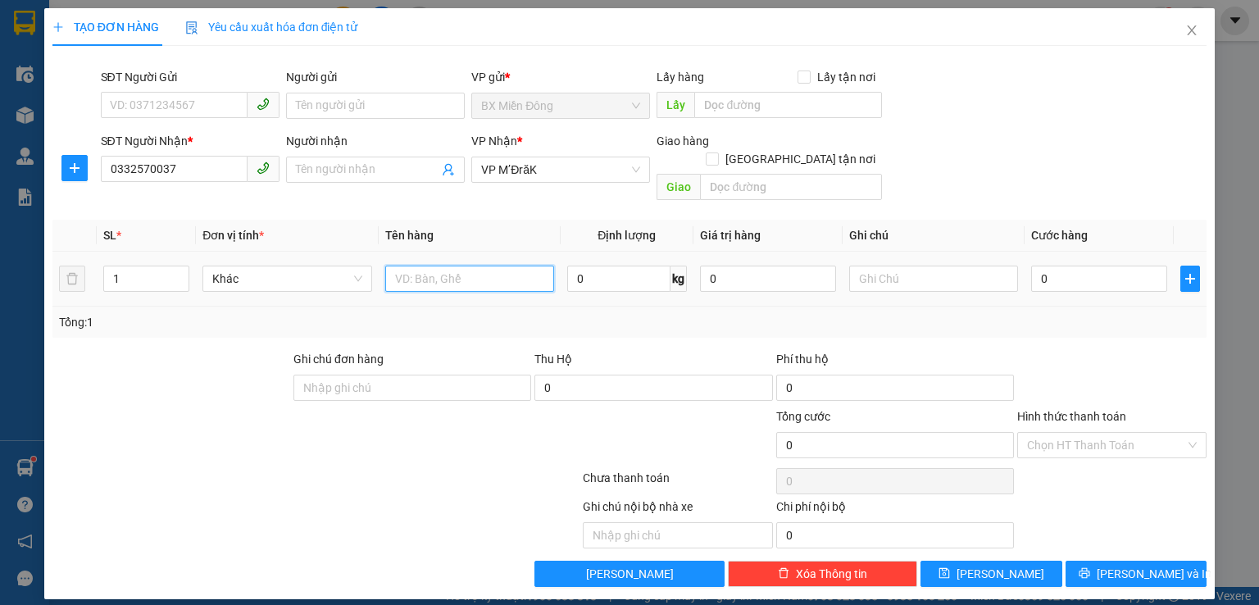
click at [429, 266] on input "text" at bounding box center [469, 279] width 169 height 26
type input "bao"
click at [1075, 266] on input "0" at bounding box center [1099, 279] width 136 height 26
type input "5"
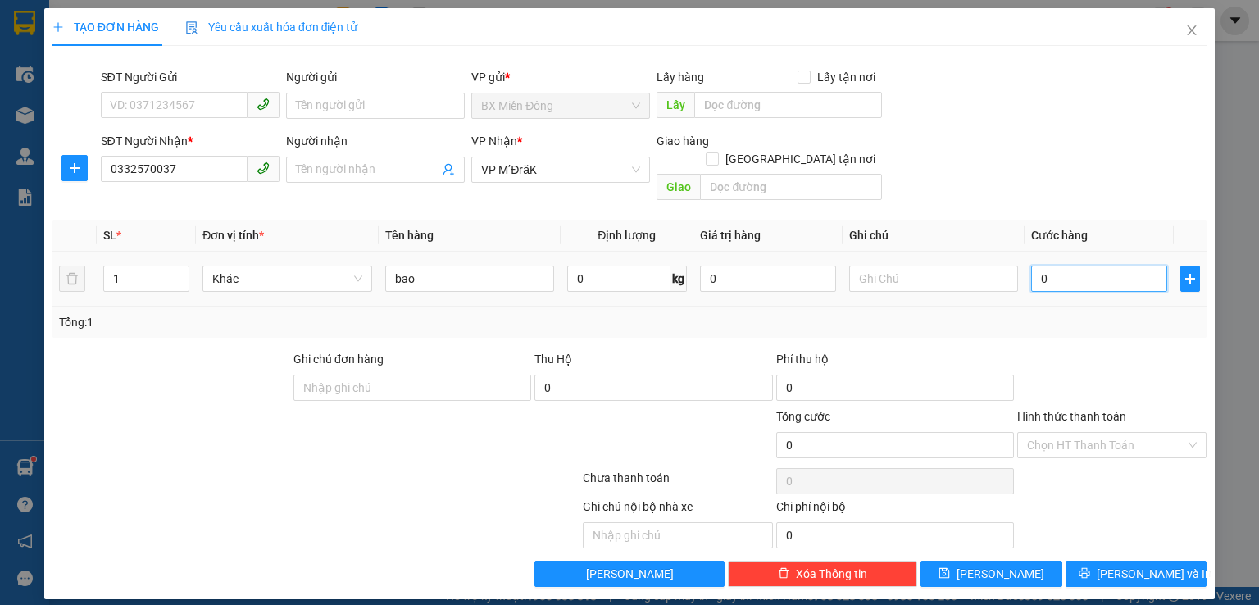
type input "5"
type input "50"
type input "500"
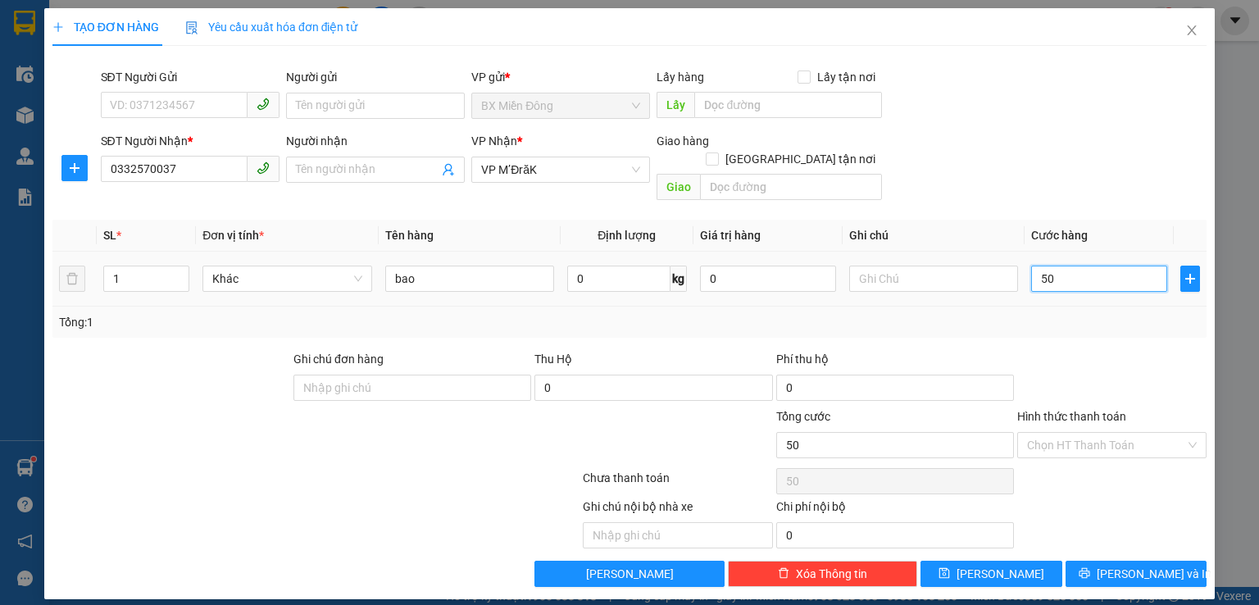
type input "500"
type input "5.000"
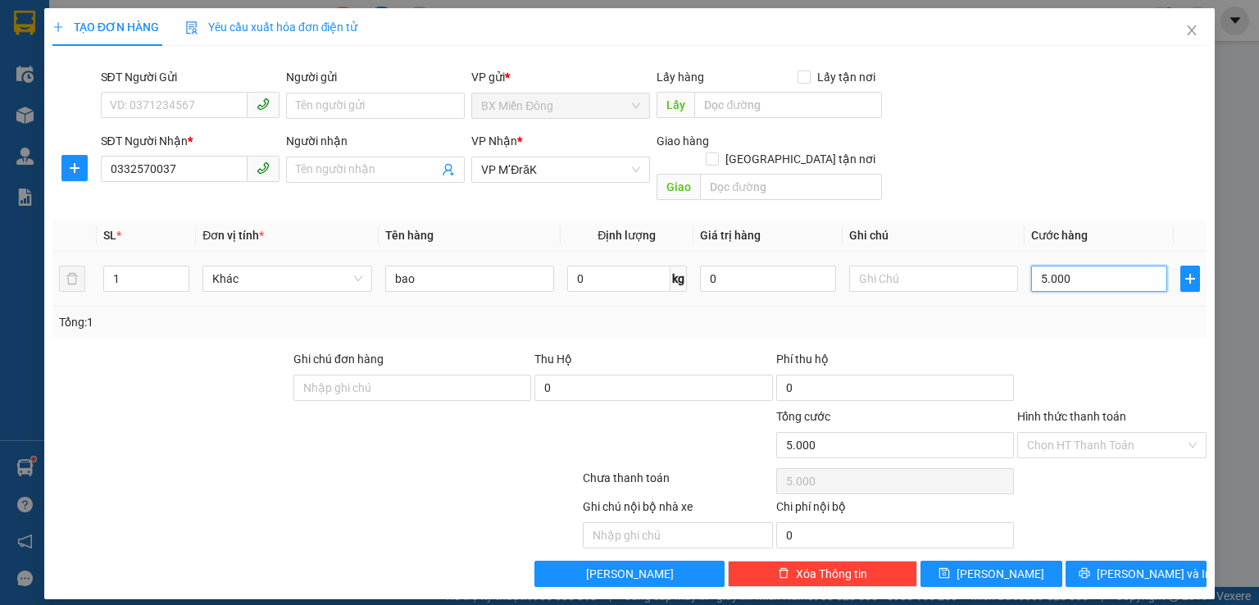
type input "50.000"
click at [1149, 565] on span "[PERSON_NAME] và In" at bounding box center [1154, 574] width 115 height 18
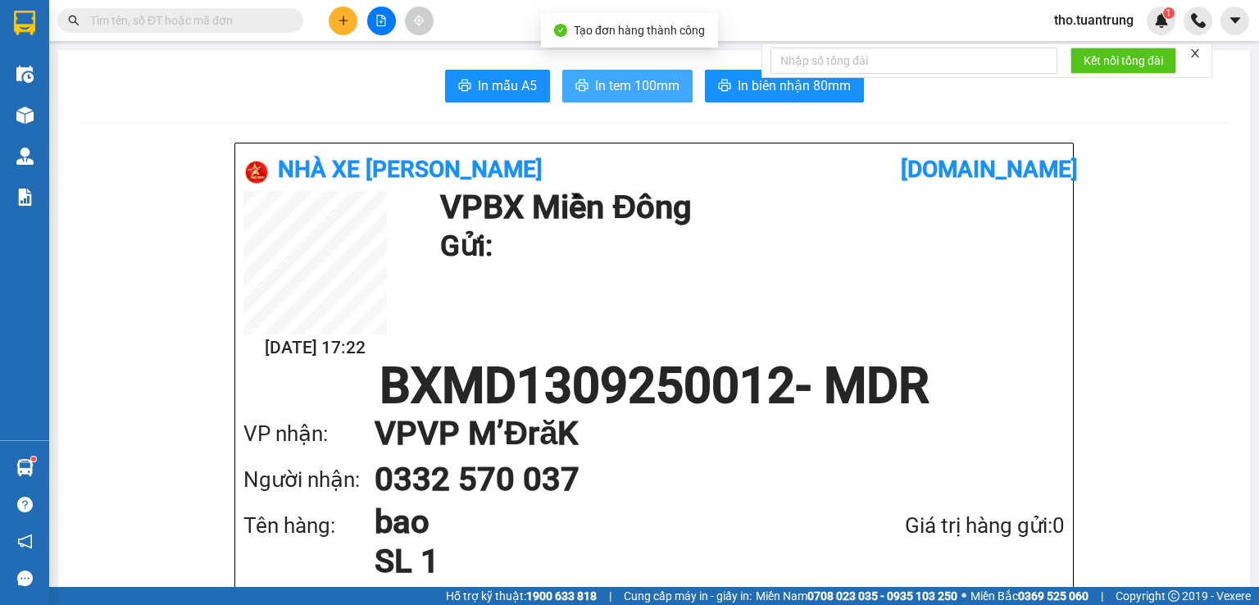
click at [595, 90] on span "In tem 100mm" at bounding box center [637, 85] width 84 height 20
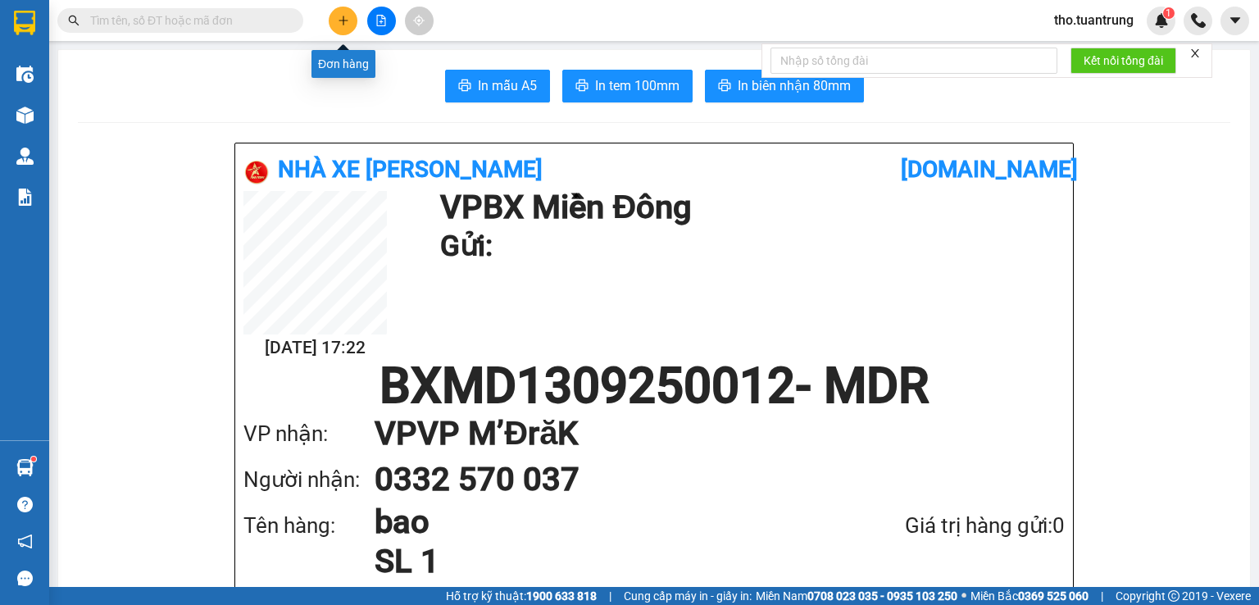
click at [351, 21] on button at bounding box center [343, 21] width 29 height 29
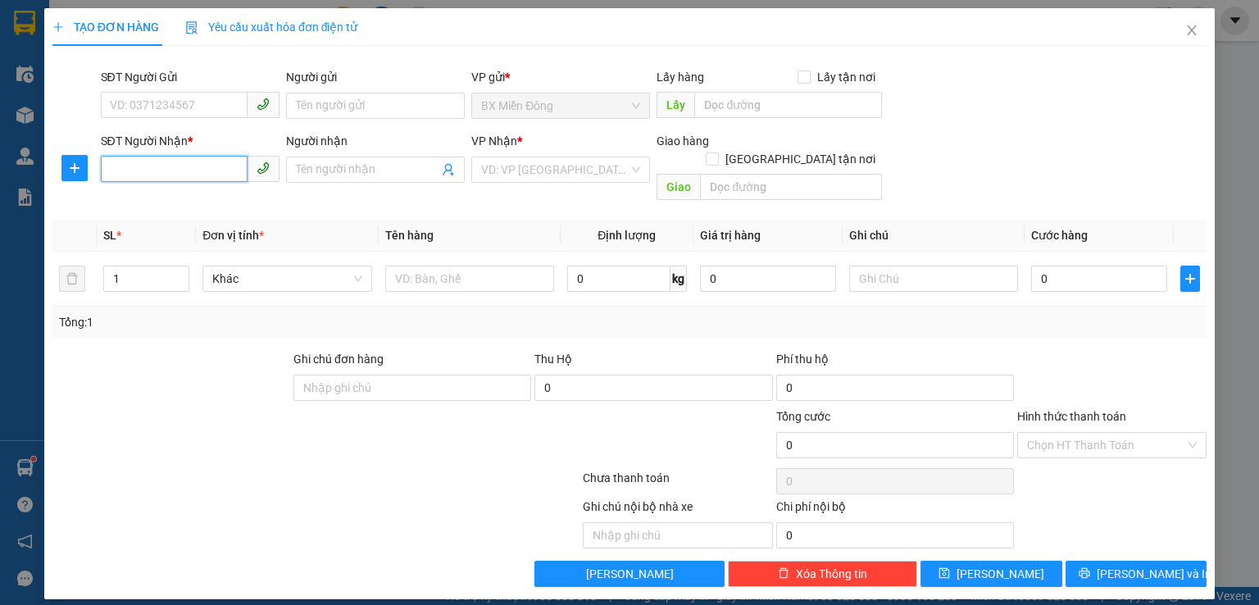
click at [182, 169] on input "SĐT Người Nhận *" at bounding box center [174, 169] width 147 height 26
type input "0974976879"
click at [547, 168] on input "search" at bounding box center [555, 169] width 148 height 25
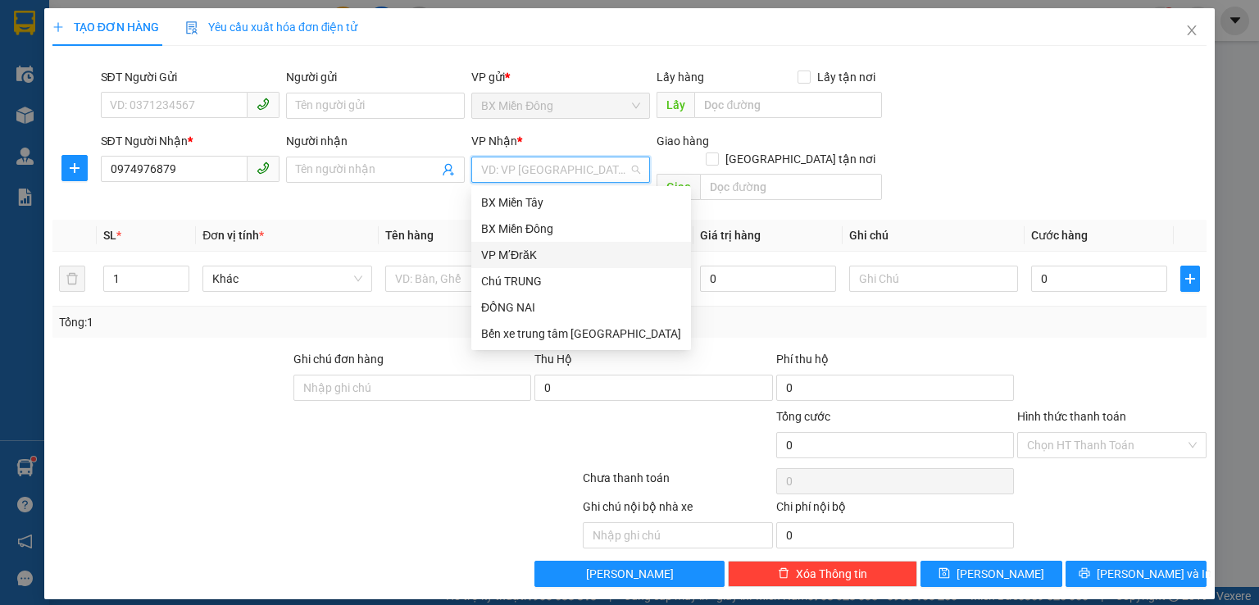
click at [533, 255] on div "VP M’ĐrăK" at bounding box center [581, 255] width 200 height 18
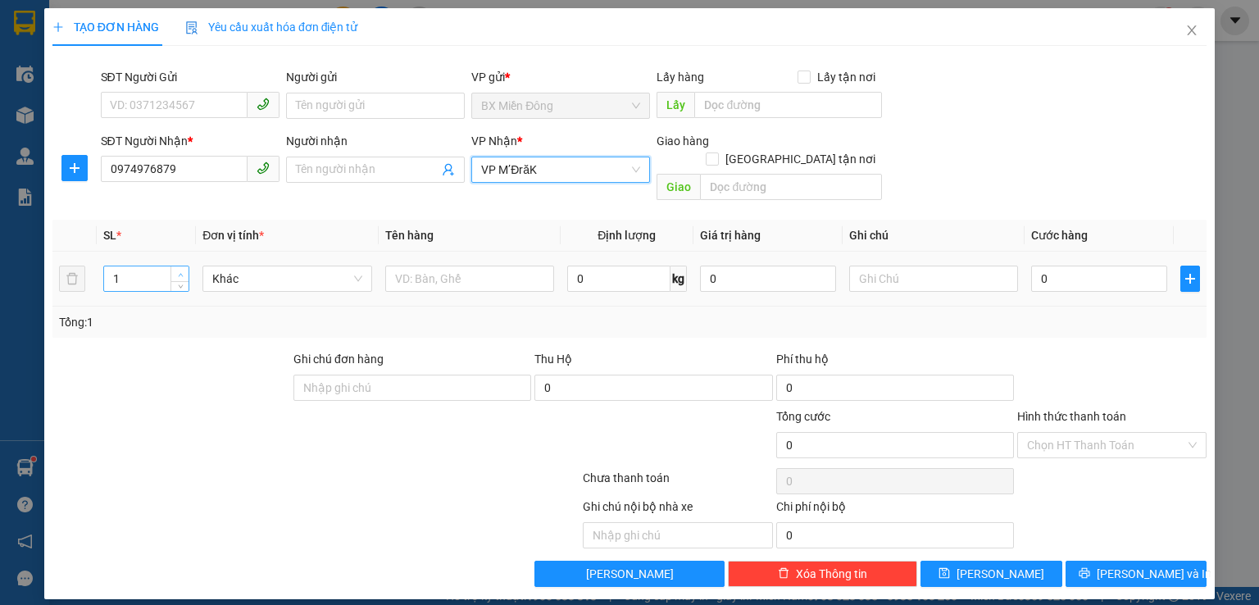
type input "2"
click at [177, 270] on span "up" at bounding box center [180, 275] width 10 height 10
click at [472, 266] on input "text" at bounding box center [469, 279] width 169 height 26
type input "p"
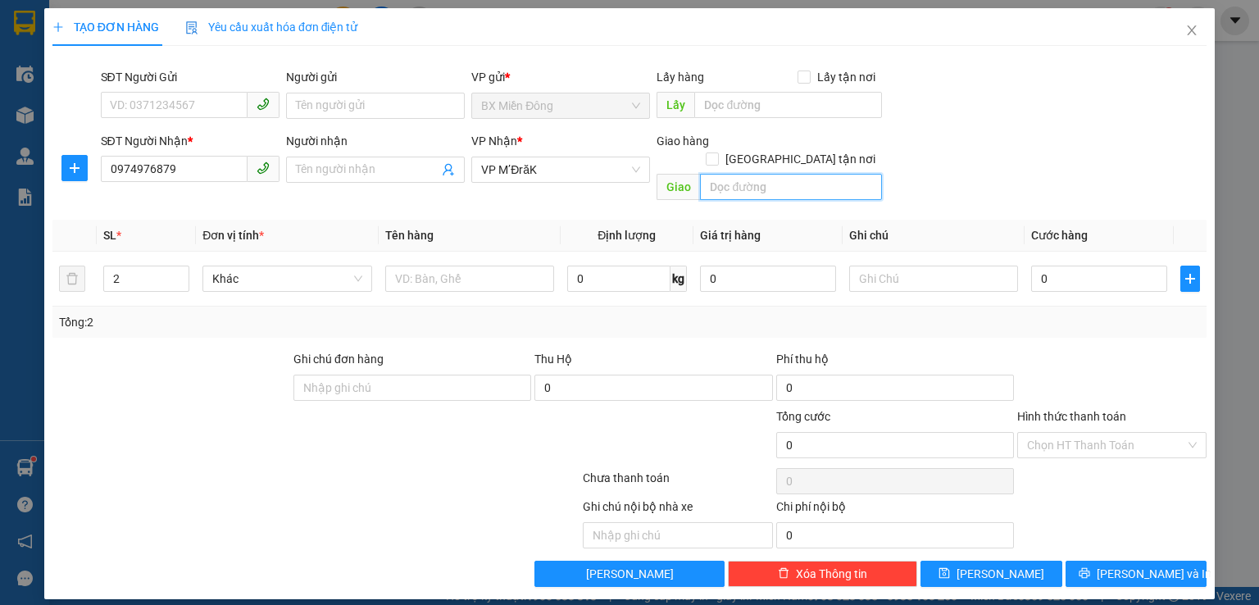
click at [751, 174] on input "text" at bounding box center [791, 187] width 182 height 26
type input "pho"
click at [459, 266] on input "text" at bounding box center [469, 279] width 169 height 26
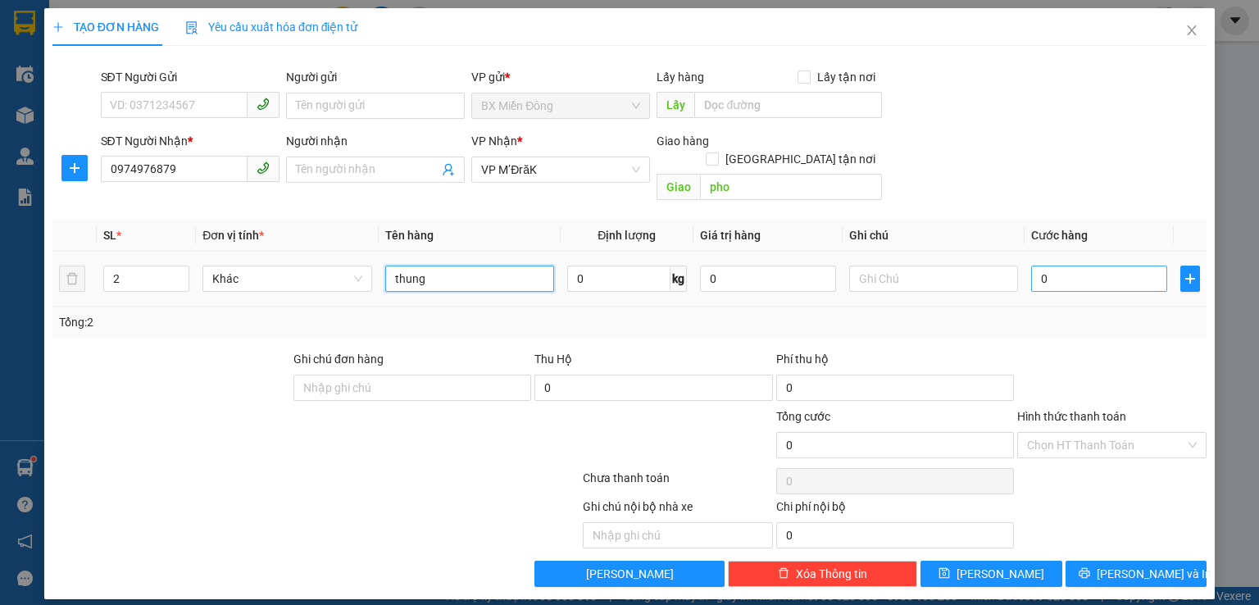
type input "thung"
click at [1102, 266] on input "0" at bounding box center [1099, 279] width 136 height 26
type input "2"
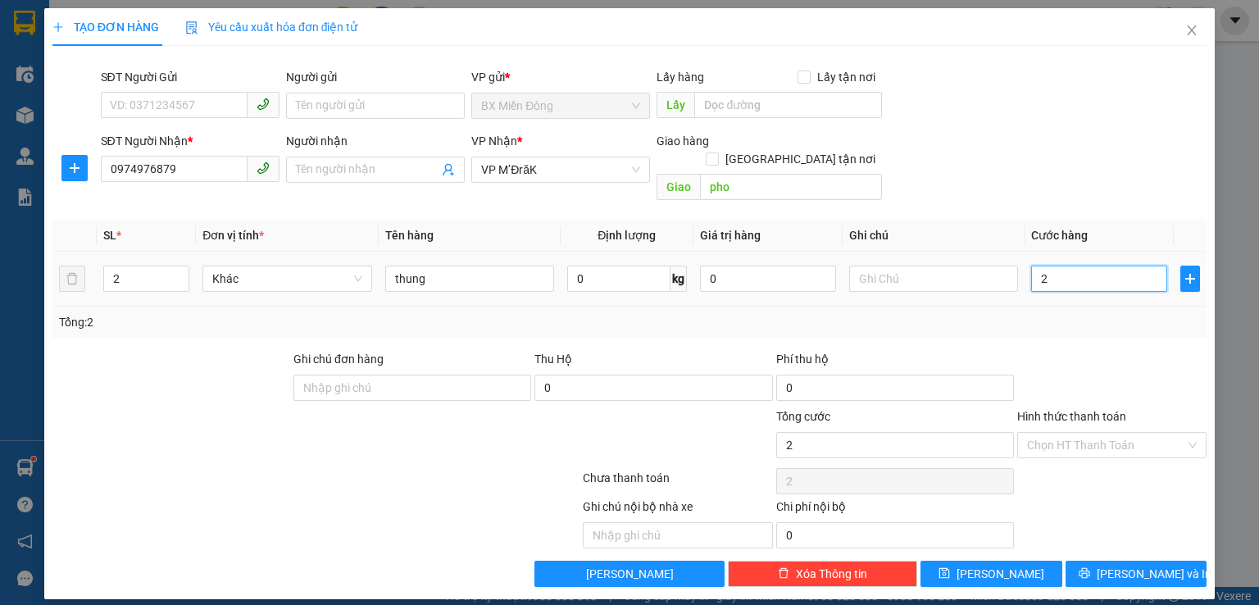
type input "24"
type input "240"
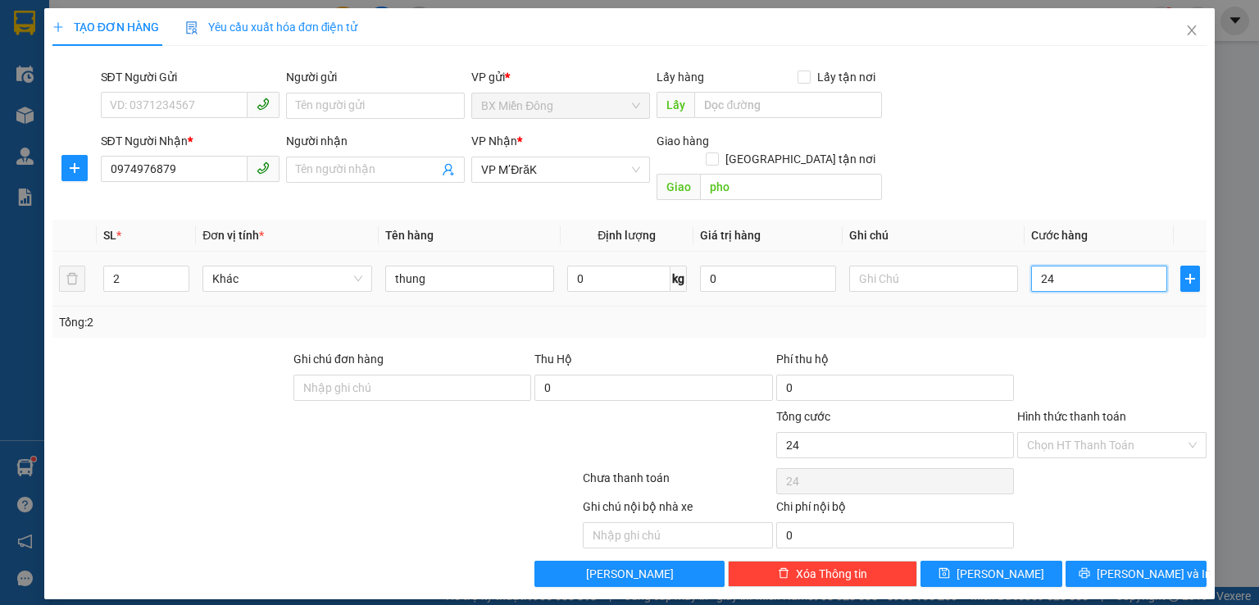
type input "240"
type input "2.400"
type input "24.000"
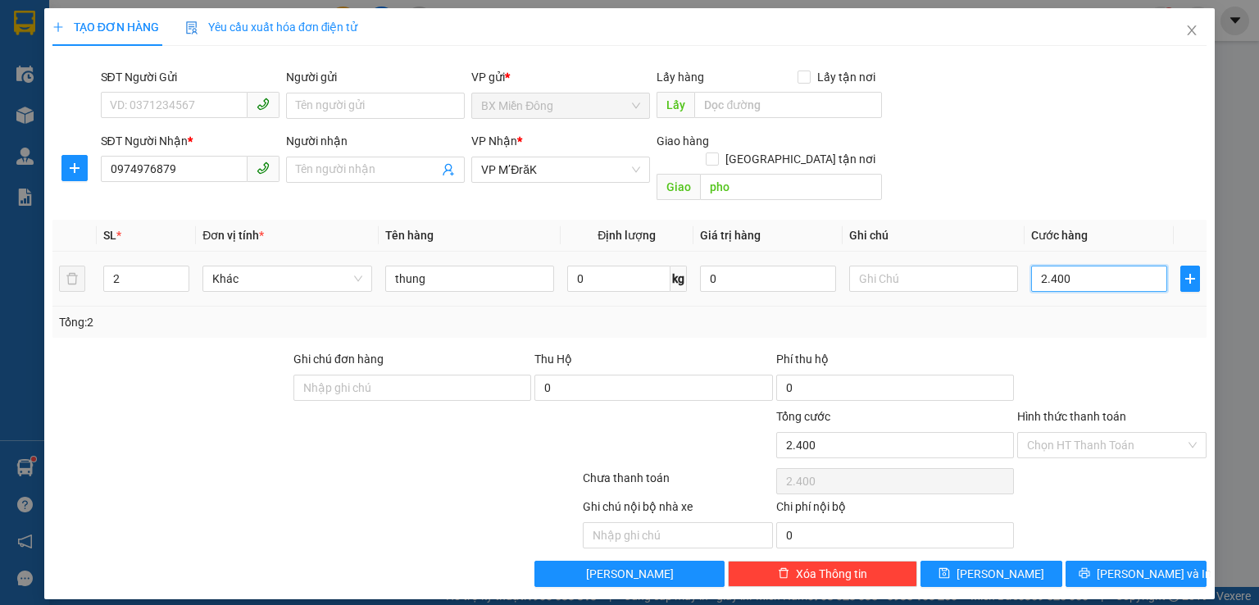
type input "24.000"
type input "240.000"
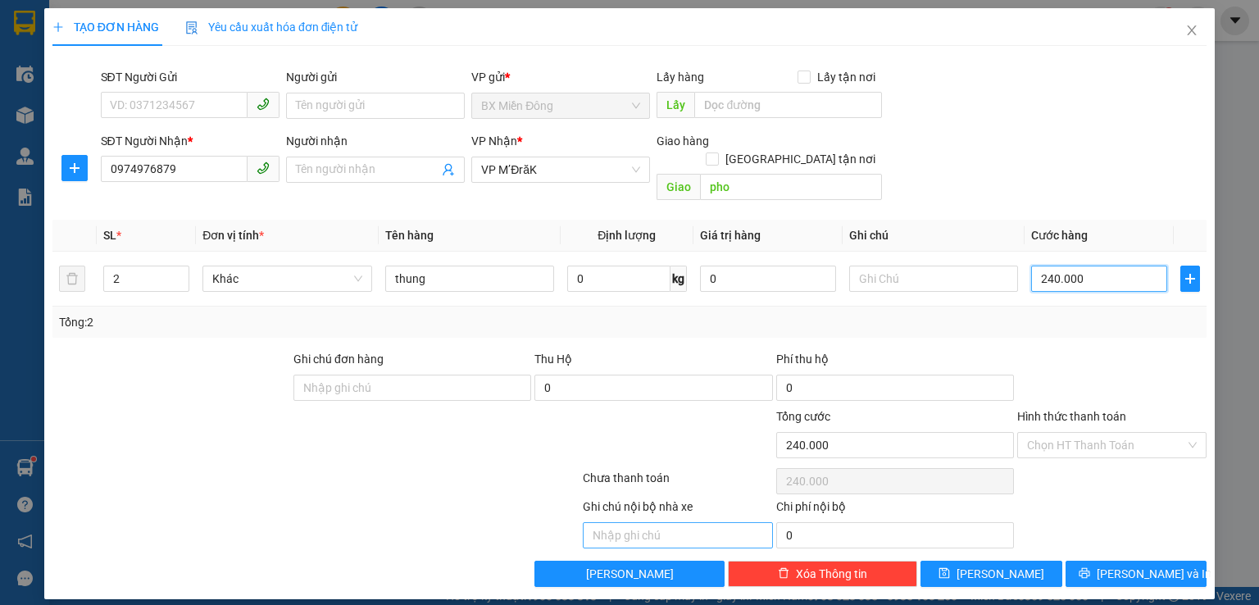
type input "240.000"
click at [628, 522] on input "text" at bounding box center [677, 535] width 189 height 26
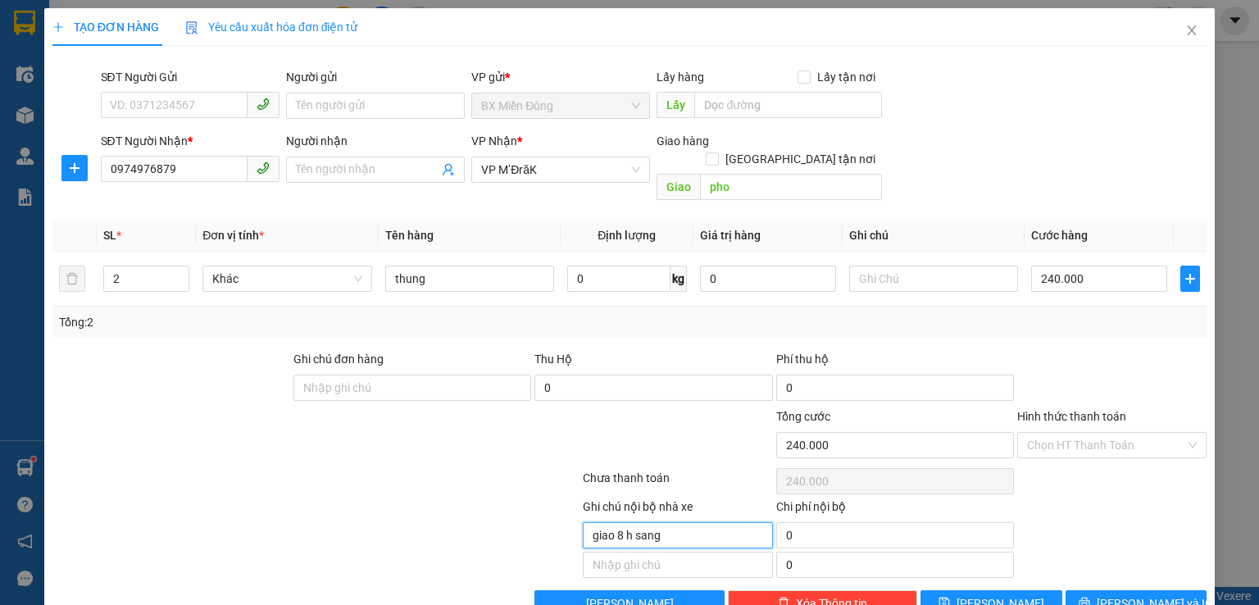
scroll to position [24, 0]
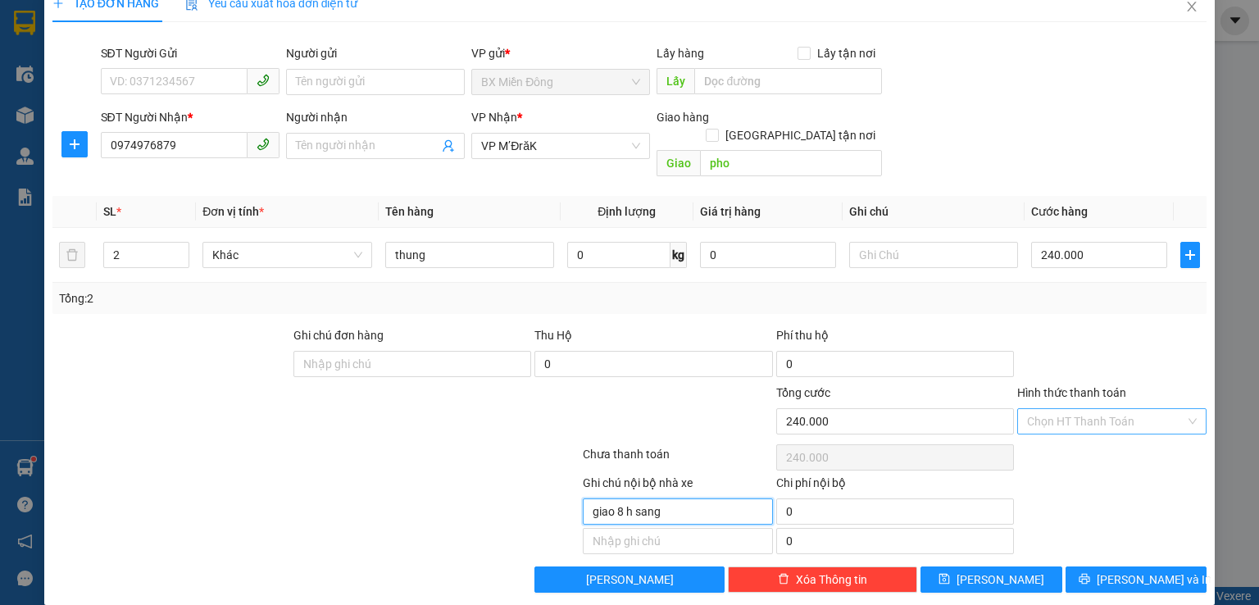
type input "giao 8 h sang"
click at [1131, 409] on input "Hình thức thanh toán" at bounding box center [1106, 421] width 158 height 25
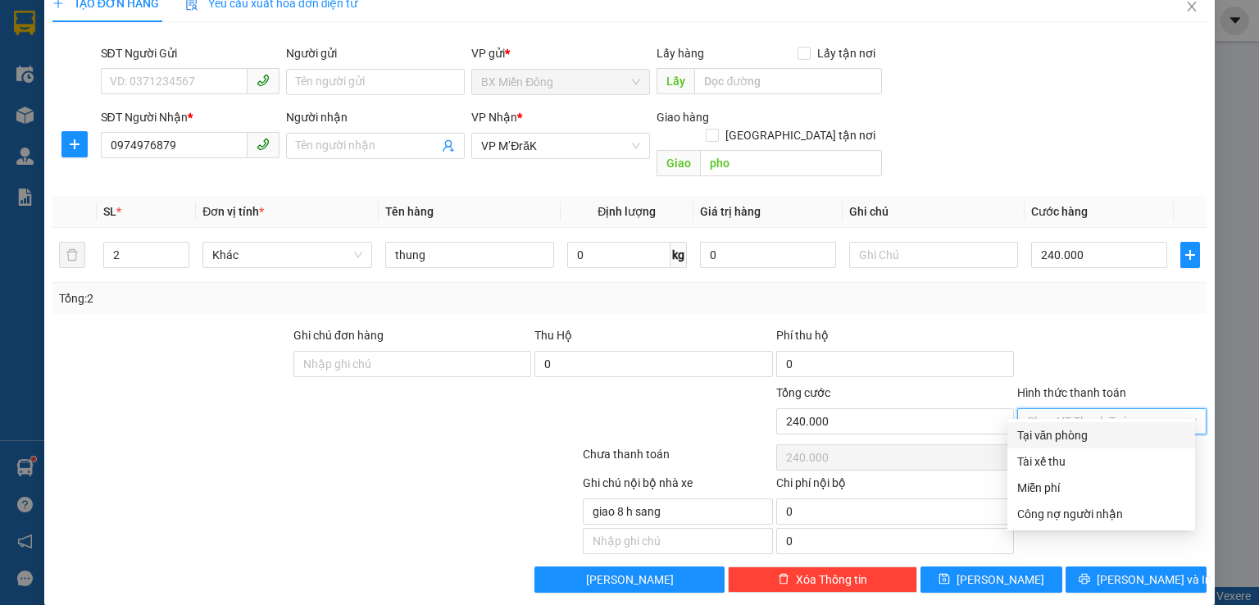
click at [1098, 436] on div "Tại văn phòng" at bounding box center [1101, 435] width 168 height 18
type input "0"
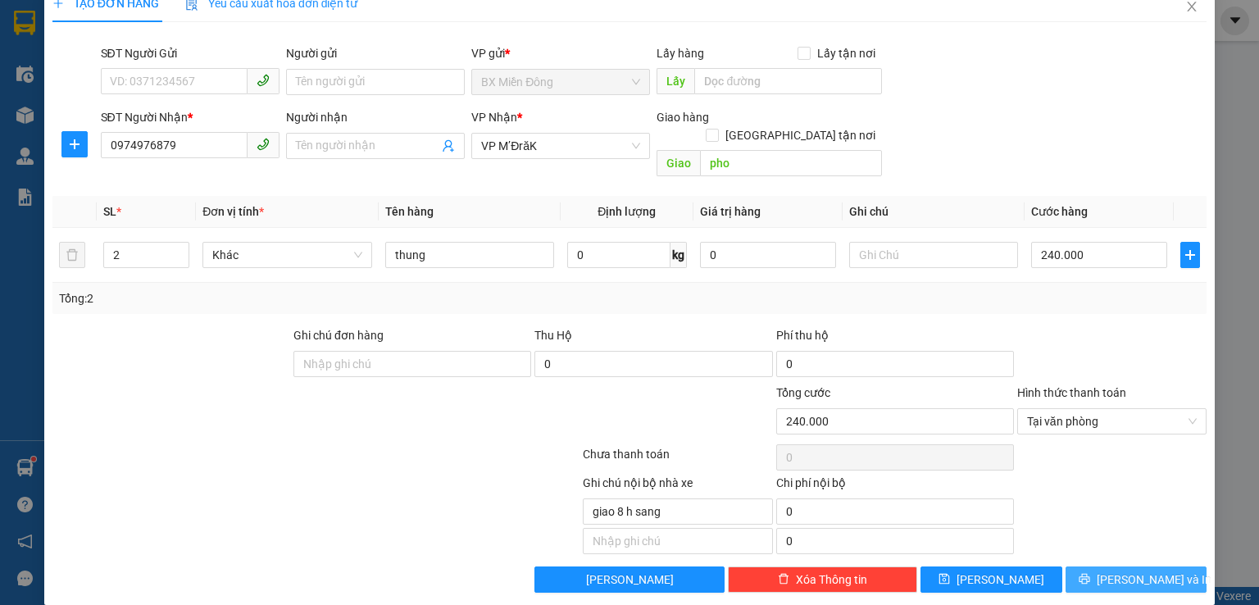
click at [1138, 570] on span "[PERSON_NAME] và In" at bounding box center [1154, 579] width 115 height 18
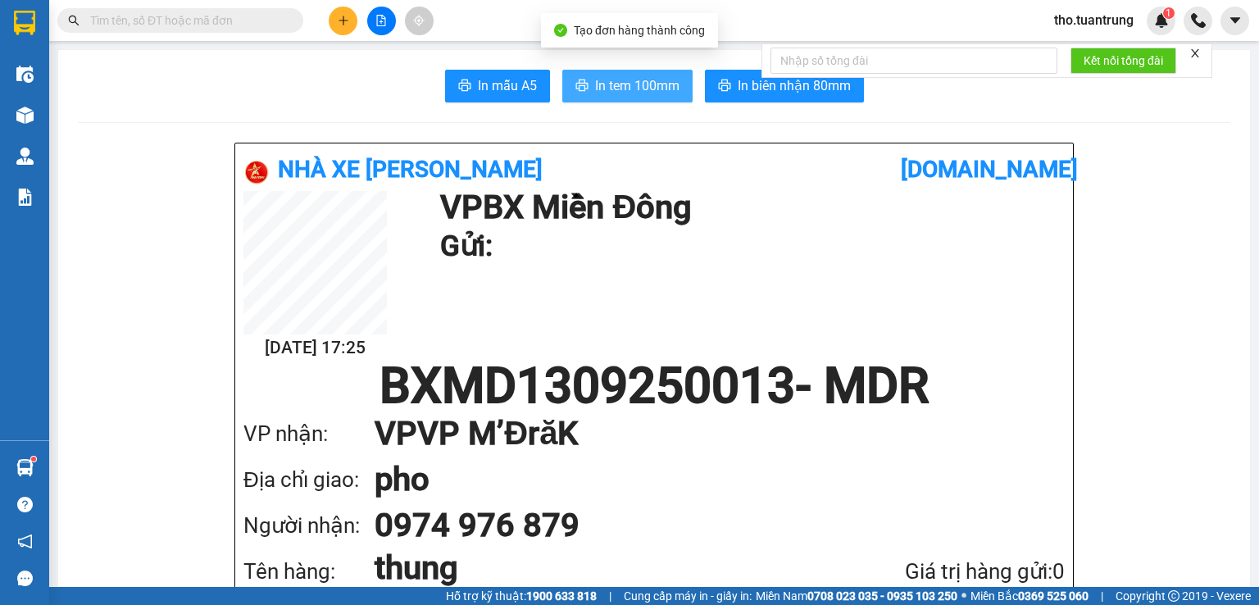
click at [631, 81] on span "In tem 100mm" at bounding box center [637, 85] width 84 height 20
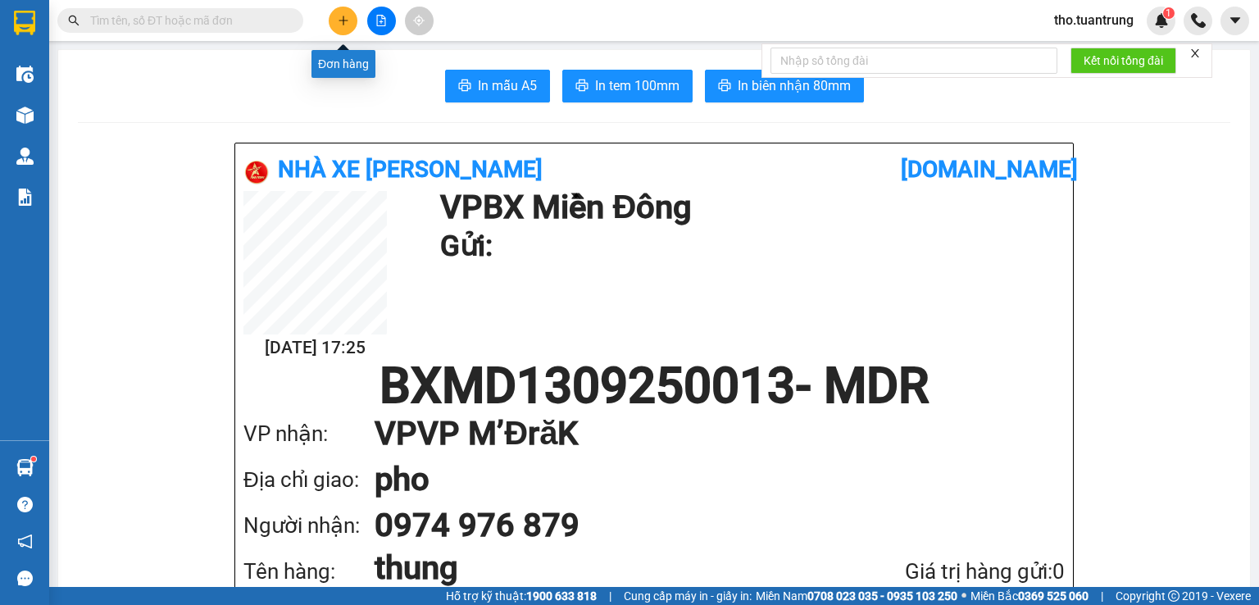
drag, startPoint x: 345, startPoint y: 27, endPoint x: 0, endPoint y: 302, distance: 441.0
click at [342, 37] on div "Kết quả tìm kiếm ( 0 ) Bộ lọc No Data tho.tuantrung 1" at bounding box center [629, 20] width 1259 height 41
click at [342, 17] on icon "plus" at bounding box center [343, 20] width 11 height 11
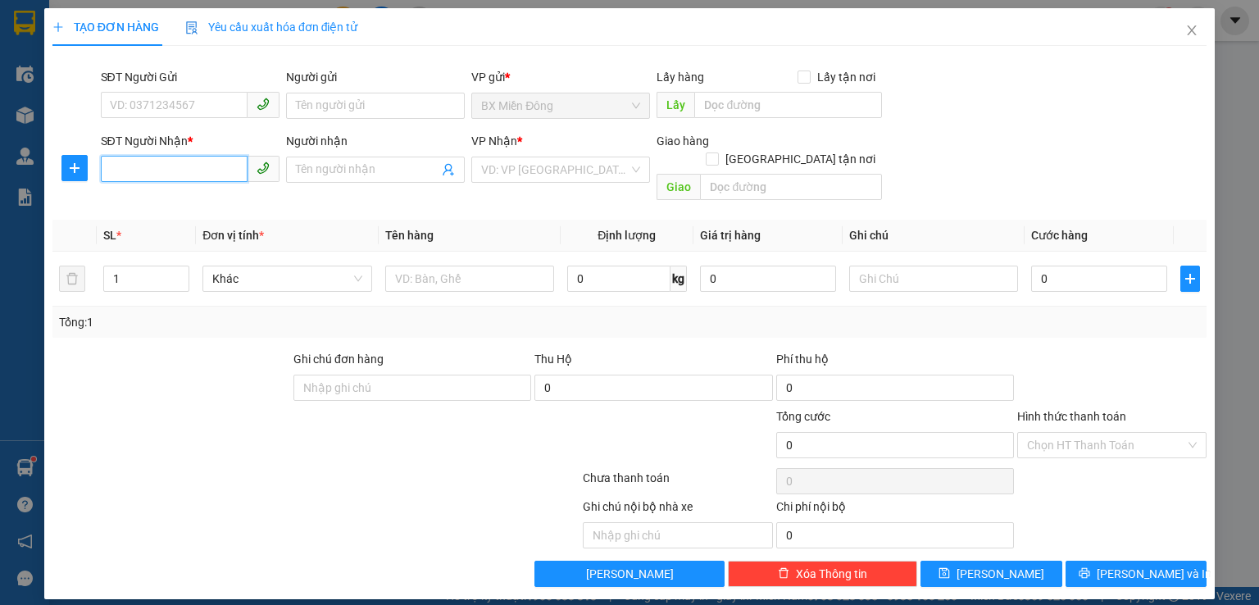
click at [188, 171] on input "SĐT Người Nhận *" at bounding box center [174, 169] width 147 height 26
click at [172, 203] on div "0943863456" at bounding box center [190, 202] width 159 height 18
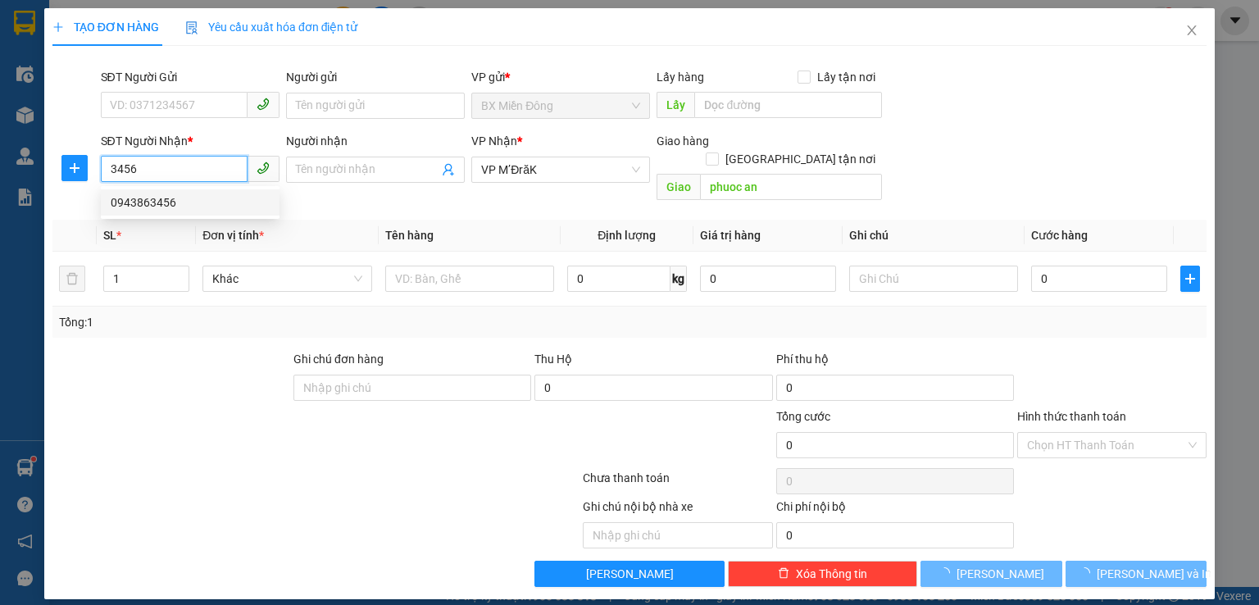
type input "0943863456"
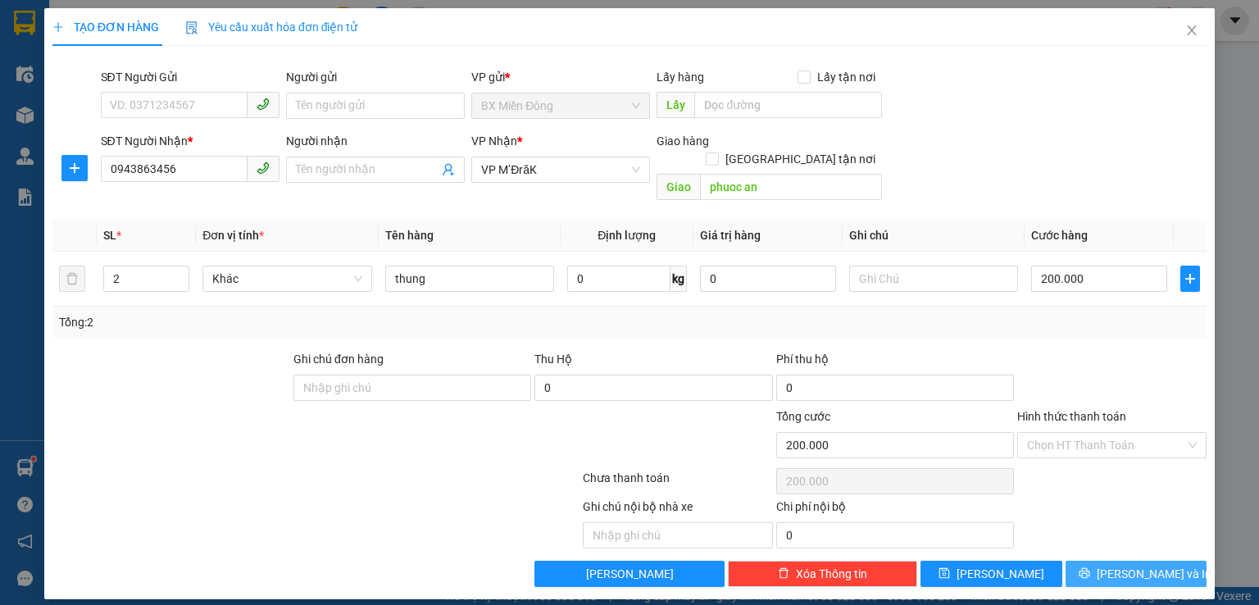
click at [1134, 565] on span "[PERSON_NAME] và In" at bounding box center [1154, 574] width 115 height 18
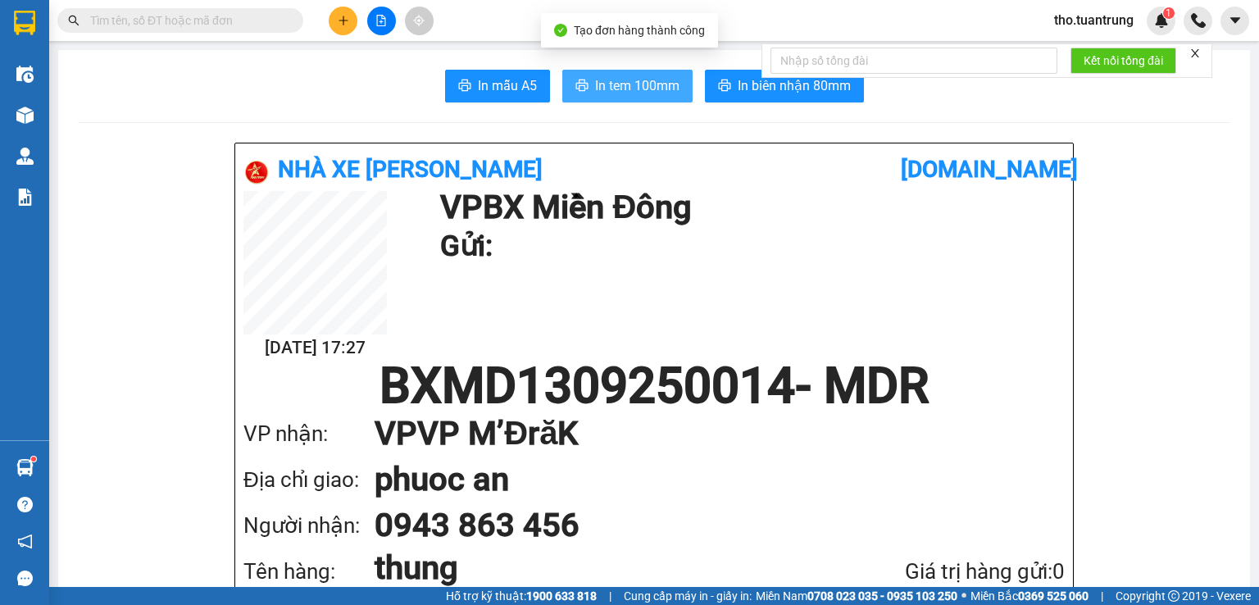
click at [644, 85] on span "In tem 100mm" at bounding box center [637, 85] width 84 height 20
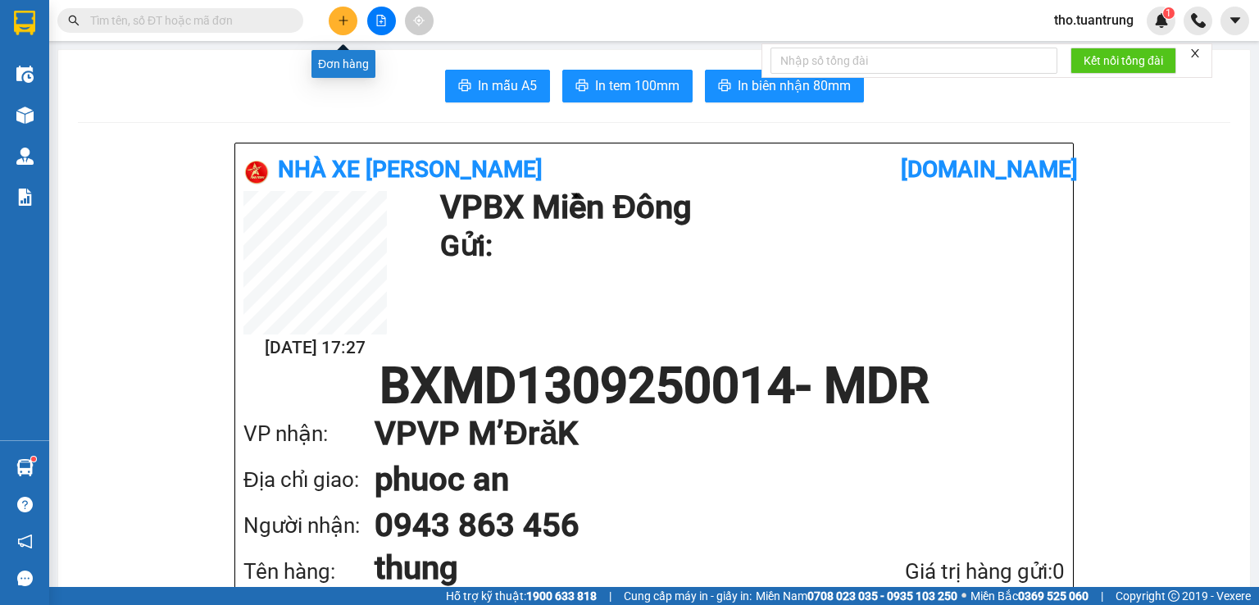
click at [353, 25] on button at bounding box center [343, 21] width 29 height 29
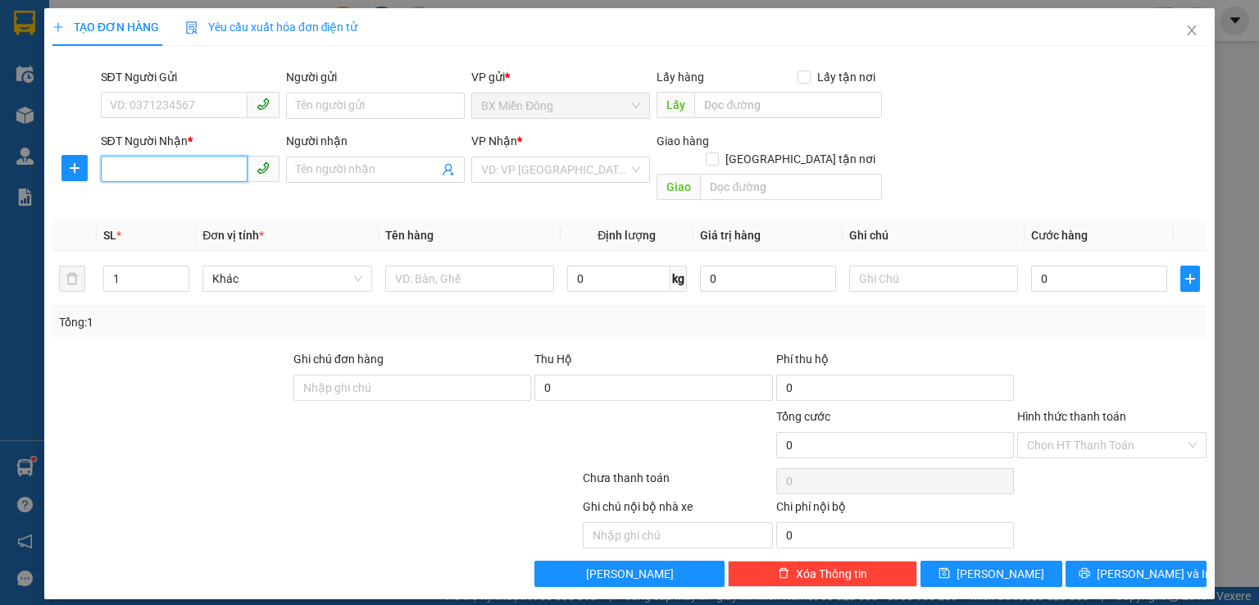
click at [150, 178] on input "SĐT Người Nhận *" at bounding box center [174, 169] width 147 height 26
click at [511, 174] on input "search" at bounding box center [555, 169] width 148 height 25
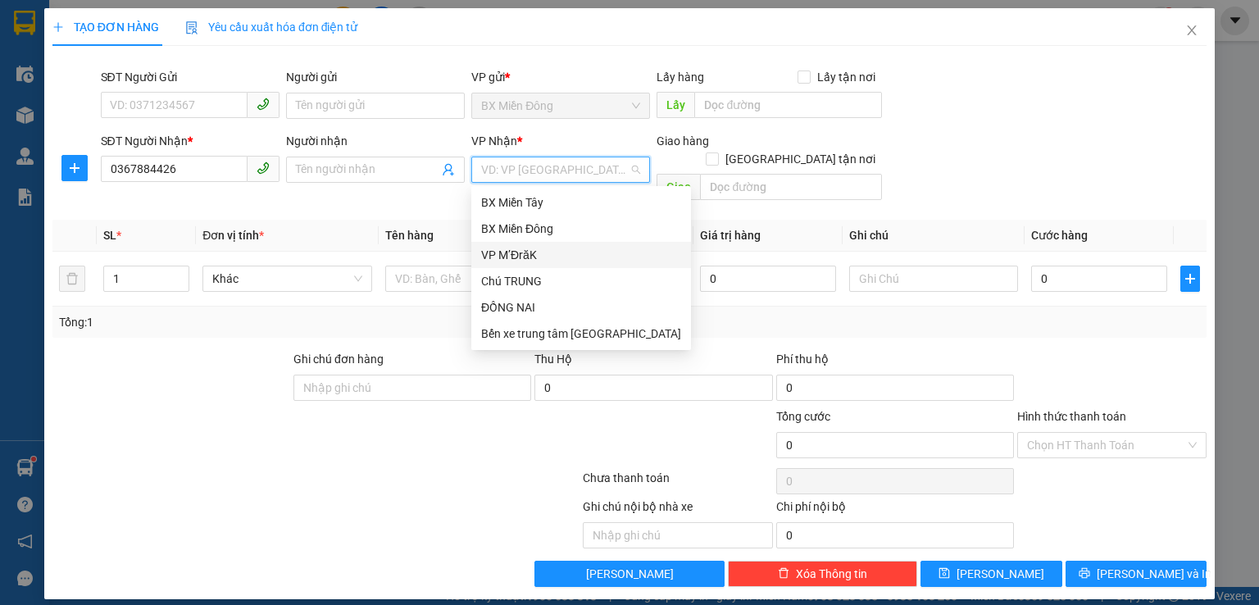
click at [533, 253] on div "VP M’ĐrăK" at bounding box center [581, 255] width 200 height 18
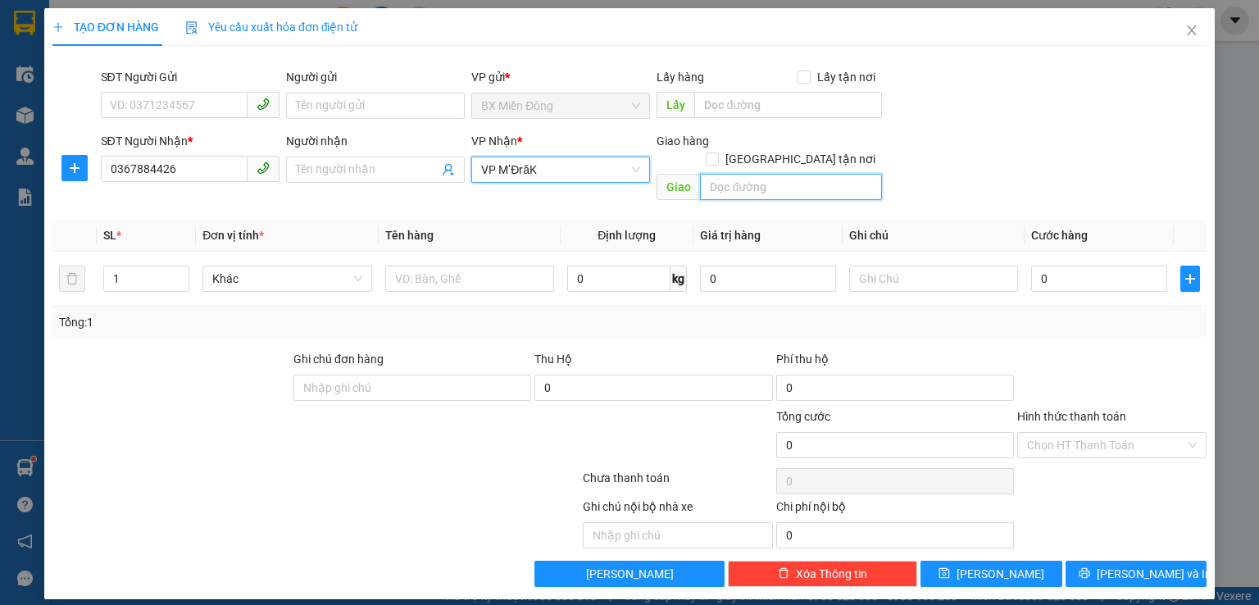
click at [750, 174] on input "text" at bounding box center [791, 187] width 182 height 26
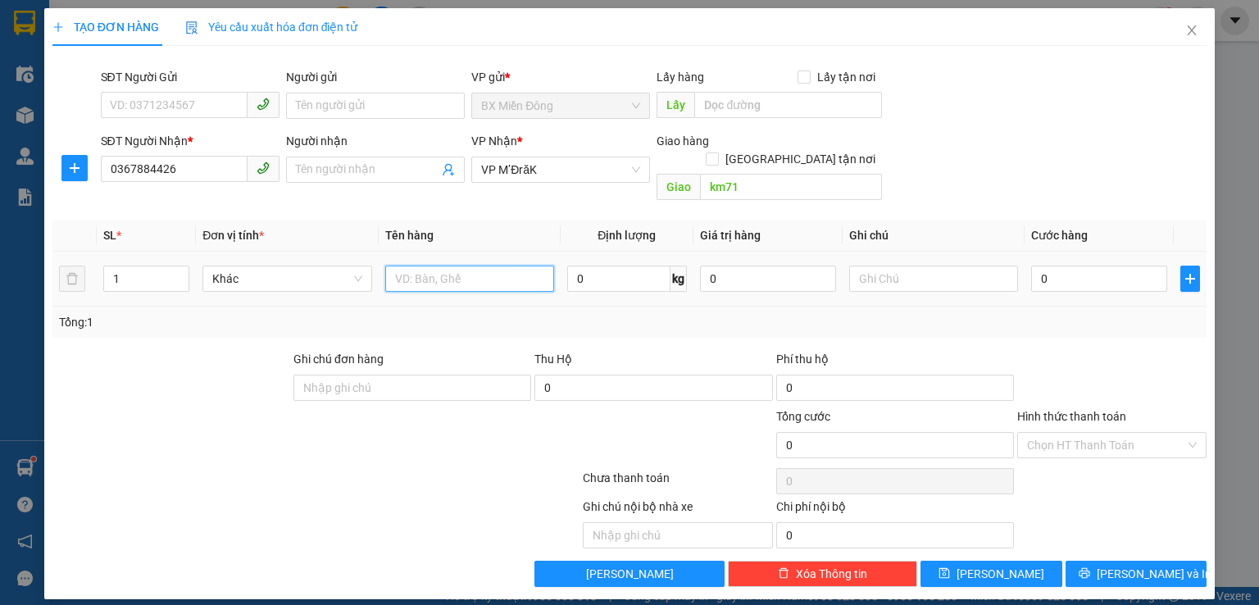
click at [419, 270] on input "text" at bounding box center [469, 279] width 169 height 26
click at [1099, 266] on input "0" at bounding box center [1099, 279] width 136 height 26
click at [1140, 433] on input "Hình thức thanh toán" at bounding box center [1106, 445] width 158 height 25
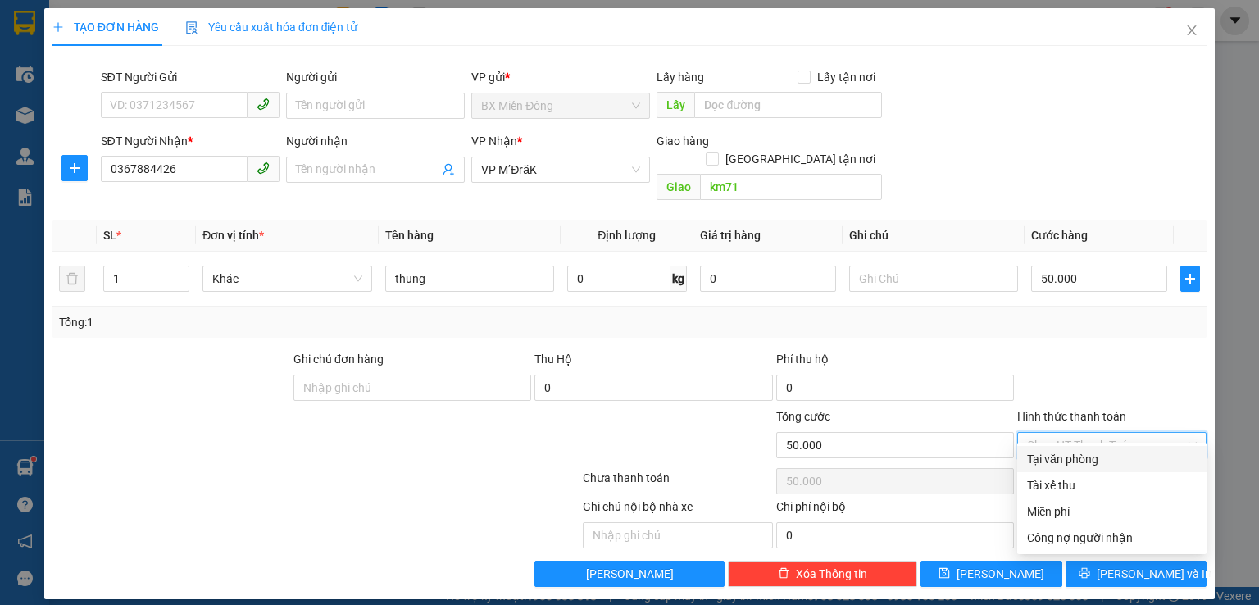
click at [1071, 460] on div "Tại văn phòng" at bounding box center [1112, 459] width 170 height 18
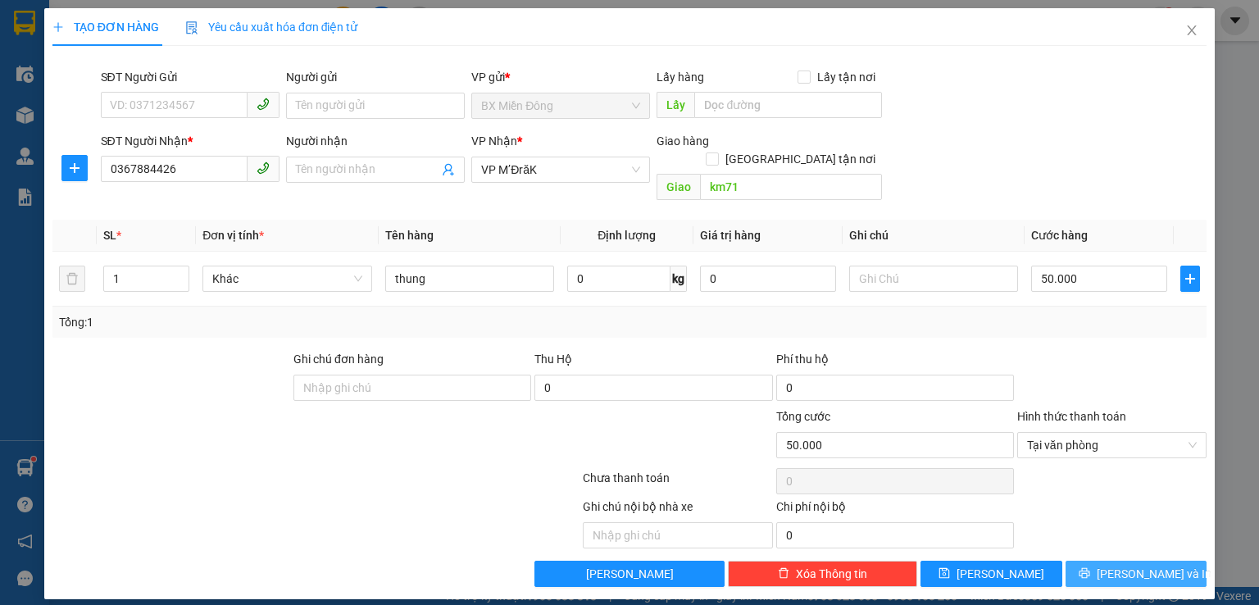
click at [1128, 565] on span "[PERSON_NAME] và In" at bounding box center [1154, 574] width 115 height 18
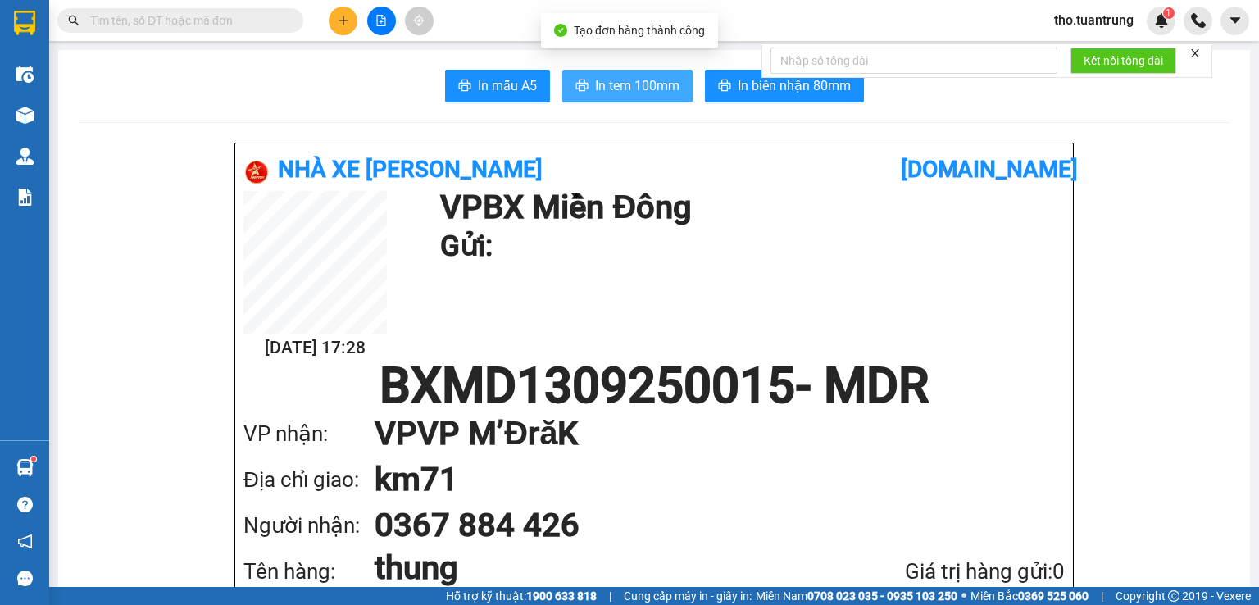
click at [602, 84] on span "In tem 100mm" at bounding box center [637, 85] width 84 height 20
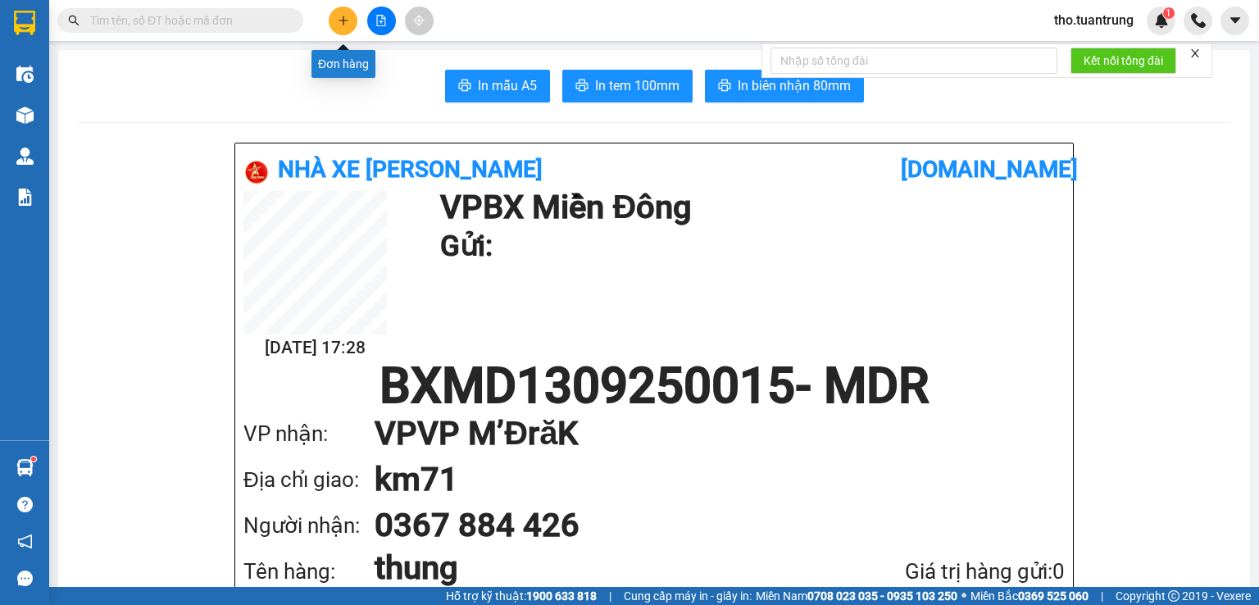
click at [348, 16] on icon "plus" at bounding box center [343, 20] width 11 height 11
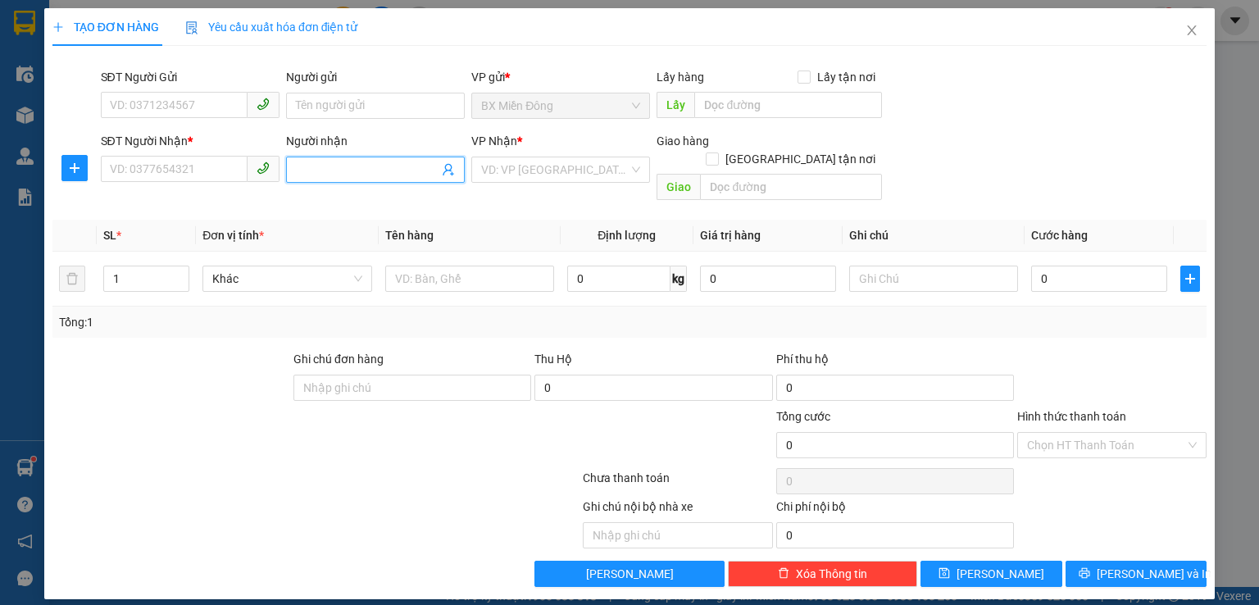
click at [328, 175] on input "Người nhận" at bounding box center [367, 170] width 143 height 18
click at [347, 201] on div "Việt thái - 0388789779" at bounding box center [375, 202] width 159 height 18
click at [570, 165] on input "search" at bounding box center [555, 169] width 148 height 25
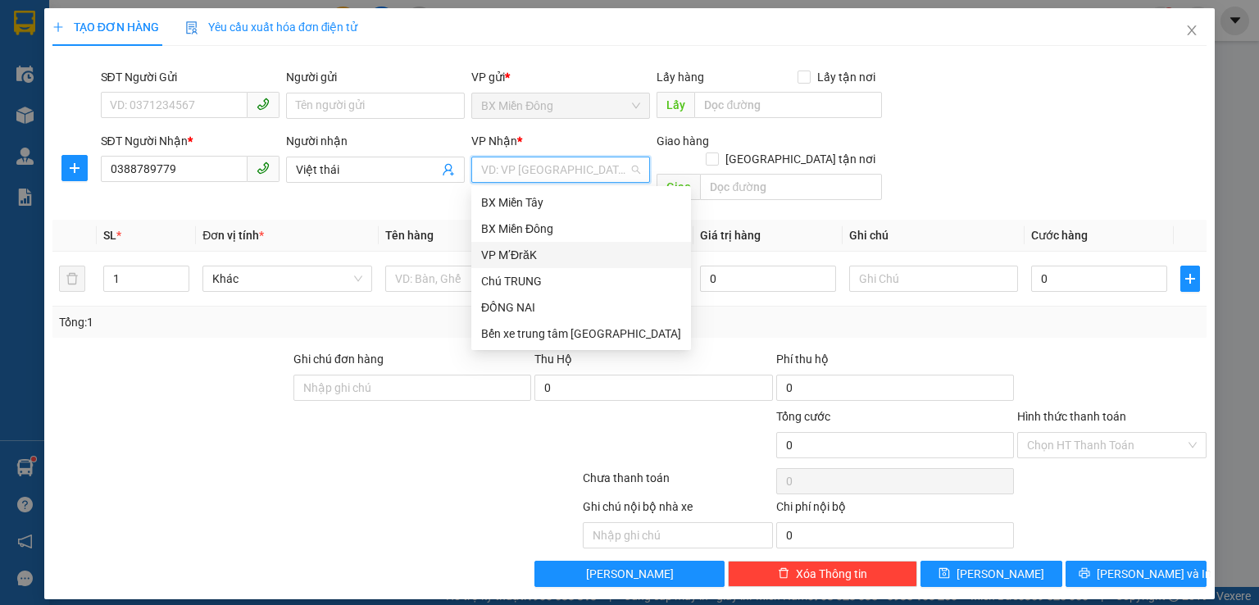
click at [529, 259] on div "VP M’ĐrăK" at bounding box center [581, 255] width 200 height 18
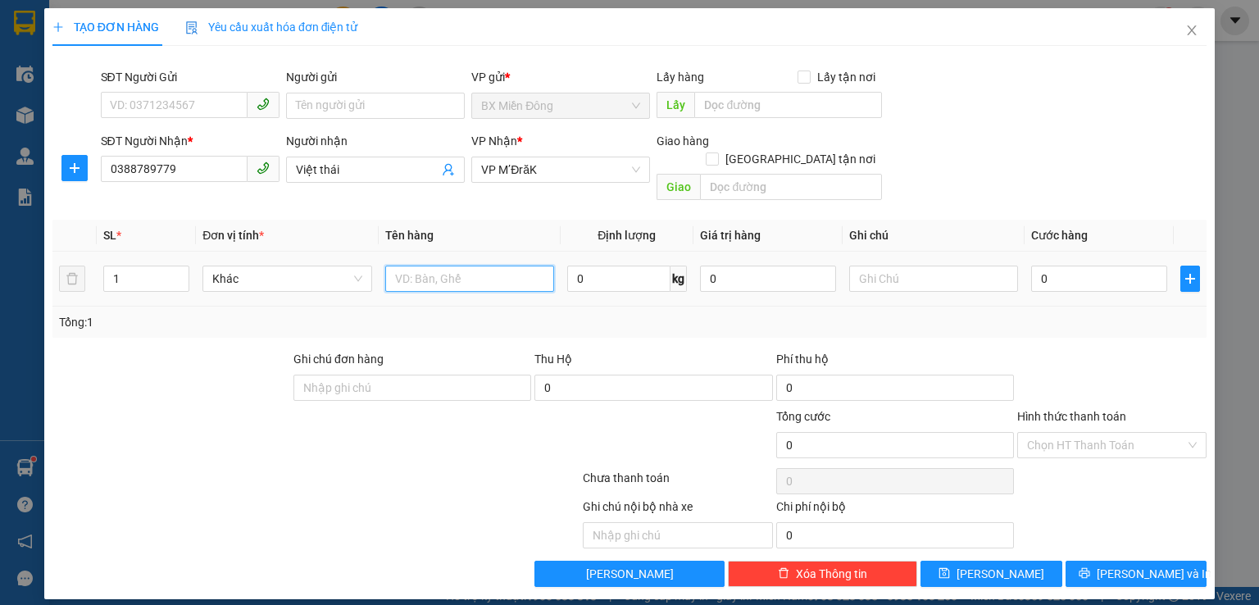
click at [474, 266] on input "text" at bounding box center [469, 279] width 169 height 26
click at [1052, 266] on input "0" at bounding box center [1099, 279] width 136 height 26
drag, startPoint x: 1068, startPoint y: 427, endPoint x: 1079, endPoint y: 437, distance: 14.5
click at [1070, 433] on input "Hình thức thanh toán" at bounding box center [1106, 445] width 158 height 25
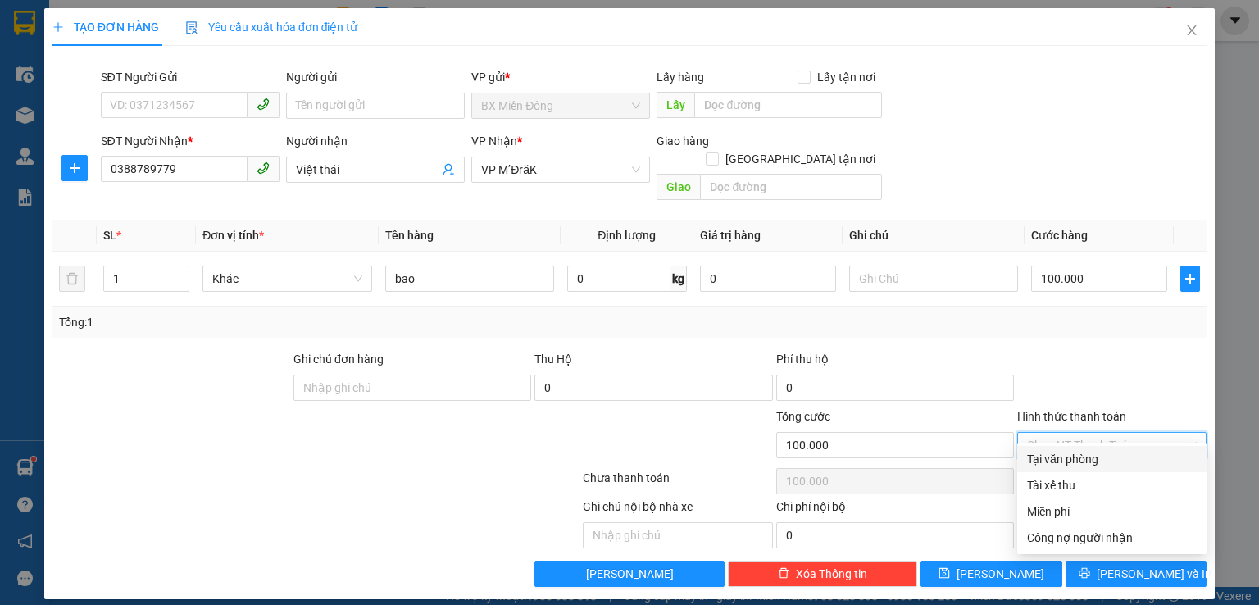
click at [1127, 467] on div "Tại văn phòng" at bounding box center [1112, 459] width 170 height 18
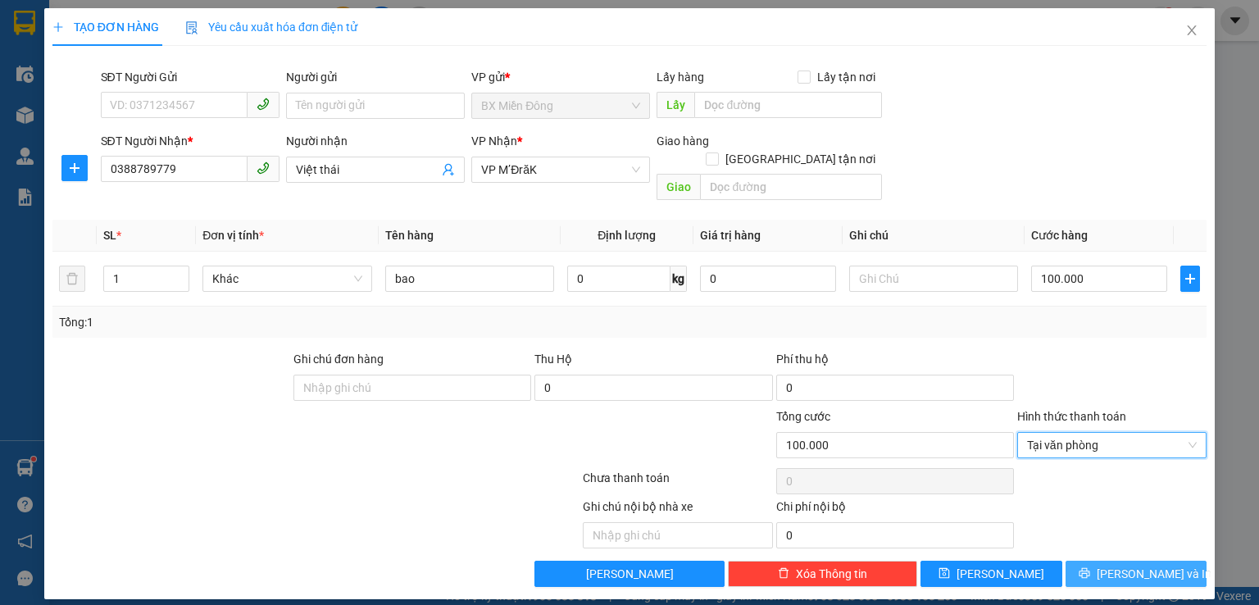
click at [1090, 567] on icon "printer" at bounding box center [1084, 572] width 11 height 11
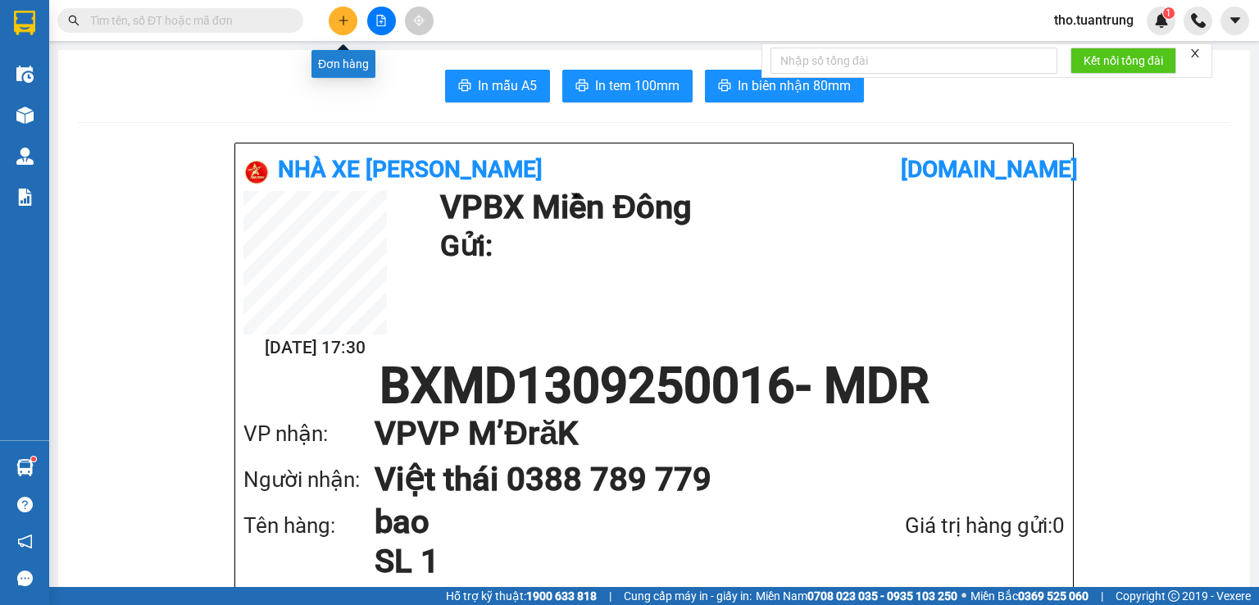
click at [349, 23] on button at bounding box center [343, 21] width 29 height 29
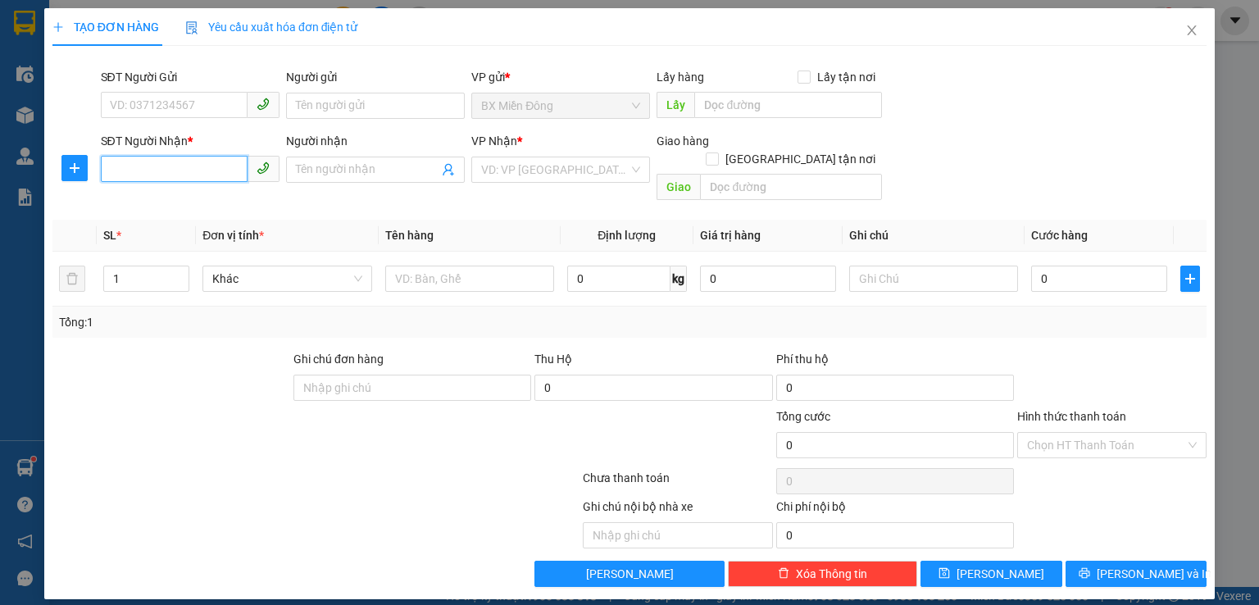
click at [220, 169] on input "SĐT Người Nhận *" at bounding box center [174, 169] width 147 height 26
click at [357, 170] on input "Người nhận" at bounding box center [367, 170] width 143 height 18
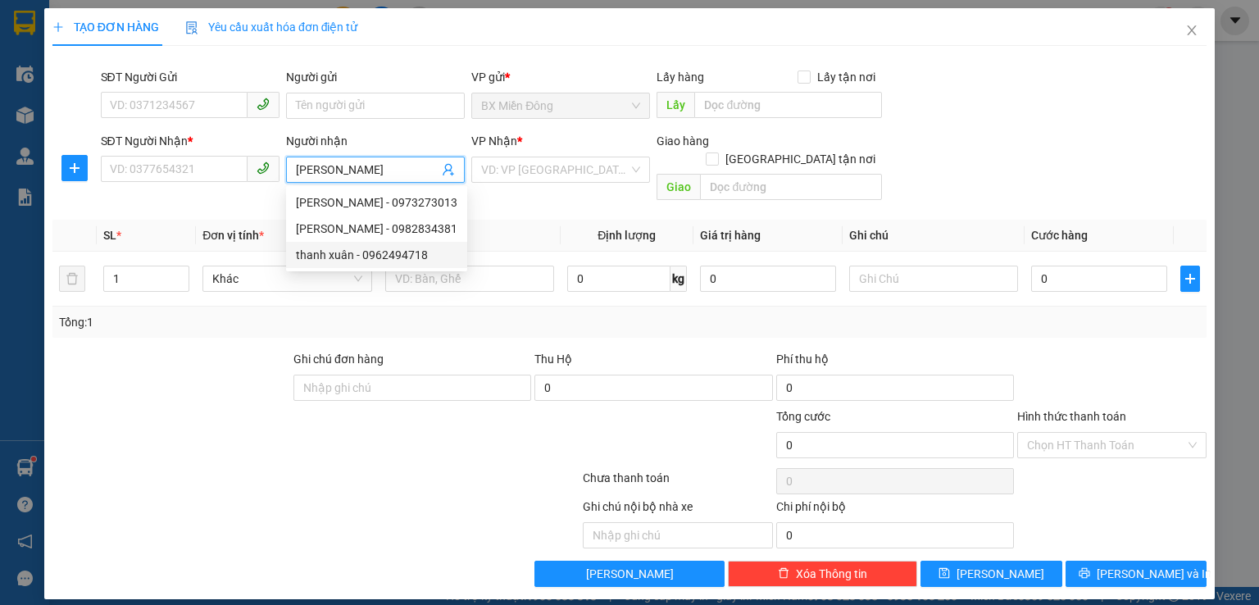
click at [371, 250] on div "thanh xuân - 0962494718" at bounding box center [376, 255] width 161 height 18
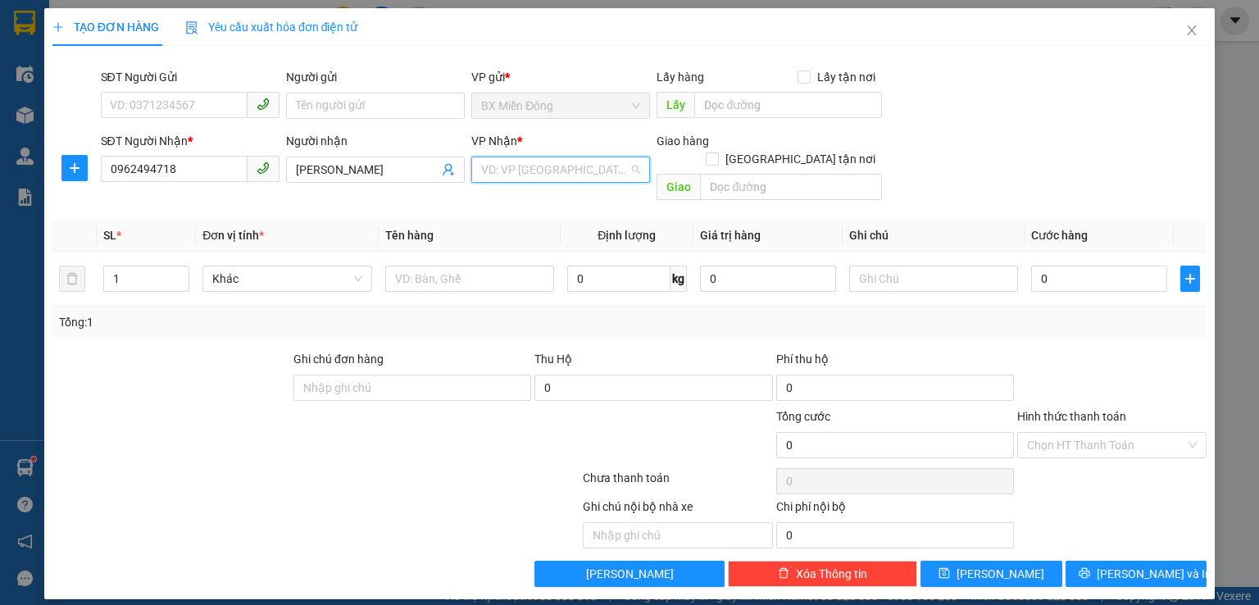
click at [529, 180] on input "search" at bounding box center [555, 169] width 148 height 25
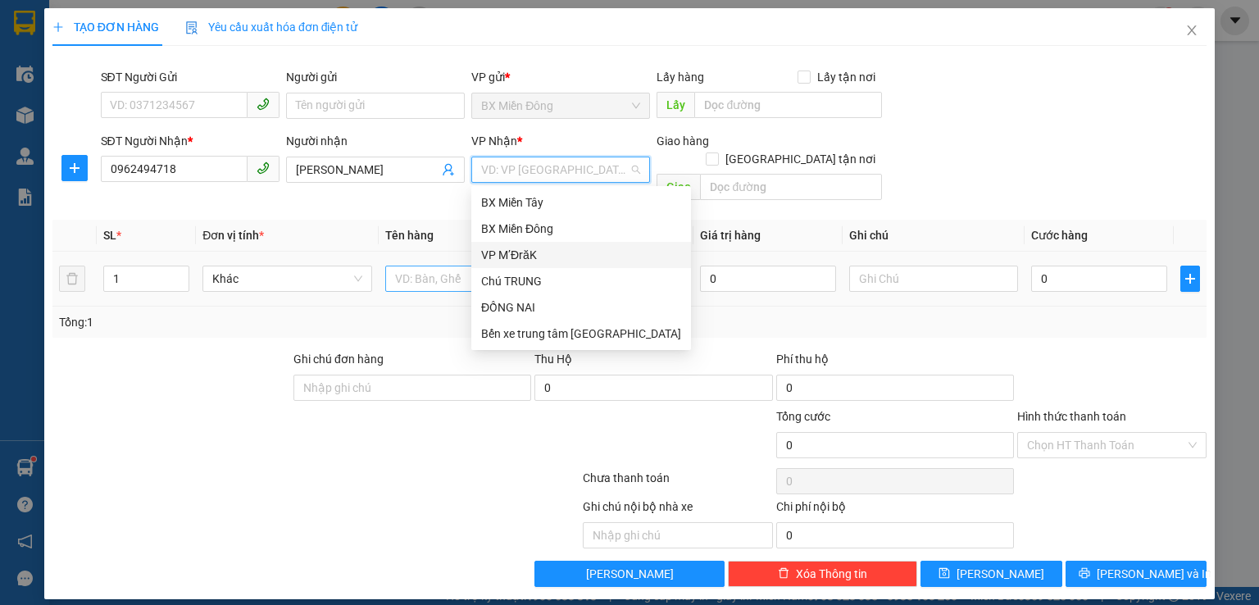
drag, startPoint x: 534, startPoint y: 265, endPoint x: 479, endPoint y: 266, distance: 55.7
click at [531, 266] on div "VP M’ĐrăK" at bounding box center [581, 255] width 220 height 26
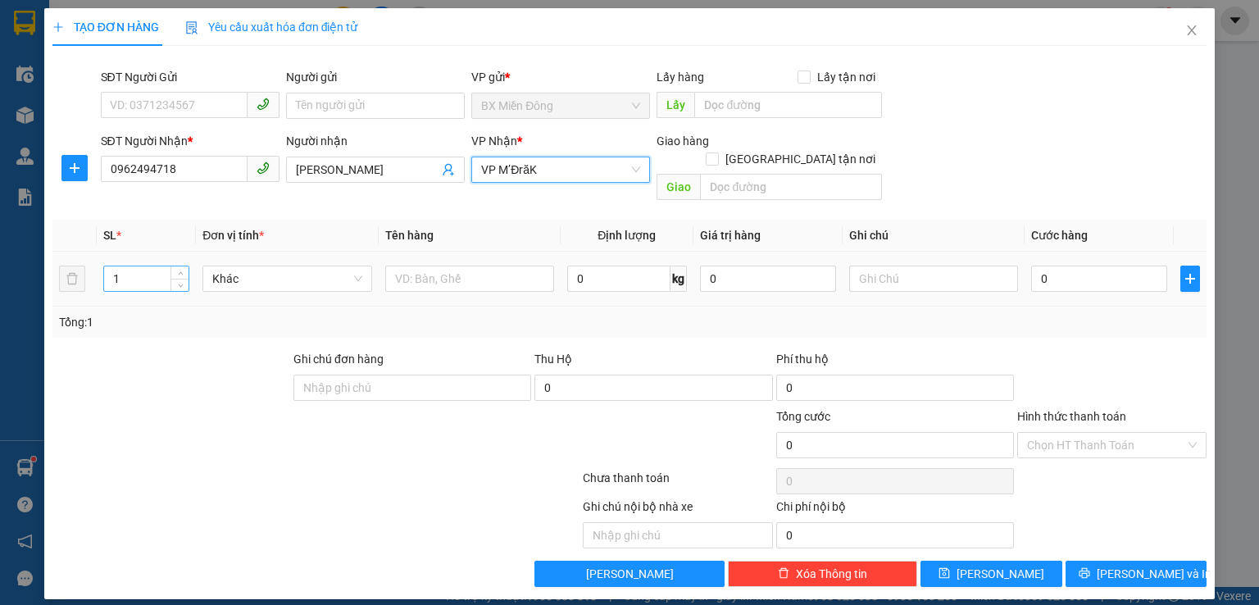
click at [143, 266] on input "1" at bounding box center [146, 278] width 84 height 25
click at [263, 266] on span "Khác" at bounding box center [286, 278] width 149 height 25
click at [141, 266] on input "1" at bounding box center [146, 278] width 84 height 25
click at [424, 266] on input "text" at bounding box center [469, 279] width 169 height 26
click at [249, 266] on span "Khác" at bounding box center [286, 278] width 149 height 25
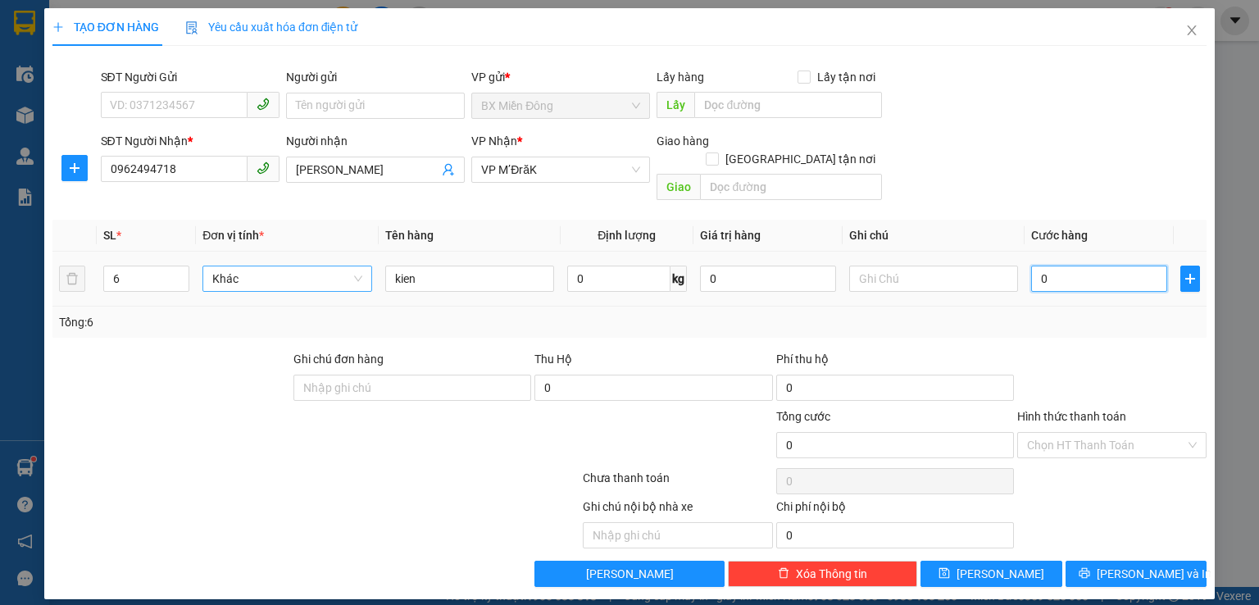
click at [1056, 266] on input "0" at bounding box center [1099, 279] width 136 height 26
click at [1079, 433] on input "Hình thức thanh toán" at bounding box center [1106, 445] width 158 height 25
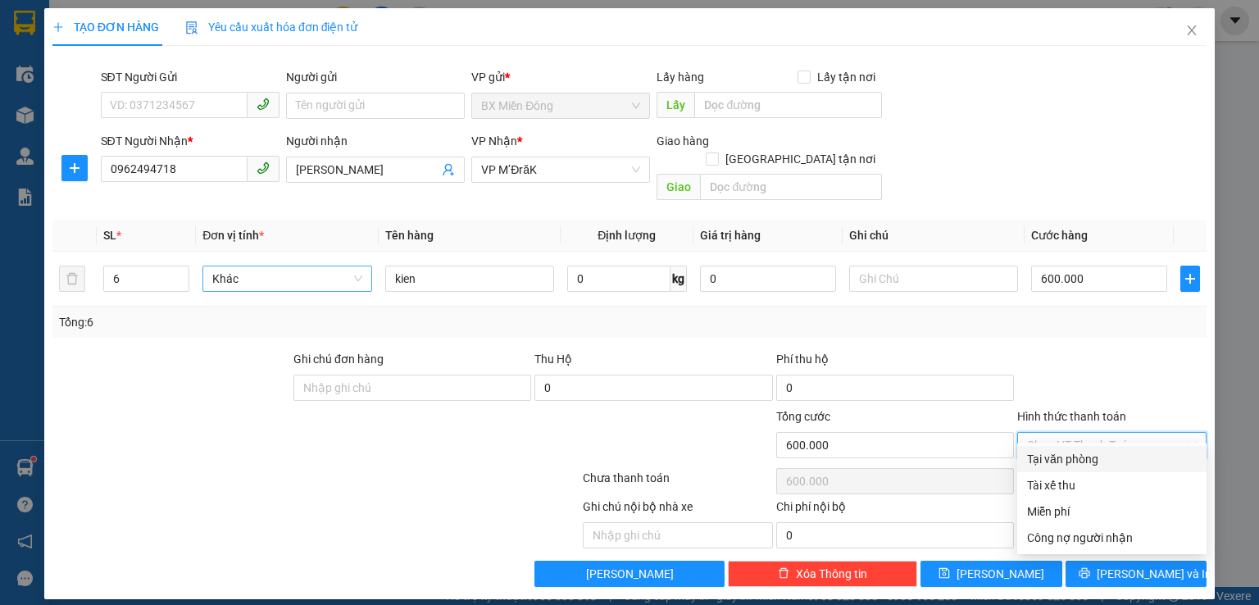
click at [1080, 451] on div "Tại văn phòng" at bounding box center [1112, 459] width 170 height 18
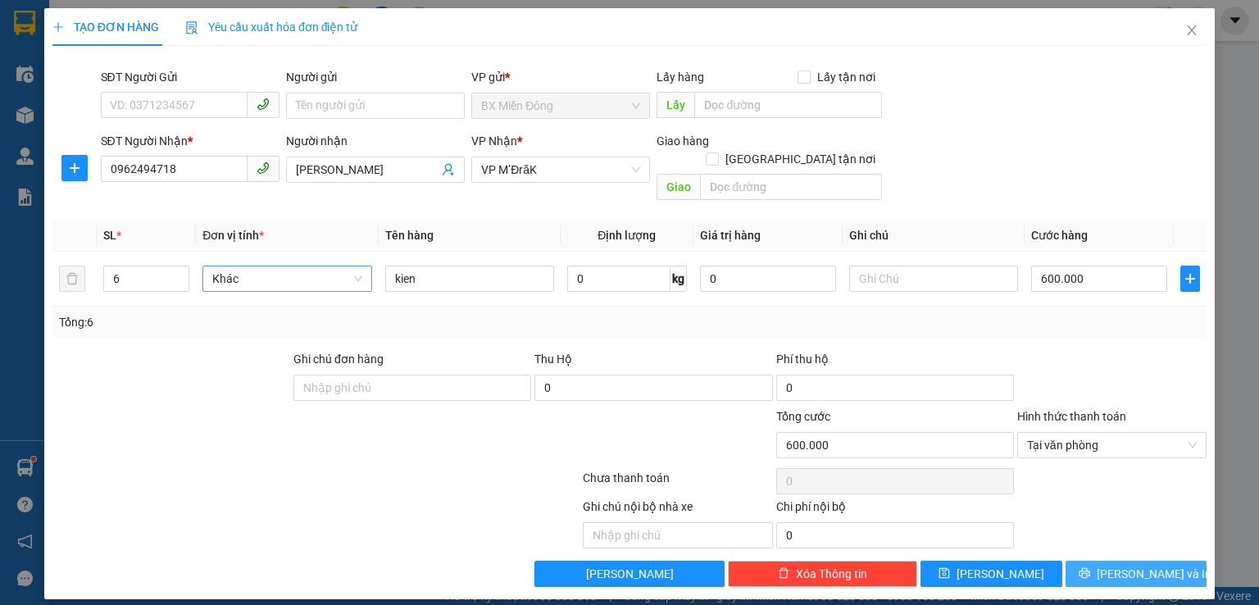
click at [1141, 565] on span "[PERSON_NAME] và In" at bounding box center [1154, 574] width 115 height 18
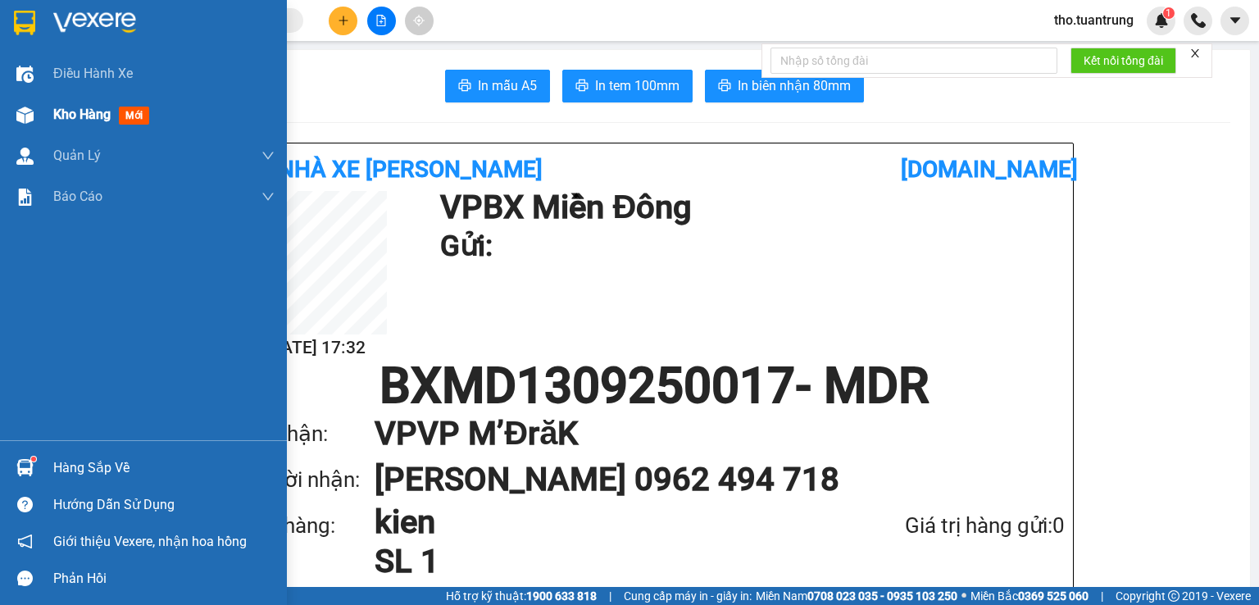
drag, startPoint x: 65, startPoint y: 111, endPoint x: 198, endPoint y: 109, distance: 133.6
click at [65, 111] on span "Kho hàng" at bounding box center [81, 115] width 57 height 16
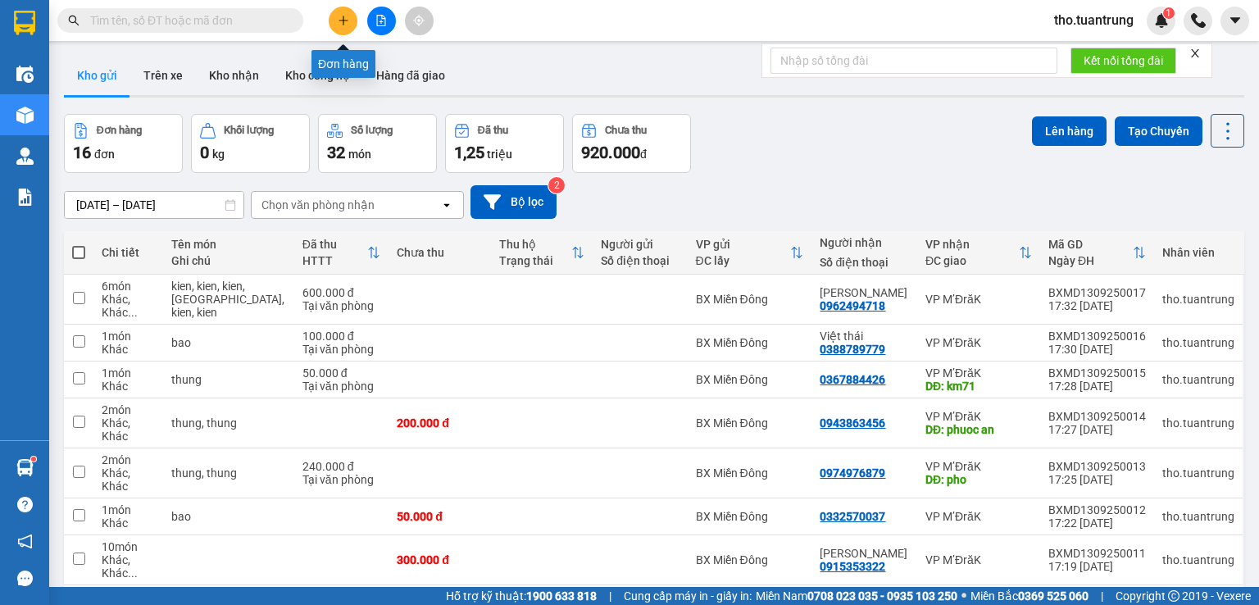
click at [352, 22] on button at bounding box center [343, 21] width 29 height 29
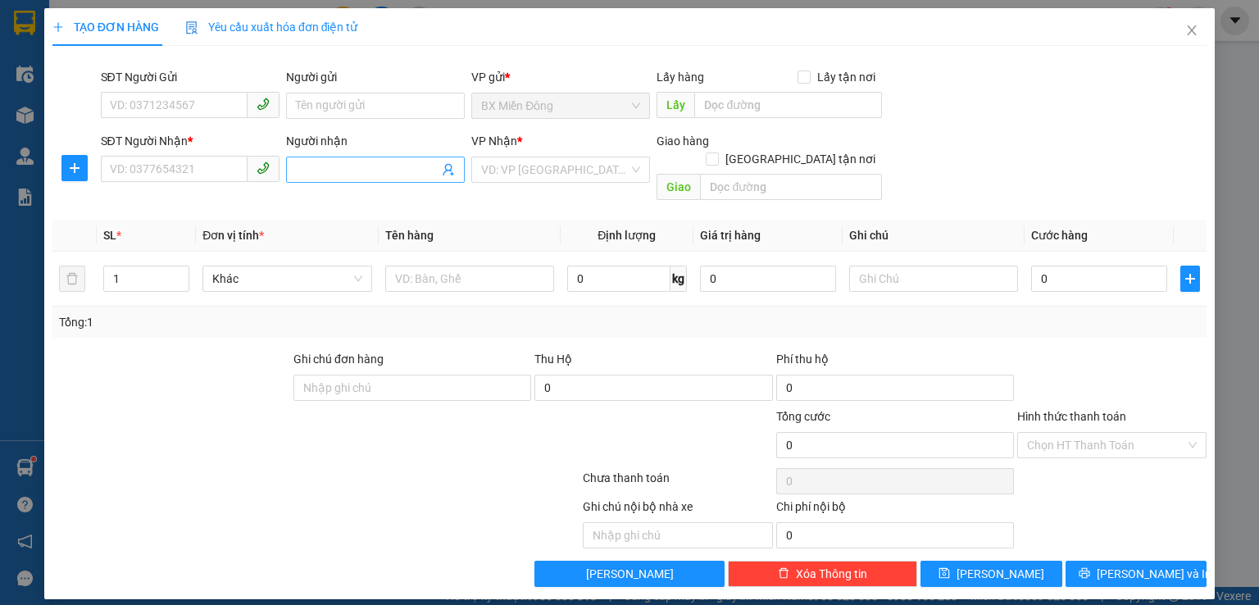
click at [325, 173] on input "Người nhận" at bounding box center [367, 170] width 143 height 18
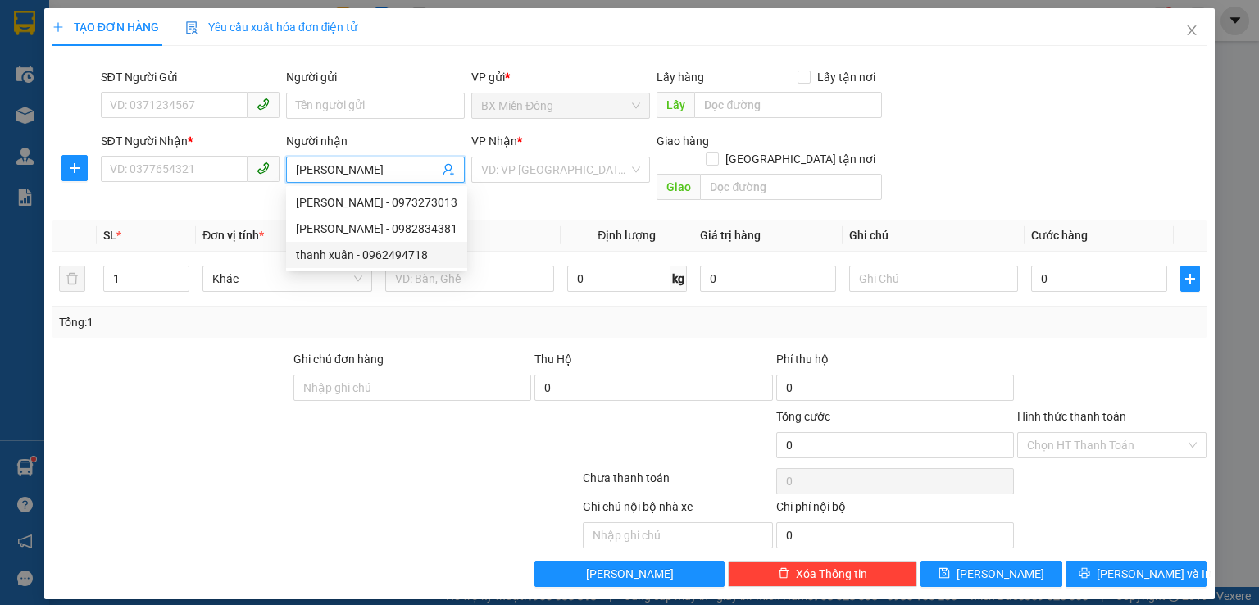
click at [380, 253] on div "thanh xuân - 0962494718" at bounding box center [376, 255] width 161 height 18
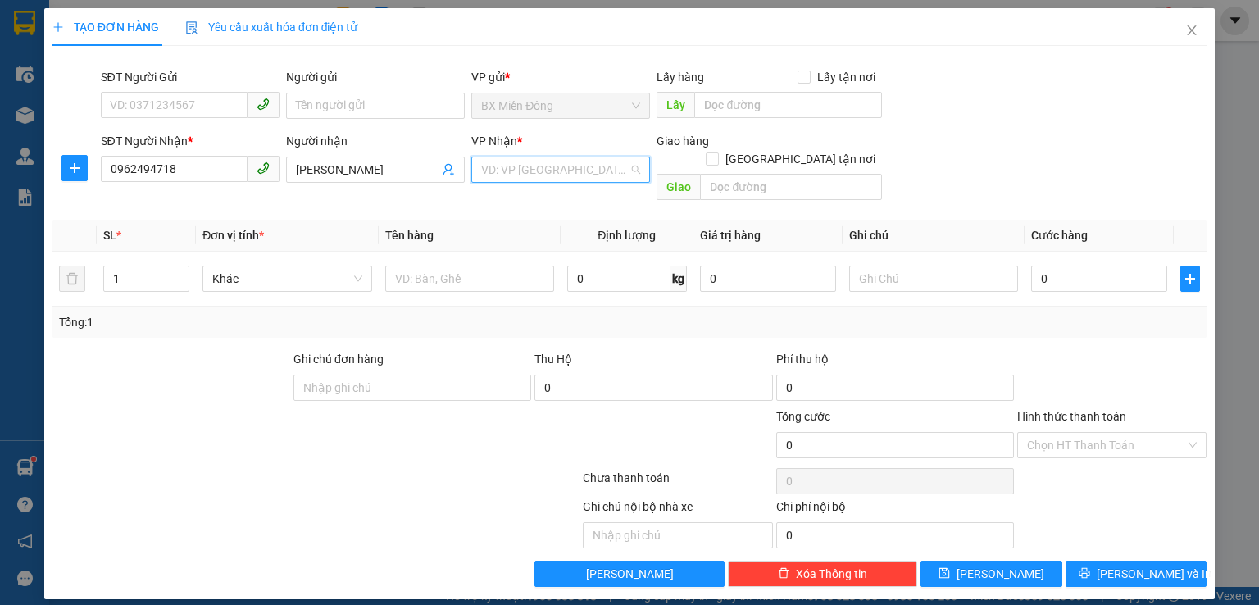
click at [530, 163] on input "search" at bounding box center [555, 169] width 148 height 25
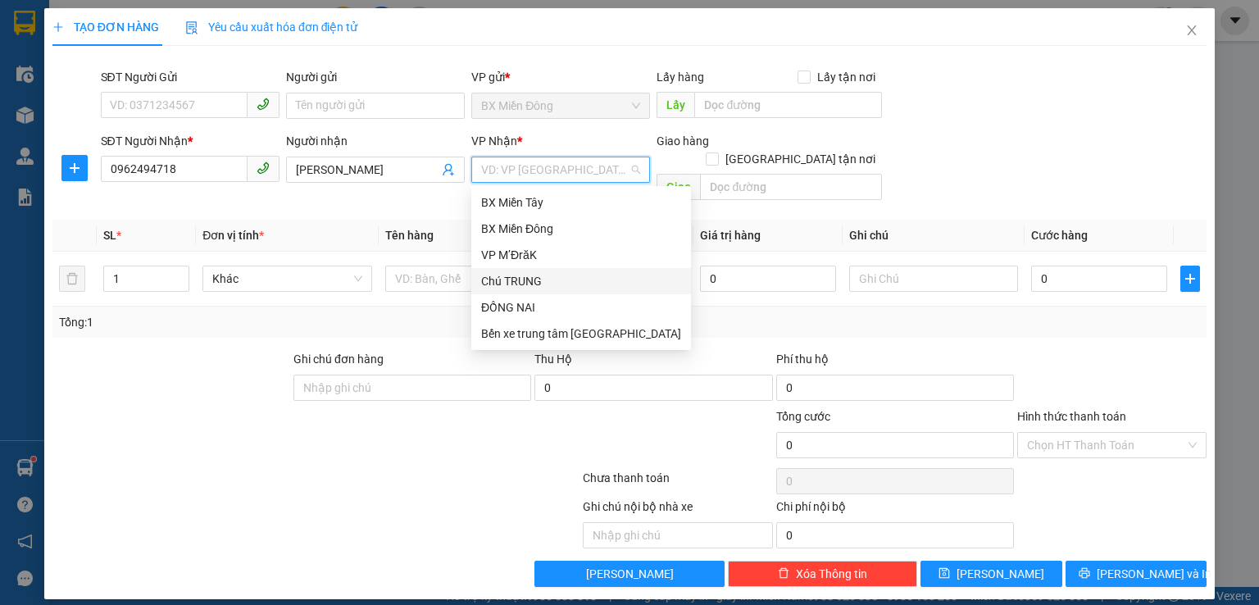
click at [531, 281] on div "Chú TRUNG" at bounding box center [581, 281] width 200 height 18
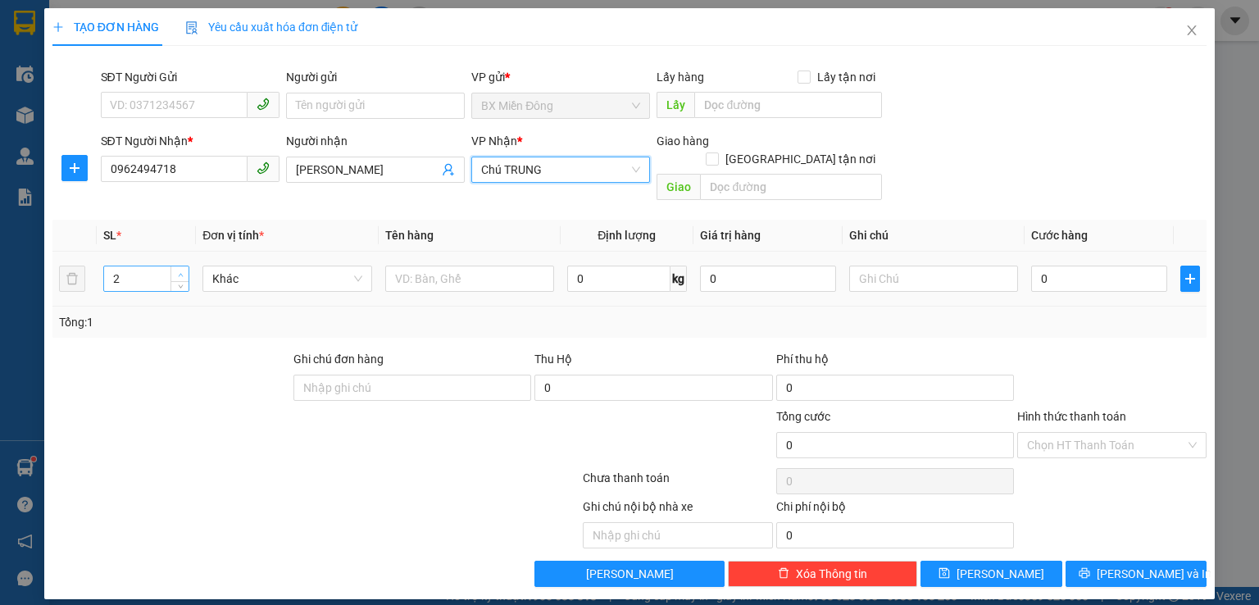
click at [180, 272] on icon "up" at bounding box center [181, 275] width 6 height 6
click at [420, 272] on input "text" at bounding box center [469, 279] width 169 height 26
click at [1083, 266] on input "0" at bounding box center [1099, 279] width 136 height 26
click at [1155, 433] on input "Hình thức thanh toán" at bounding box center [1106, 445] width 158 height 25
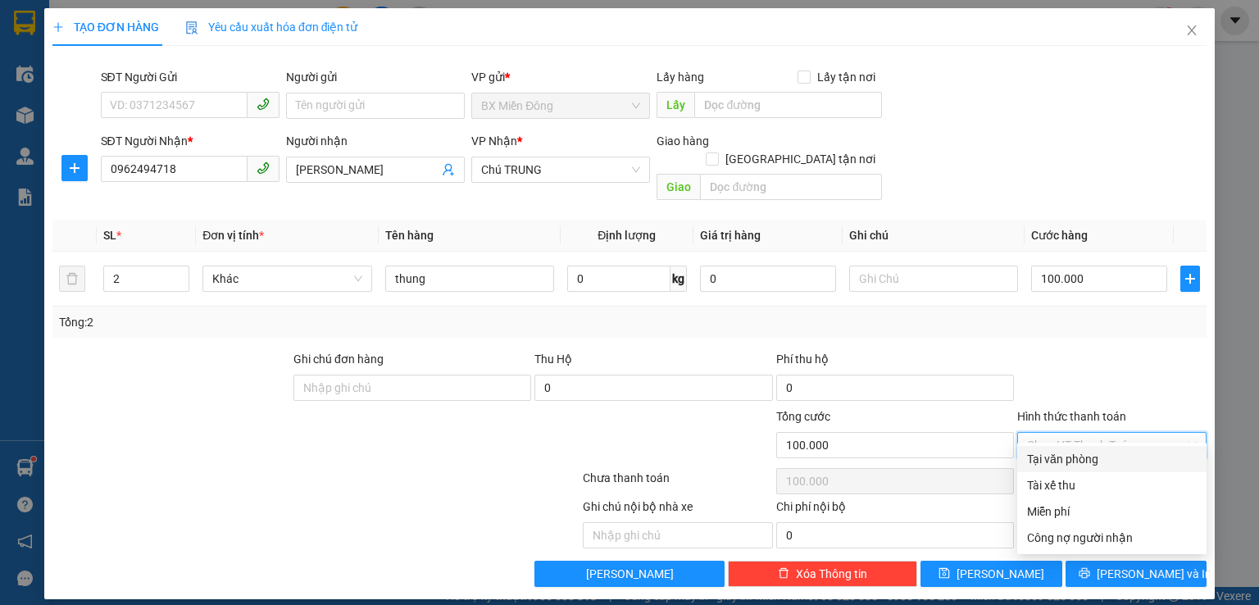
click at [1094, 463] on div "Tại văn phòng" at bounding box center [1112, 459] width 170 height 18
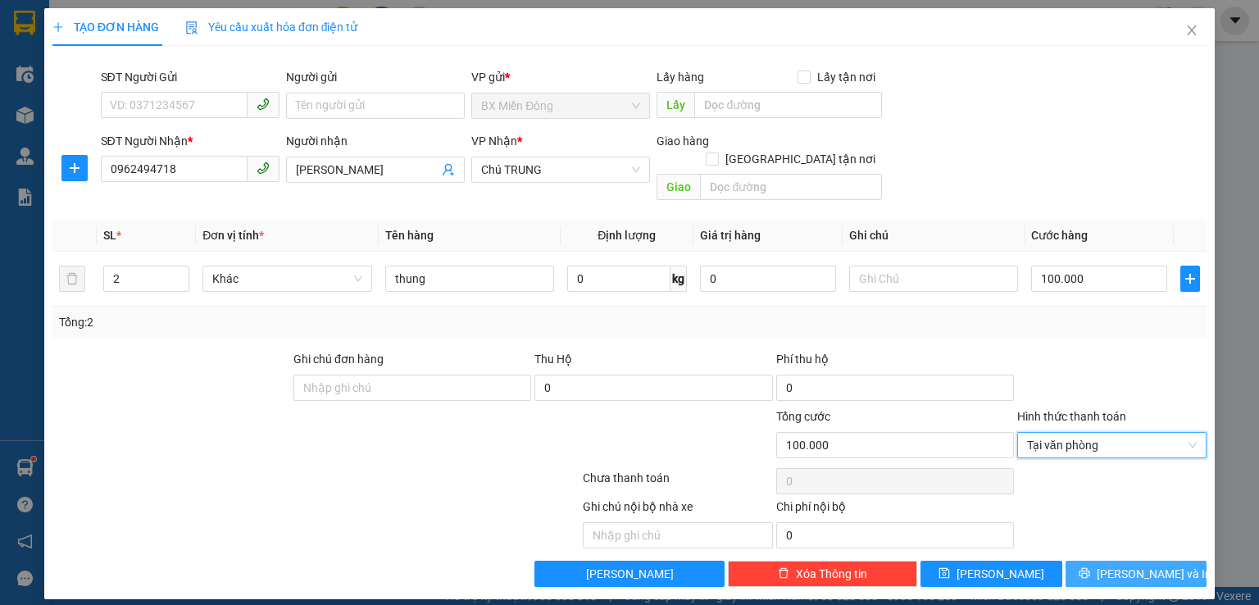
click at [1143, 565] on span "[PERSON_NAME] và In" at bounding box center [1154, 574] width 115 height 18
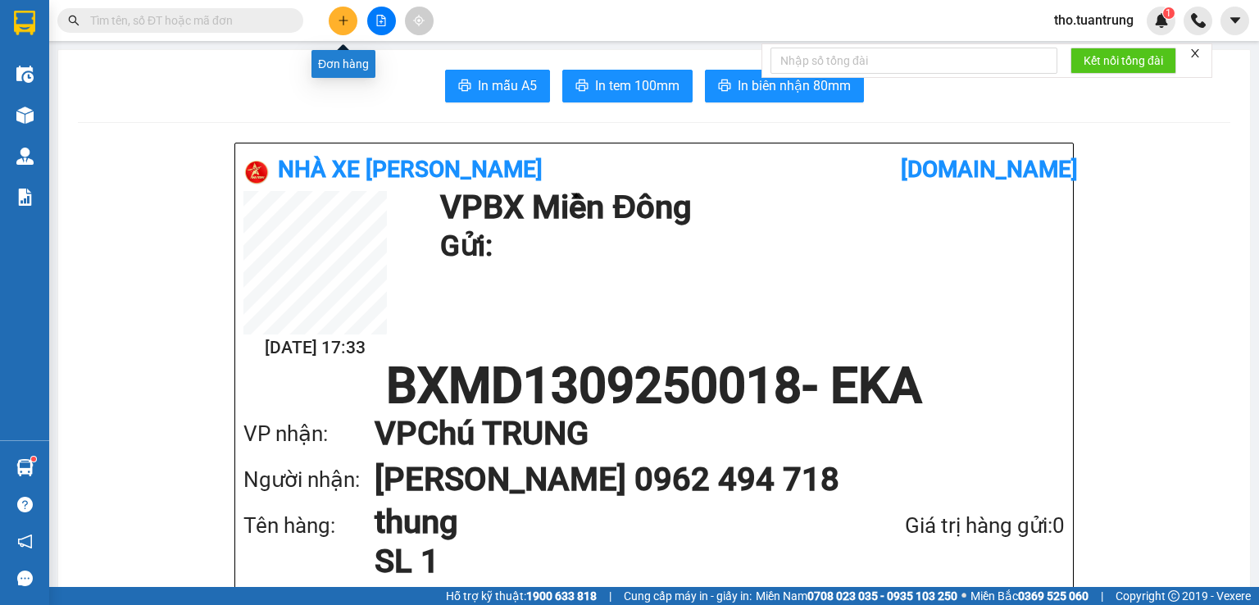
click at [335, 24] on button at bounding box center [343, 21] width 29 height 29
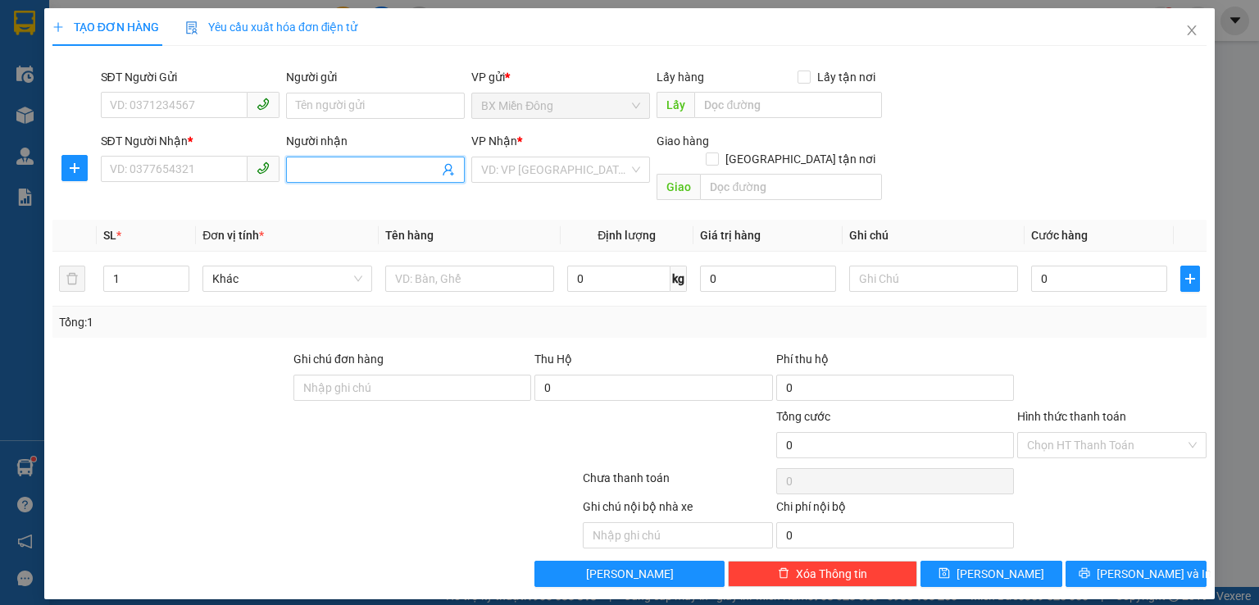
click at [311, 163] on input "Người nhận" at bounding box center [367, 170] width 143 height 18
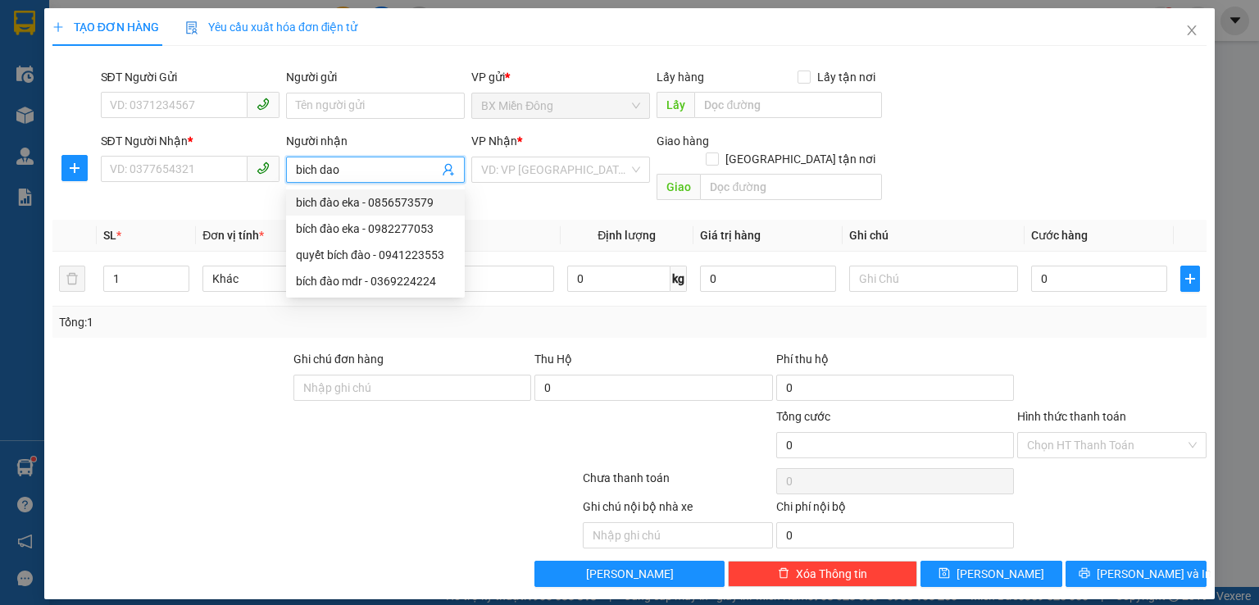
click at [351, 207] on div "bich đào eka - 0856573579" at bounding box center [375, 202] width 159 height 18
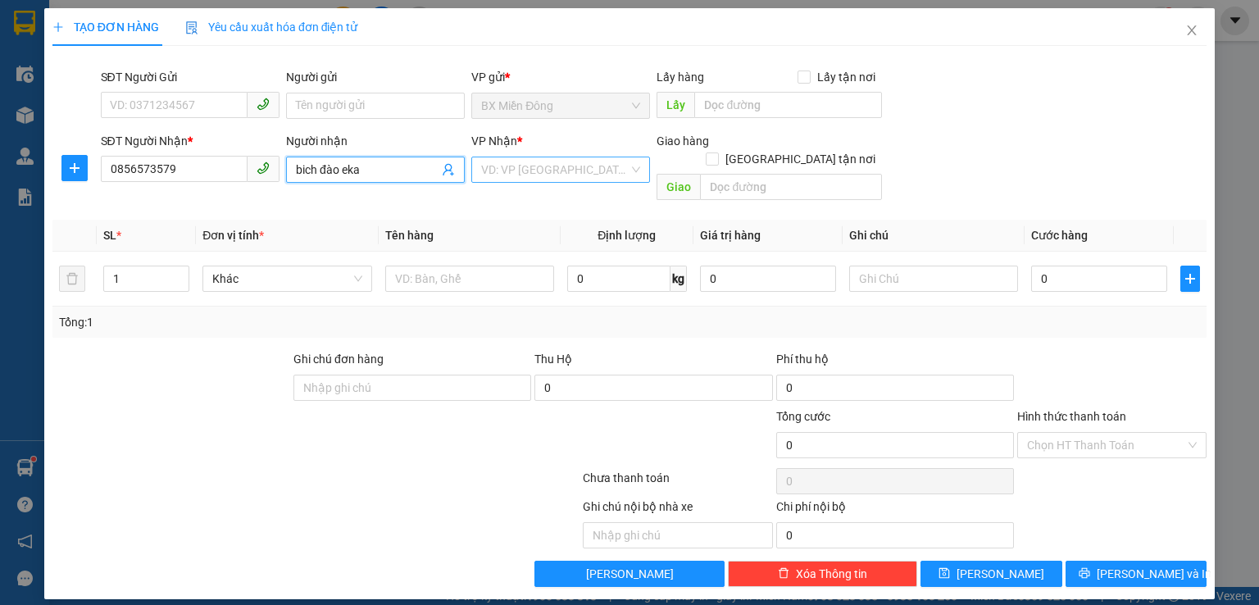
click at [539, 180] on input "search" at bounding box center [555, 169] width 148 height 25
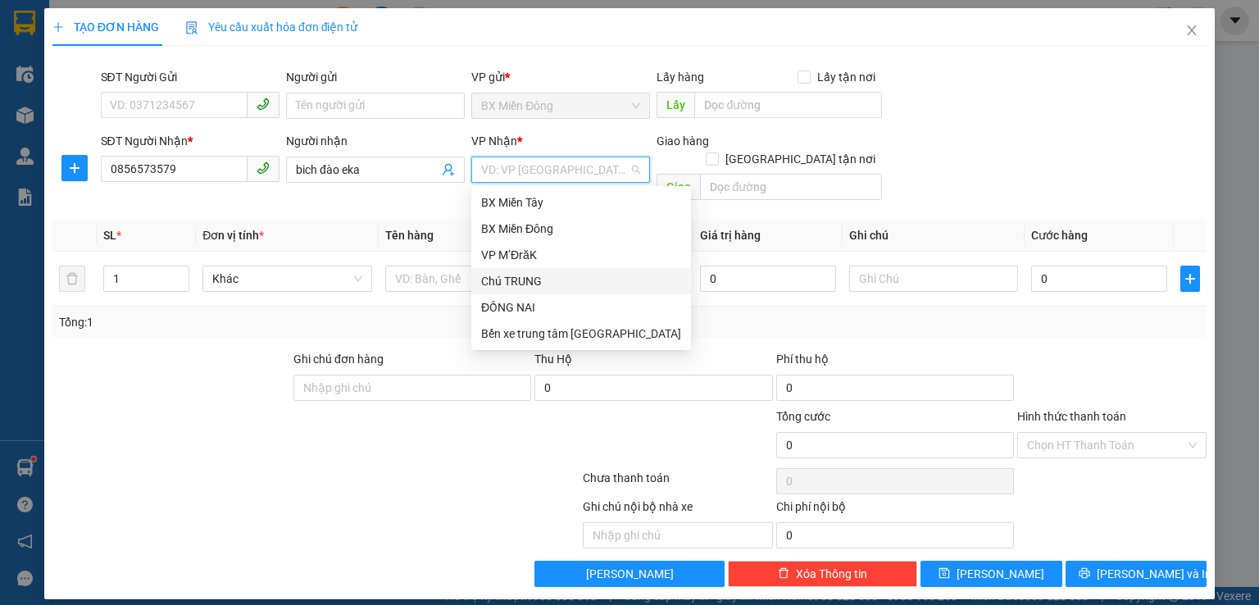
click at [514, 276] on div "Chú TRUNG" at bounding box center [581, 281] width 200 height 18
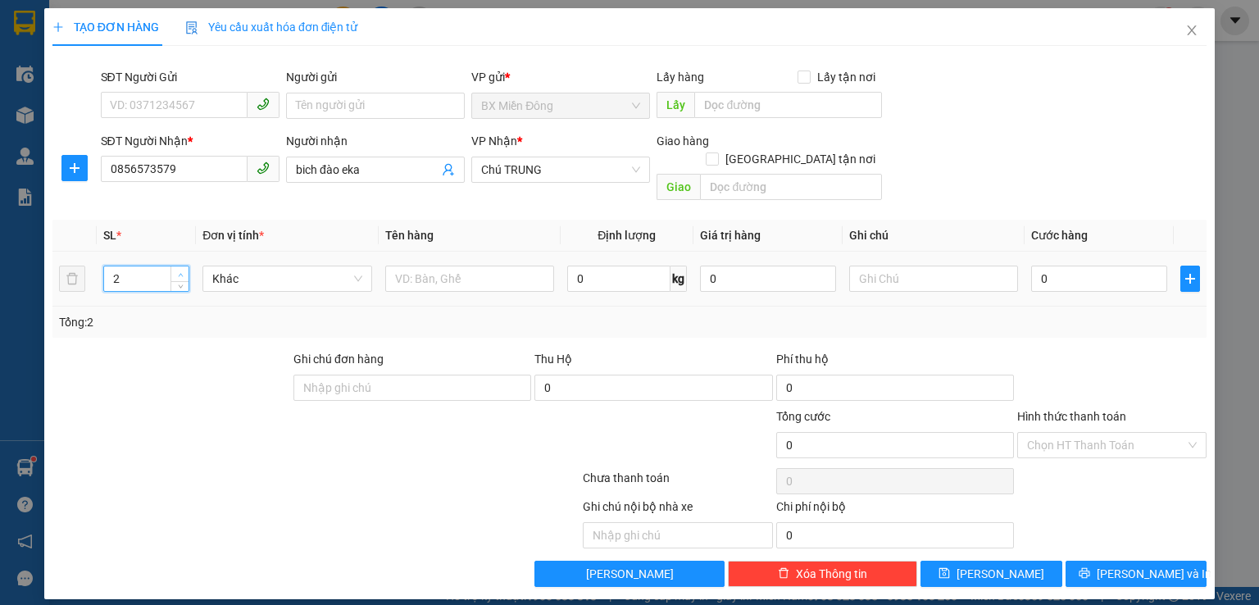
click at [182, 272] on icon "up" at bounding box center [181, 275] width 6 height 6
click at [179, 272] on icon "up" at bounding box center [181, 275] width 6 height 6
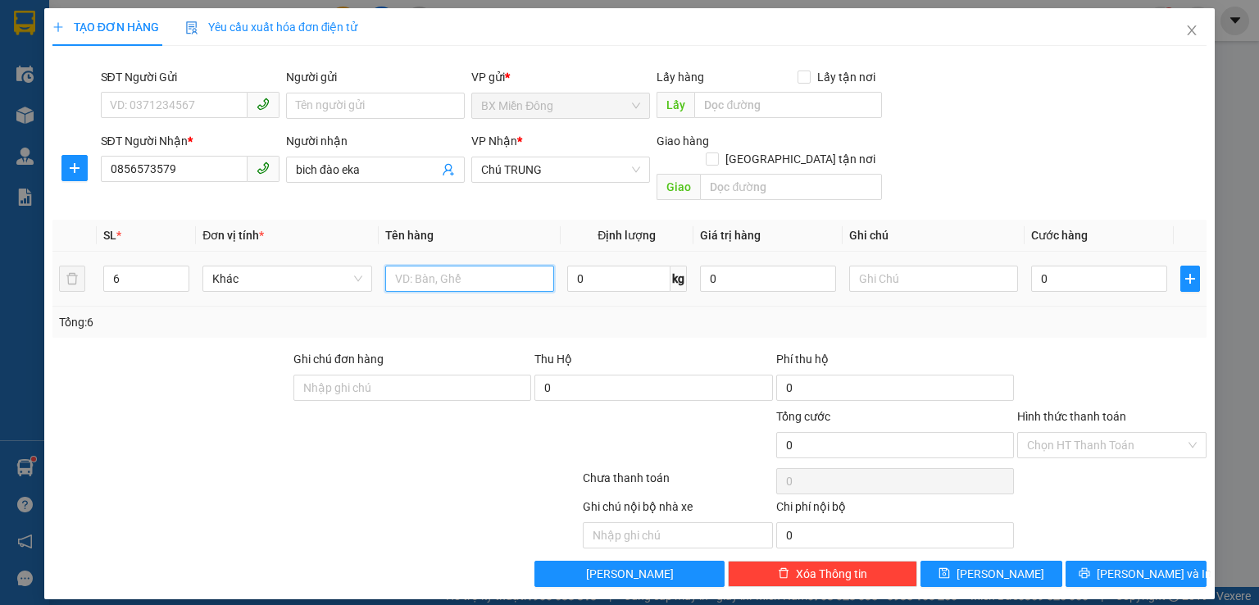
click at [436, 266] on input "text" at bounding box center [469, 279] width 169 height 26
click at [1086, 266] on input "0" at bounding box center [1099, 279] width 136 height 26
click at [1085, 433] on input "Hình thức thanh toán" at bounding box center [1106, 445] width 158 height 25
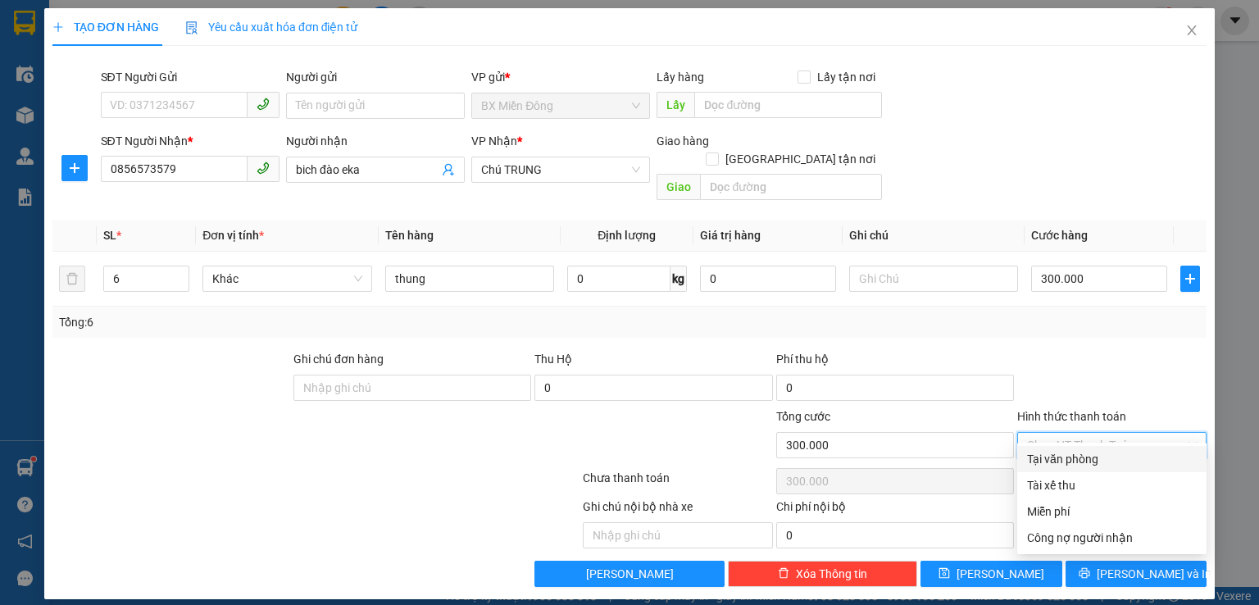
click at [1114, 453] on div "Tại văn phòng" at bounding box center [1112, 459] width 170 height 18
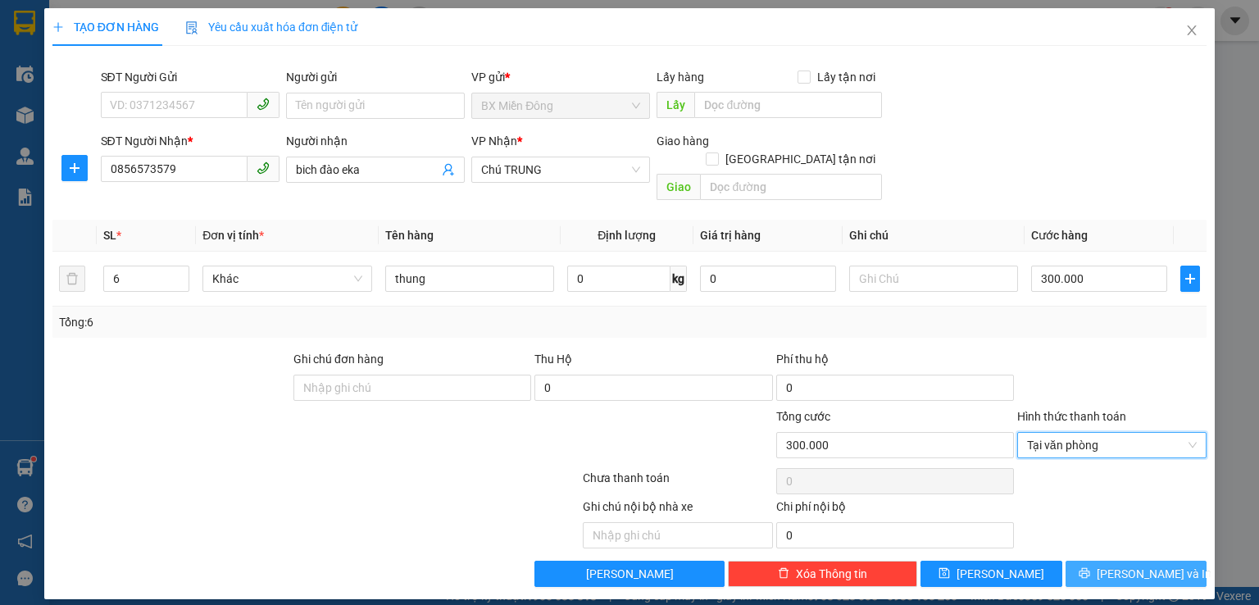
click at [1167, 565] on span "[PERSON_NAME] và In" at bounding box center [1154, 574] width 115 height 18
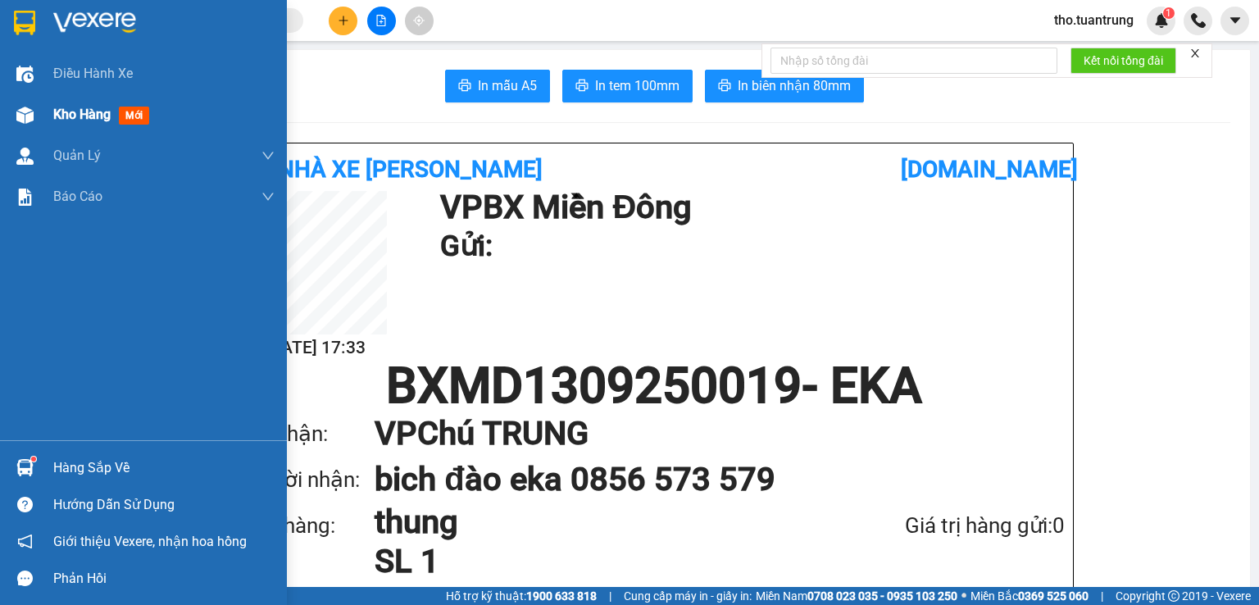
click at [92, 120] on span "Kho hàng" at bounding box center [81, 115] width 57 height 16
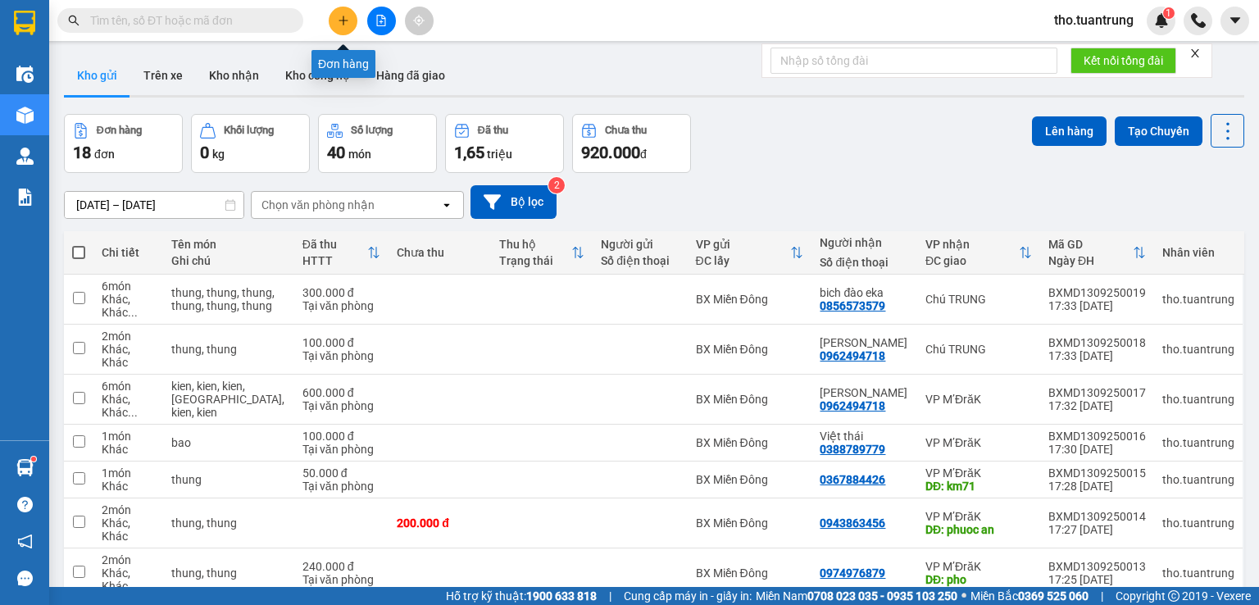
click at [339, 28] on button at bounding box center [343, 21] width 29 height 29
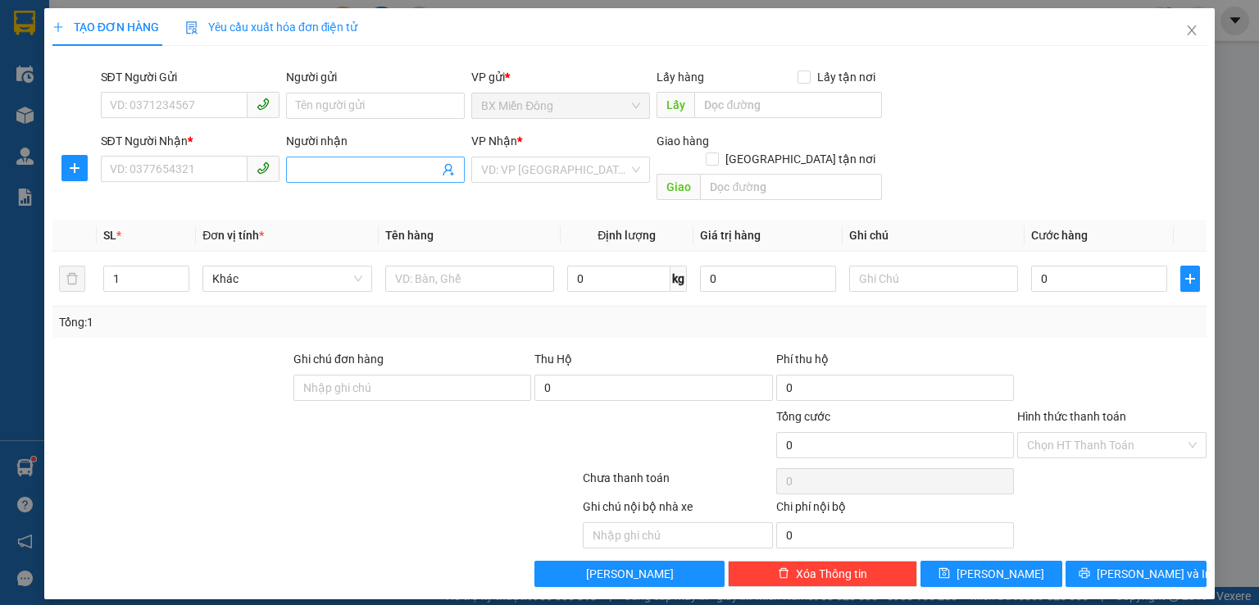
click at [370, 174] on input "Người nhận" at bounding box center [367, 170] width 143 height 18
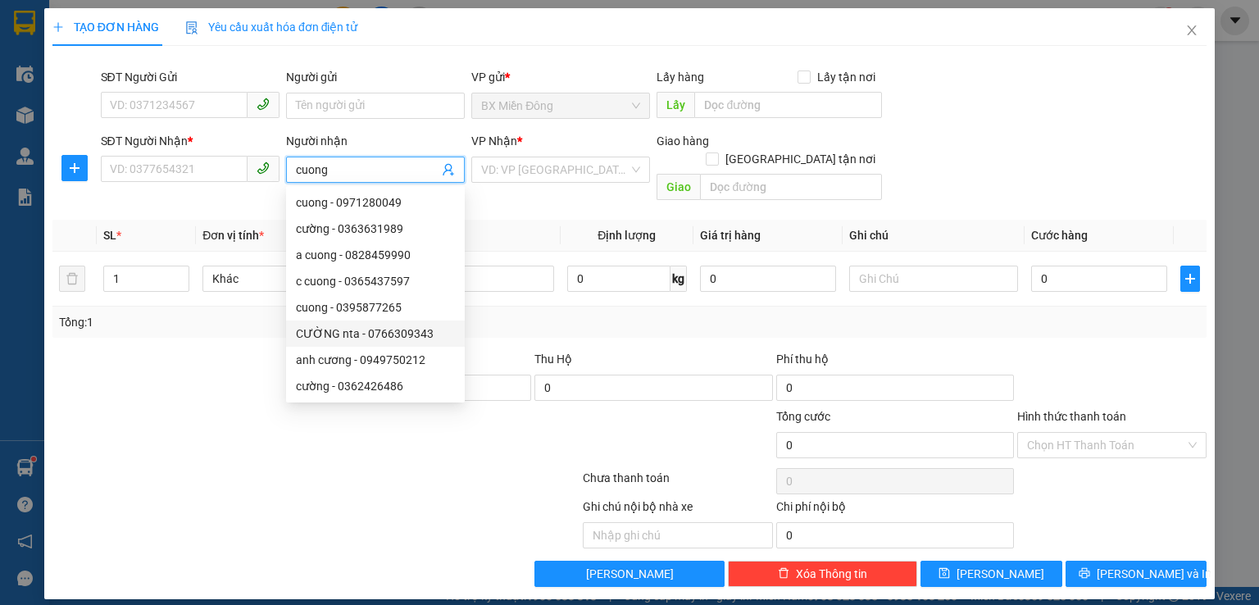
click at [378, 335] on div "CƯỜNG nta - 0766309343" at bounding box center [375, 334] width 159 height 18
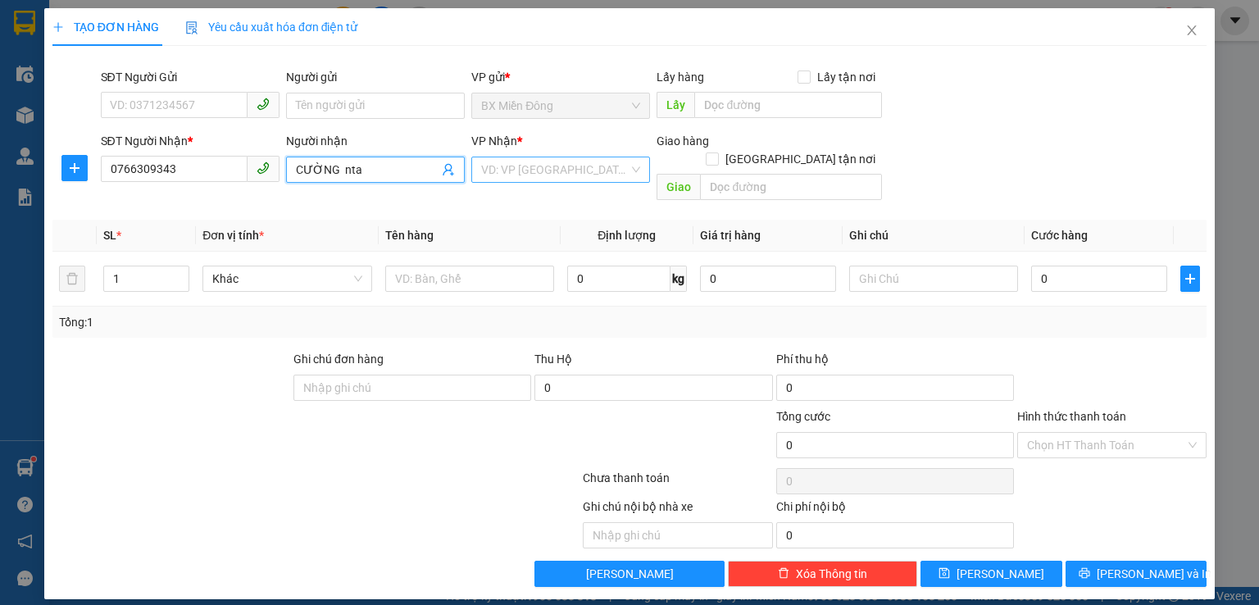
click at [525, 164] on input "search" at bounding box center [555, 169] width 148 height 25
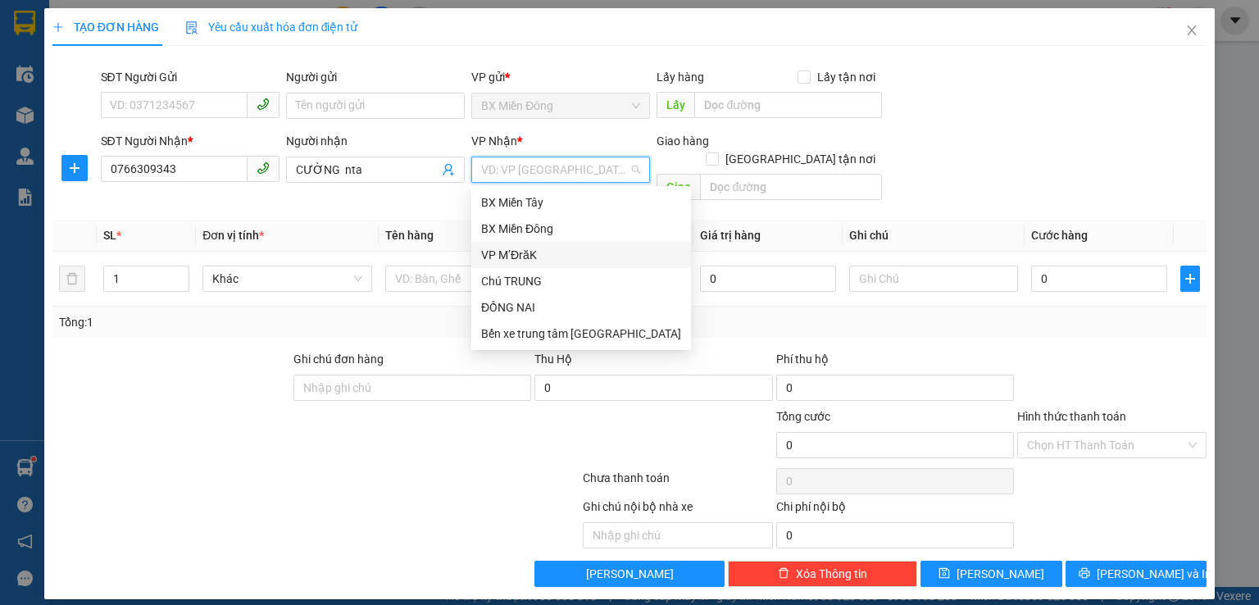
click at [531, 261] on div "VP M’ĐrăK" at bounding box center [581, 255] width 200 height 18
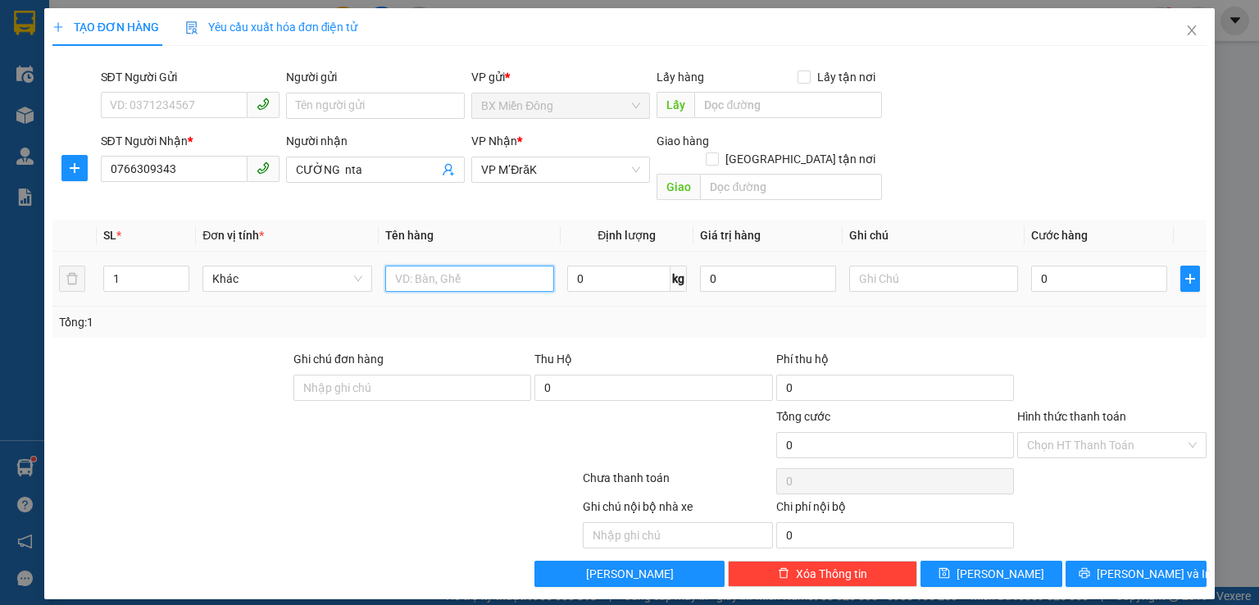
click at [452, 266] on input "text" at bounding box center [469, 279] width 169 height 26
click at [774, 181] on div "Giao" at bounding box center [769, 188] width 225 height 26
click at [766, 174] on input "text" at bounding box center [791, 187] width 182 height 26
click at [1075, 270] on input "0" at bounding box center [1099, 279] width 136 height 26
drag, startPoint x: 1134, startPoint y: 420, endPoint x: 1057, endPoint y: 479, distance: 97.0
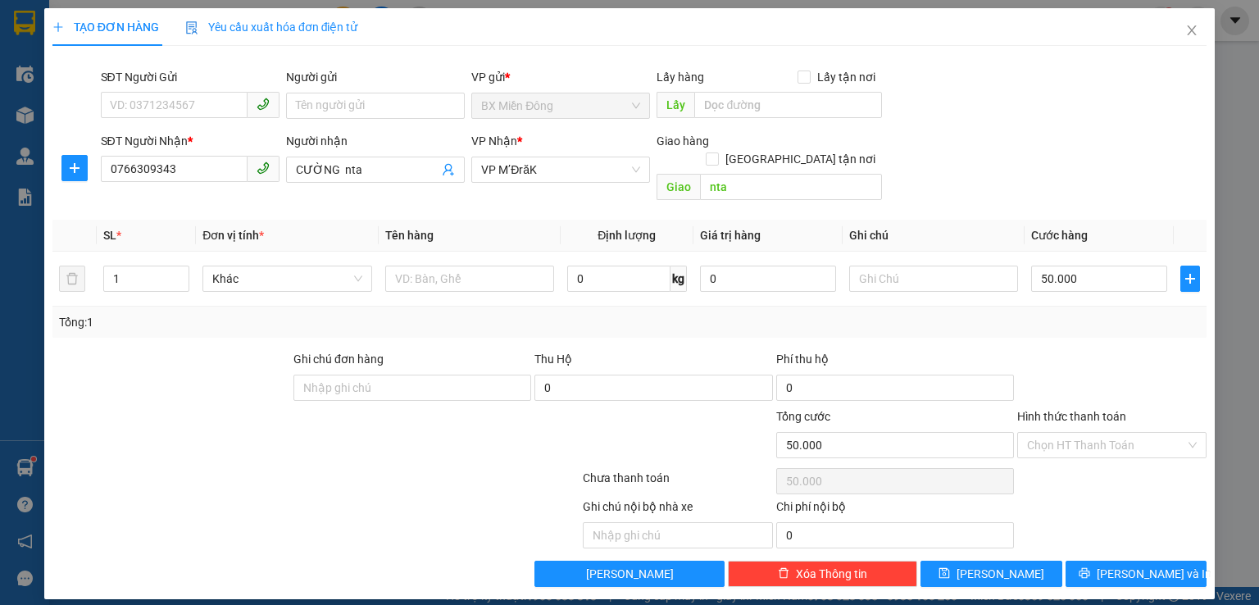
click at [1134, 433] on input "Hình thức thanh toán" at bounding box center [1106, 445] width 158 height 25
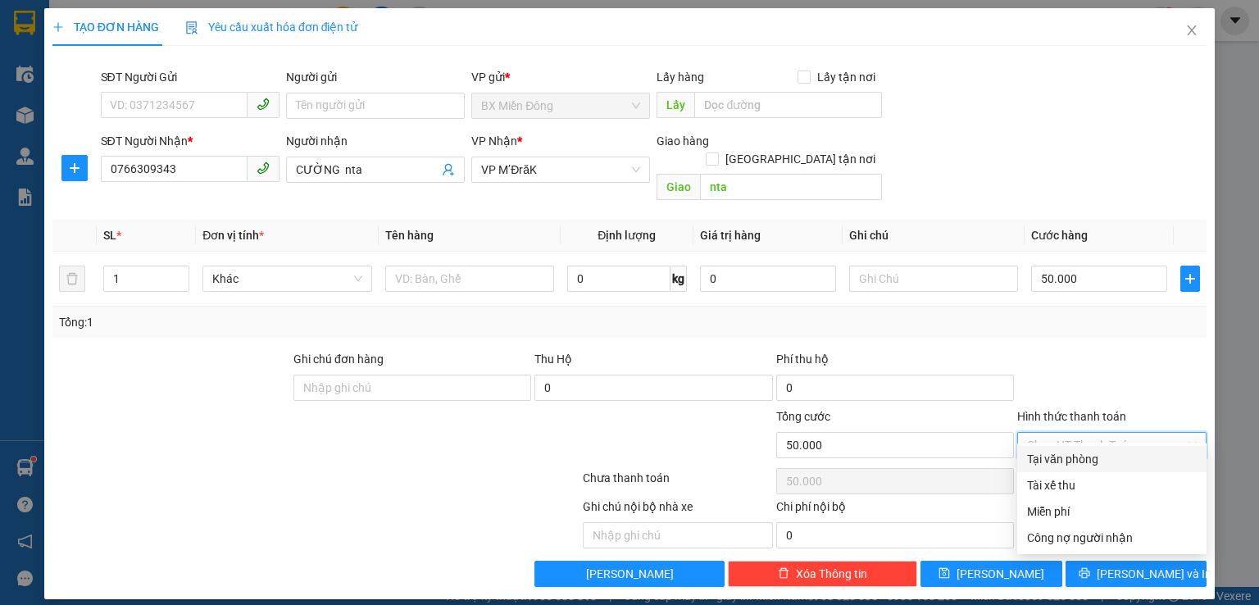
click at [1068, 457] on div "Tại văn phòng" at bounding box center [1112, 459] width 170 height 18
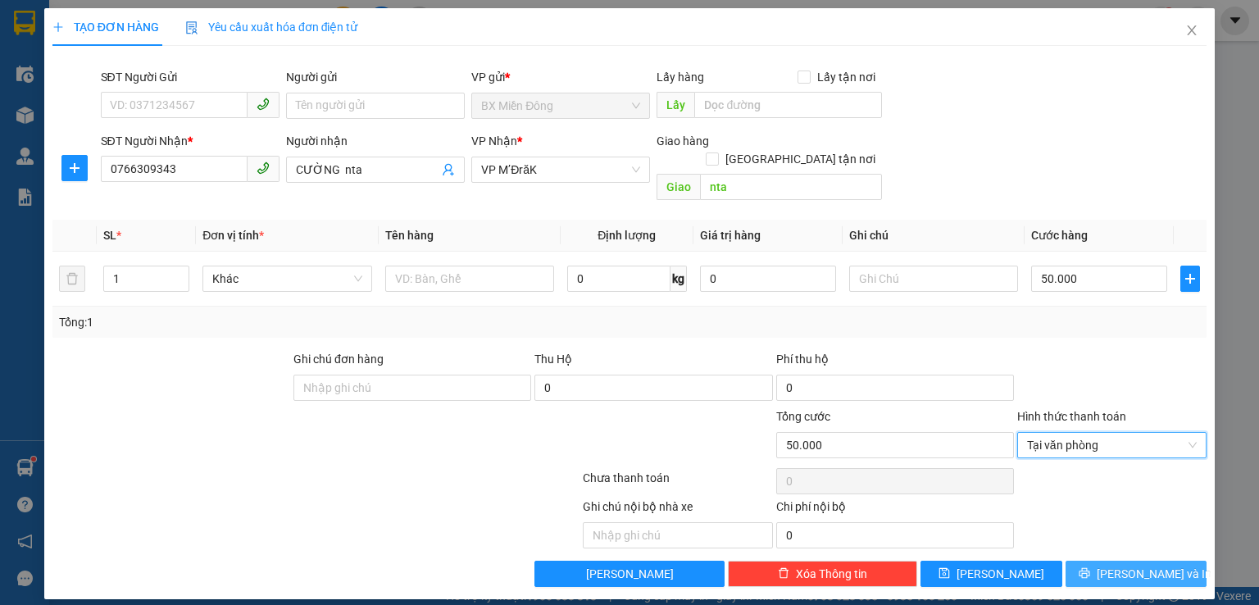
click at [1151, 565] on span "[PERSON_NAME] và In" at bounding box center [1154, 574] width 115 height 18
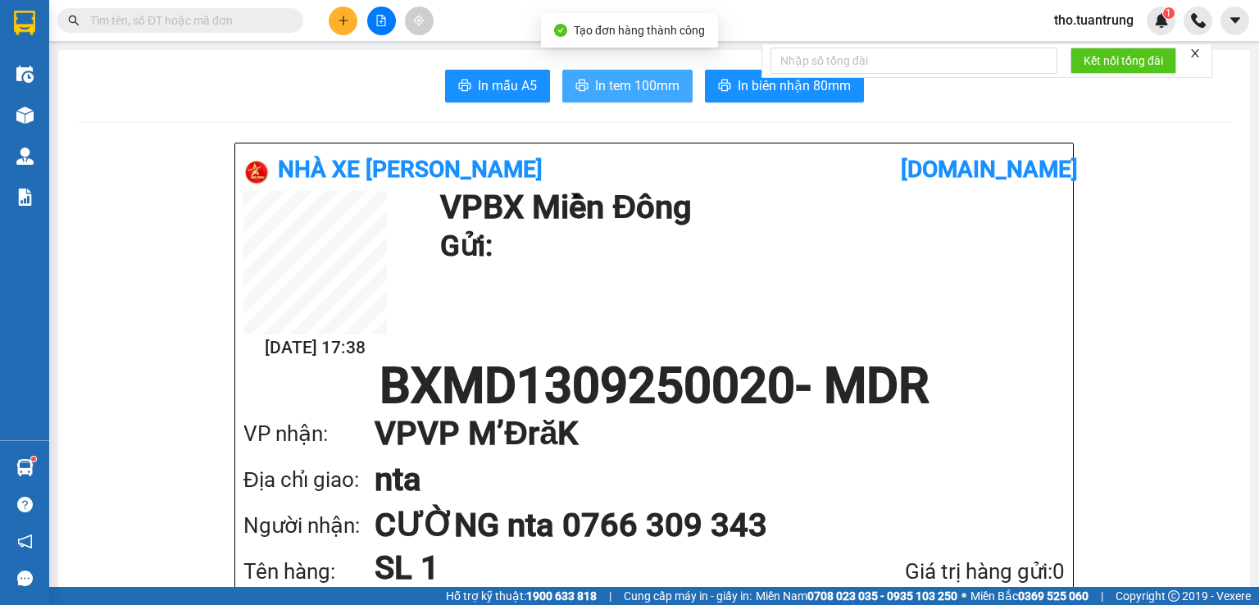
click at [660, 85] on span "In tem 100mm" at bounding box center [637, 85] width 84 height 20
